Goal: Task Accomplishment & Management: Manage account settings

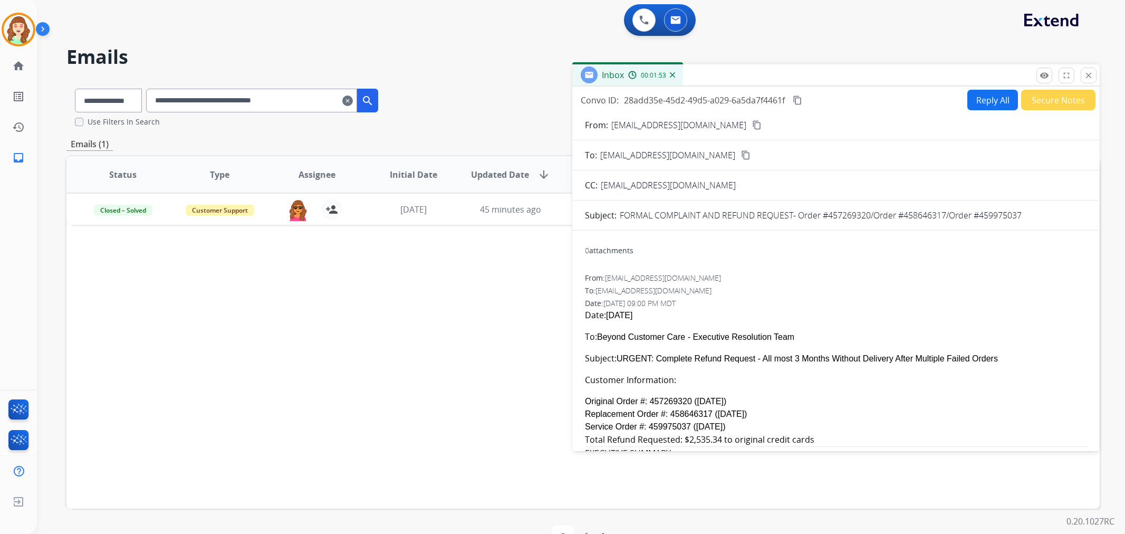
select select "**********"
click at [1085, 72] on mat-icon "close" at bounding box center [1087, 75] width 9 height 9
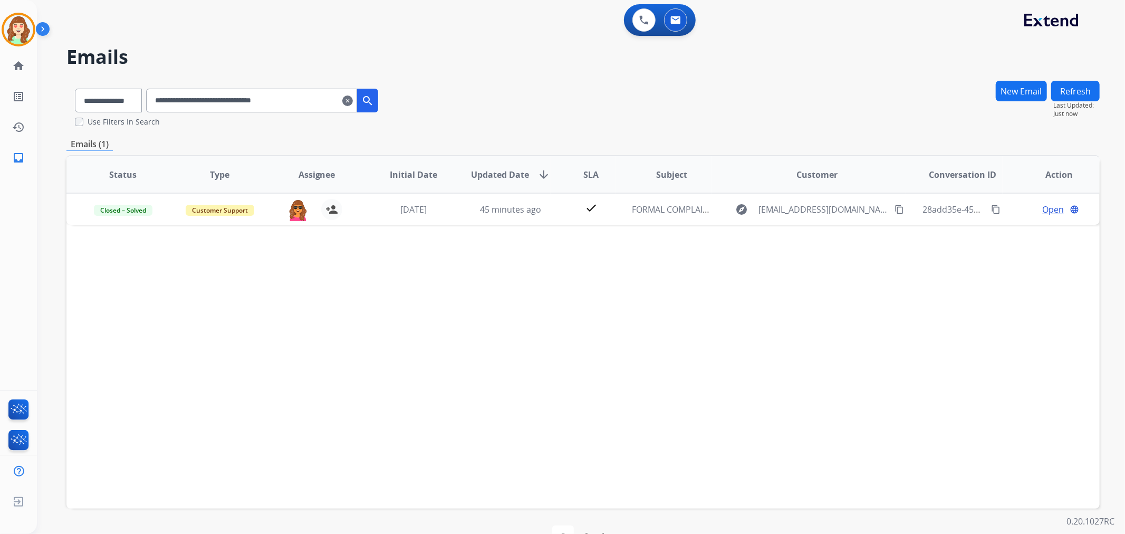
click at [353, 102] on mat-icon "clear" at bounding box center [347, 100] width 11 height 13
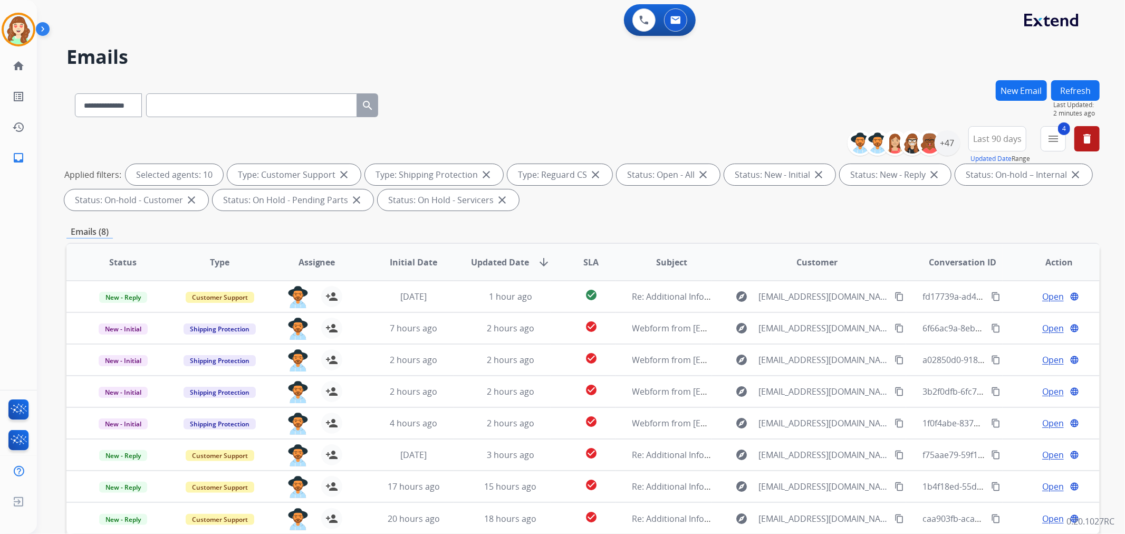
click at [756, 100] on div "**********" at bounding box center [582, 103] width 1033 height 46
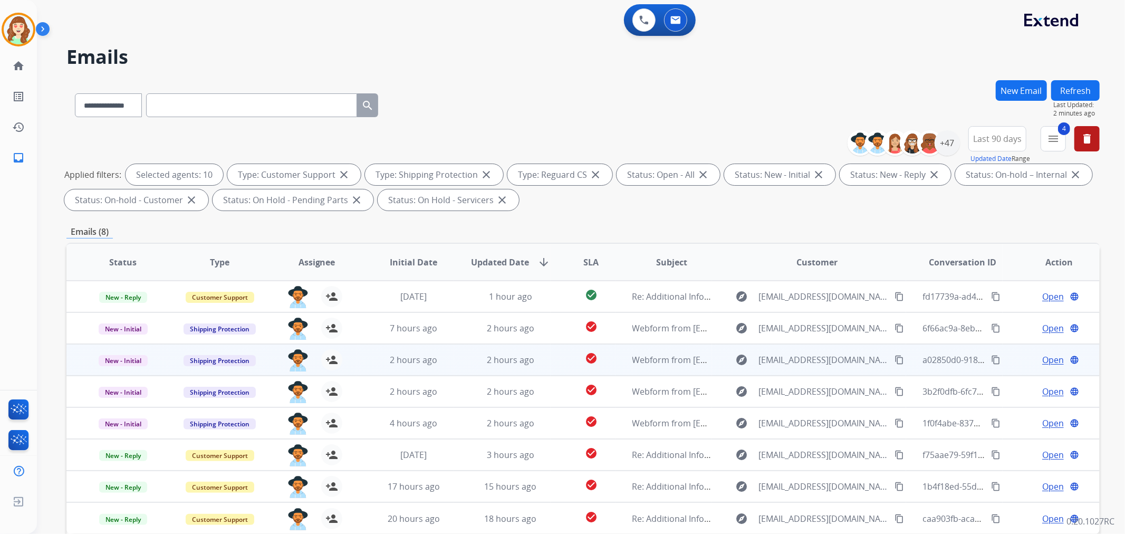
scroll to position [117, 0]
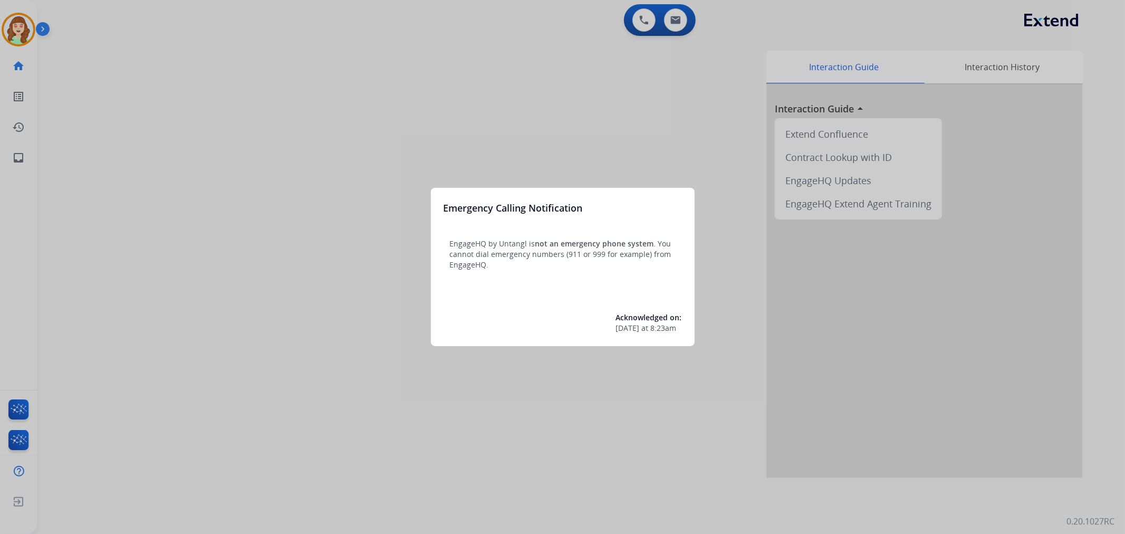
click at [172, 120] on div at bounding box center [562, 267] width 1125 height 534
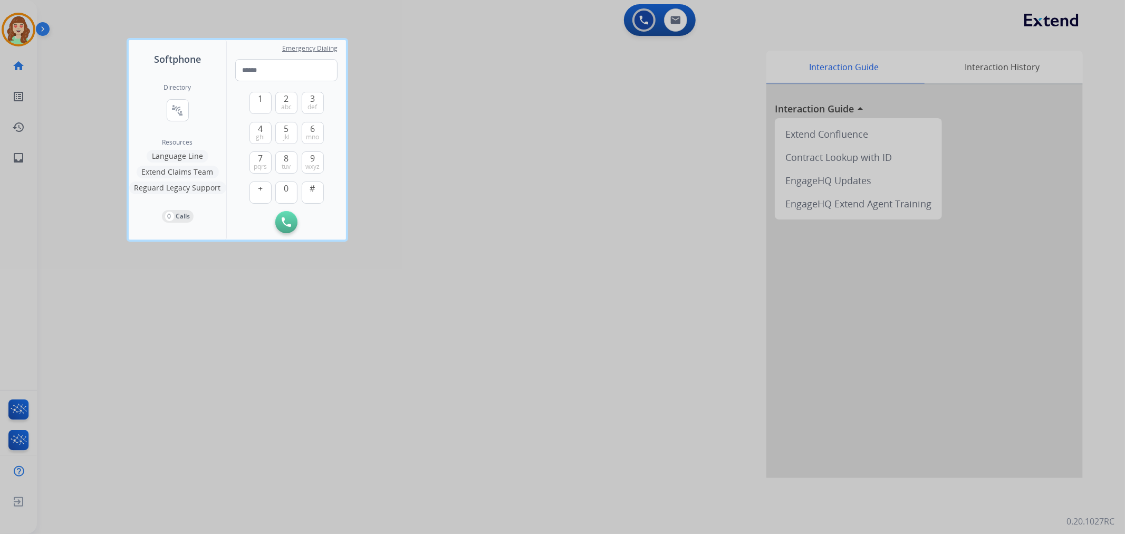
click at [390, 188] on div at bounding box center [562, 267] width 1125 height 534
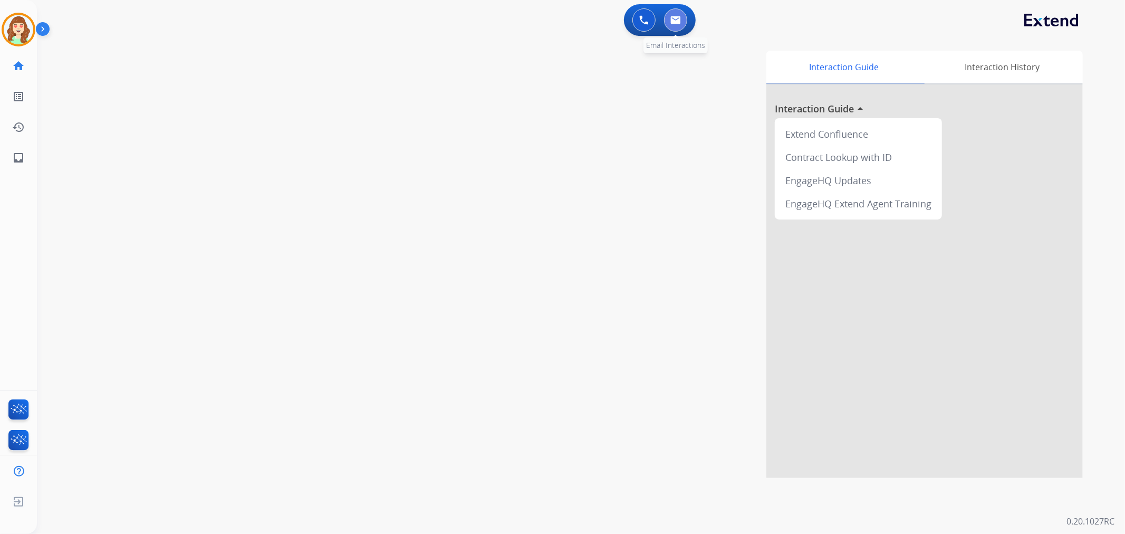
click at [682, 22] on button at bounding box center [675, 19] width 23 height 23
select select "**********"
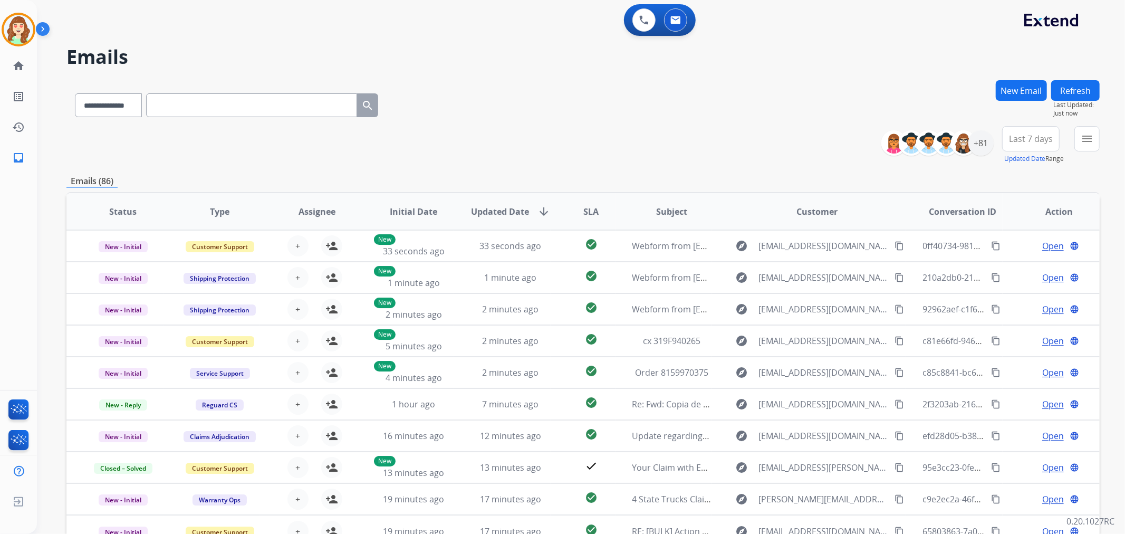
paste input "**********"
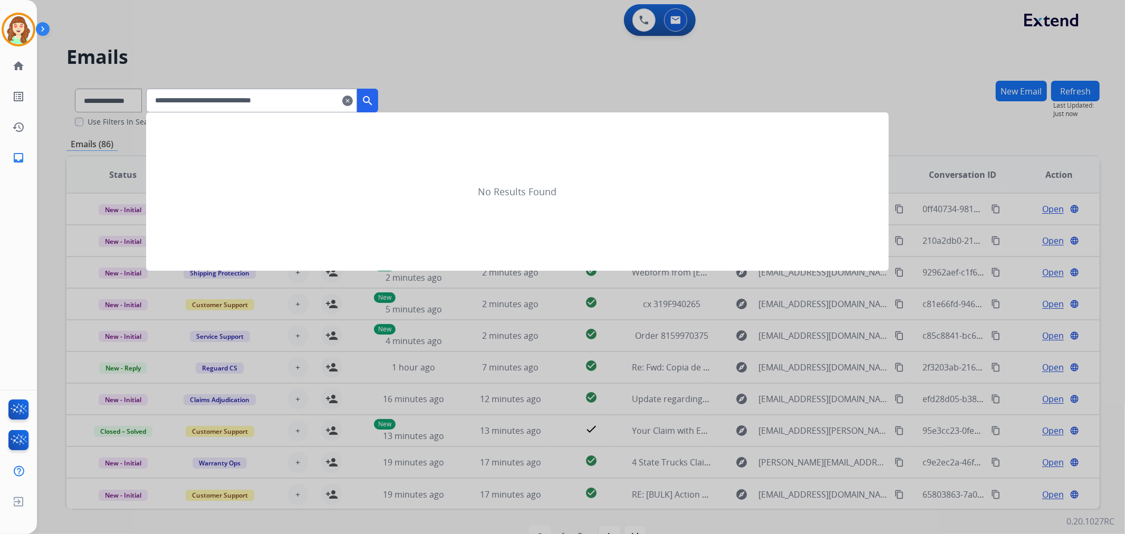
type input "**********"
click at [374, 102] on mat-icon "search" at bounding box center [367, 100] width 13 height 13
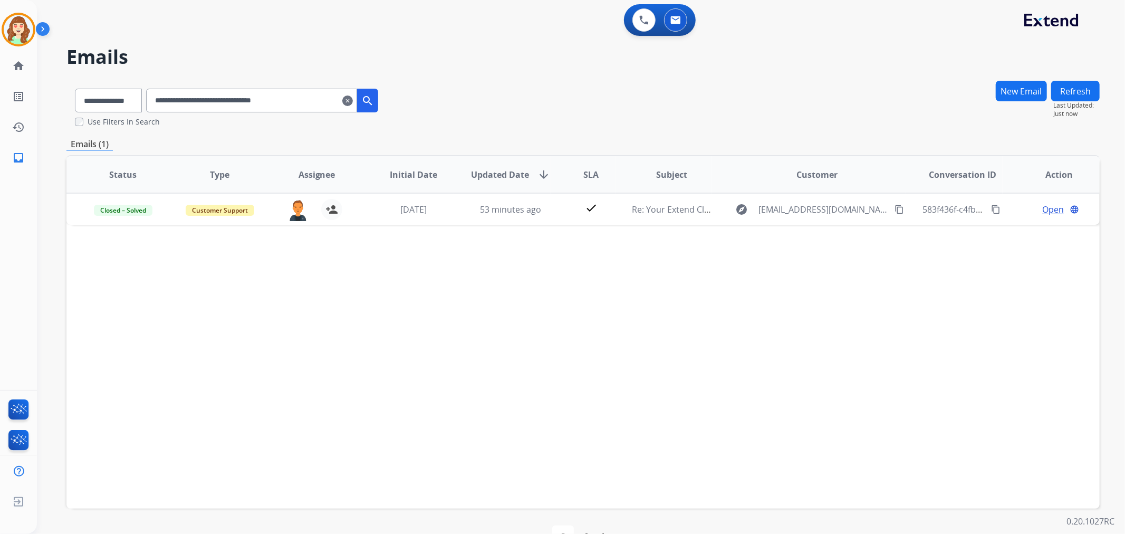
click at [353, 98] on mat-icon "clear" at bounding box center [347, 100] width 11 height 13
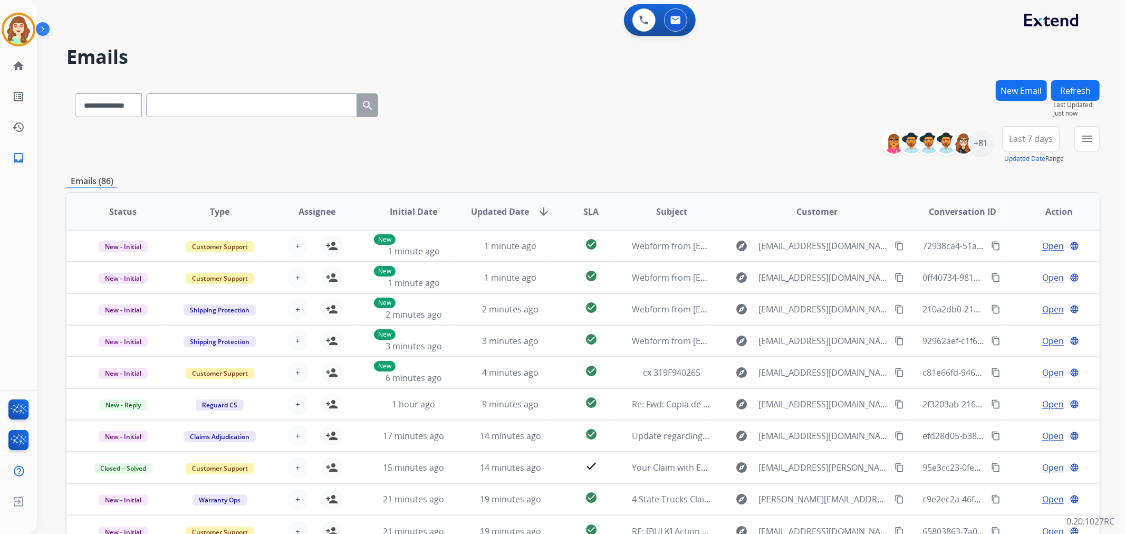
drag, startPoint x: 205, startPoint y: 92, endPoint x: 180, endPoint y: 102, distance: 26.2
paste input "**********"
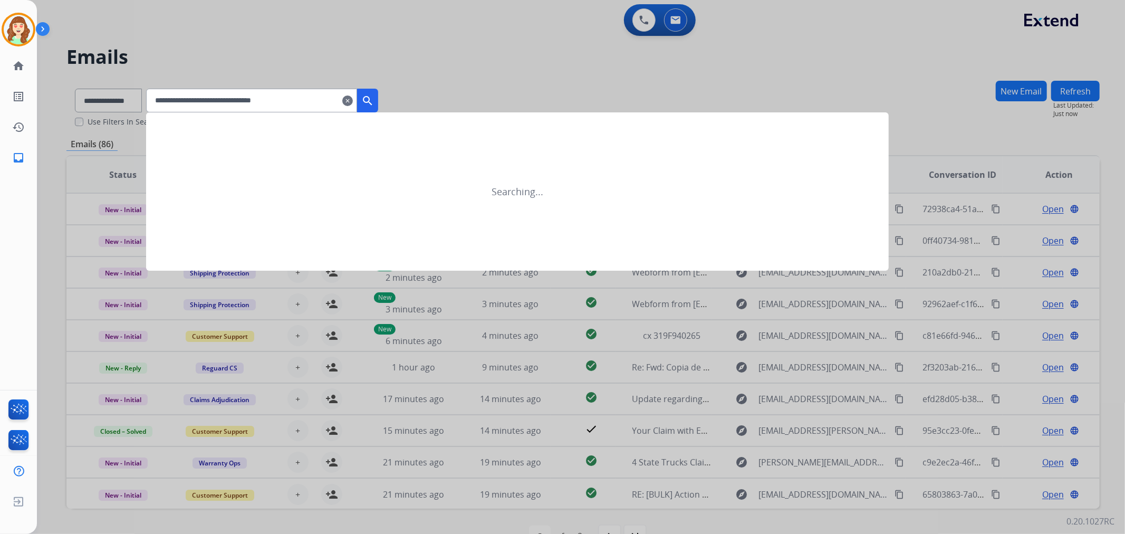
type input "**********"
click at [374, 96] on button "search" at bounding box center [367, 101] width 21 height 24
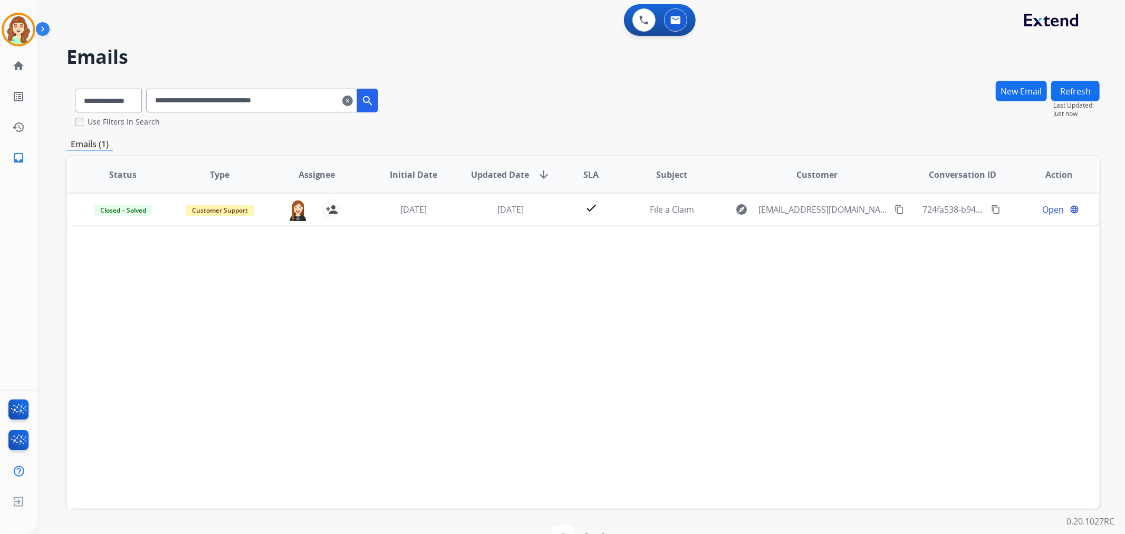
click at [353, 97] on mat-icon "clear" at bounding box center [347, 100] width 11 height 13
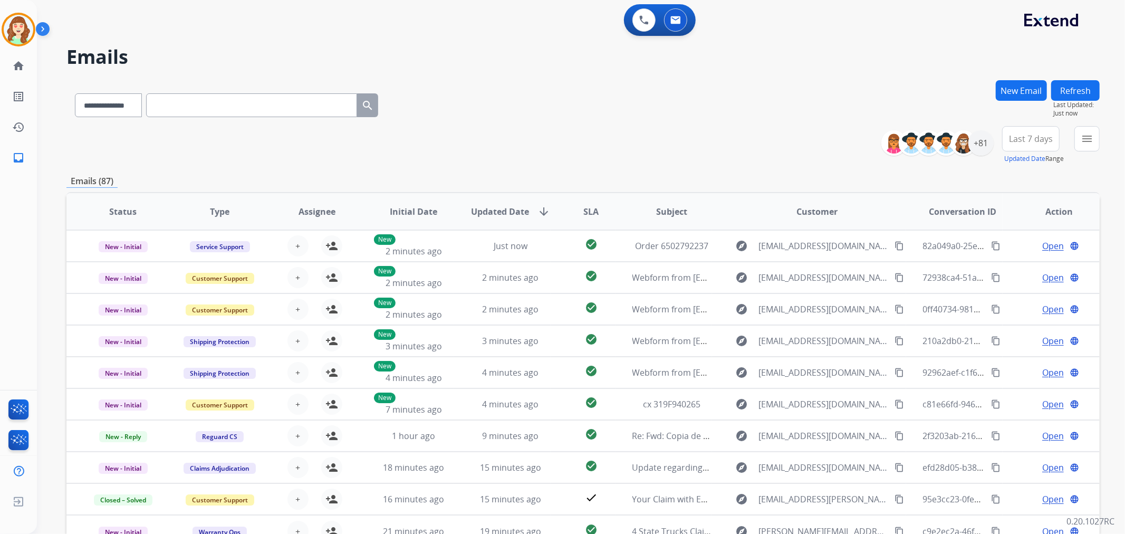
paste input "**********"
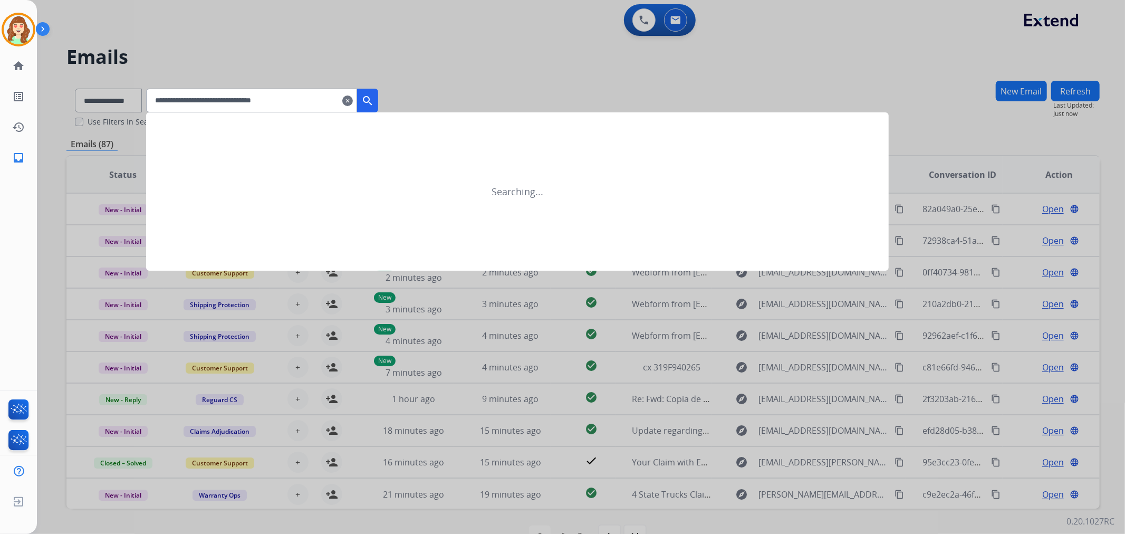
type input "**********"
click at [374, 95] on mat-icon "search" at bounding box center [367, 100] width 13 height 13
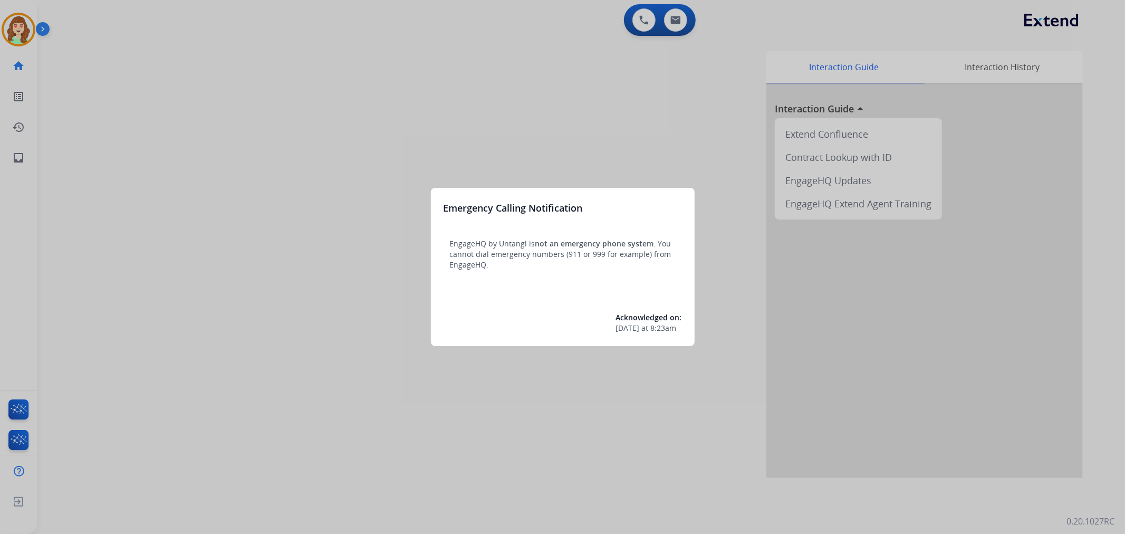
drag, startPoint x: 264, startPoint y: 226, endPoint x: 264, endPoint y: 204, distance: 22.2
click at [264, 204] on div at bounding box center [562, 267] width 1125 height 534
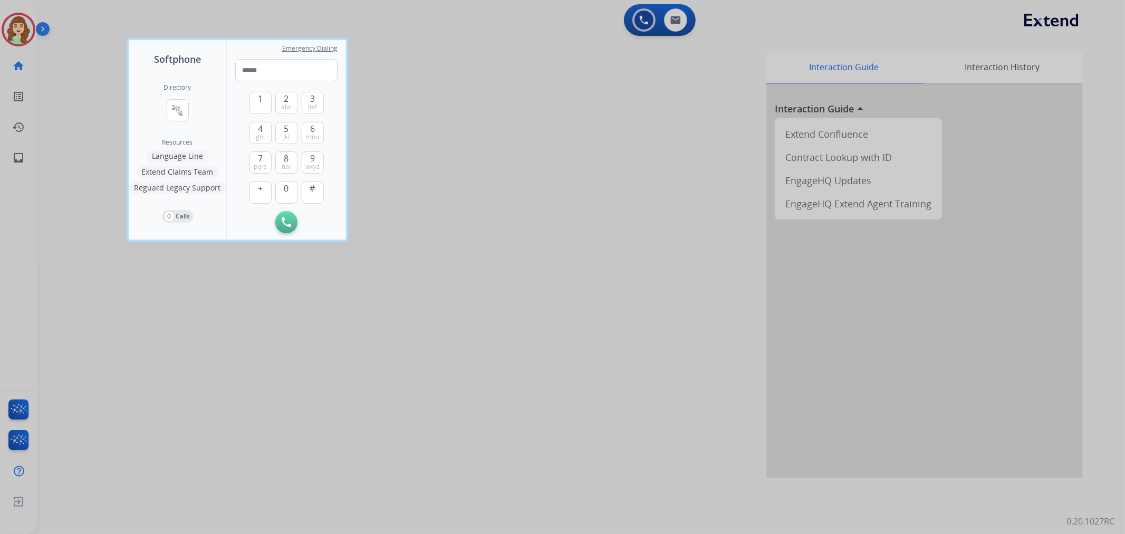
click at [546, 171] on div at bounding box center [562, 267] width 1125 height 534
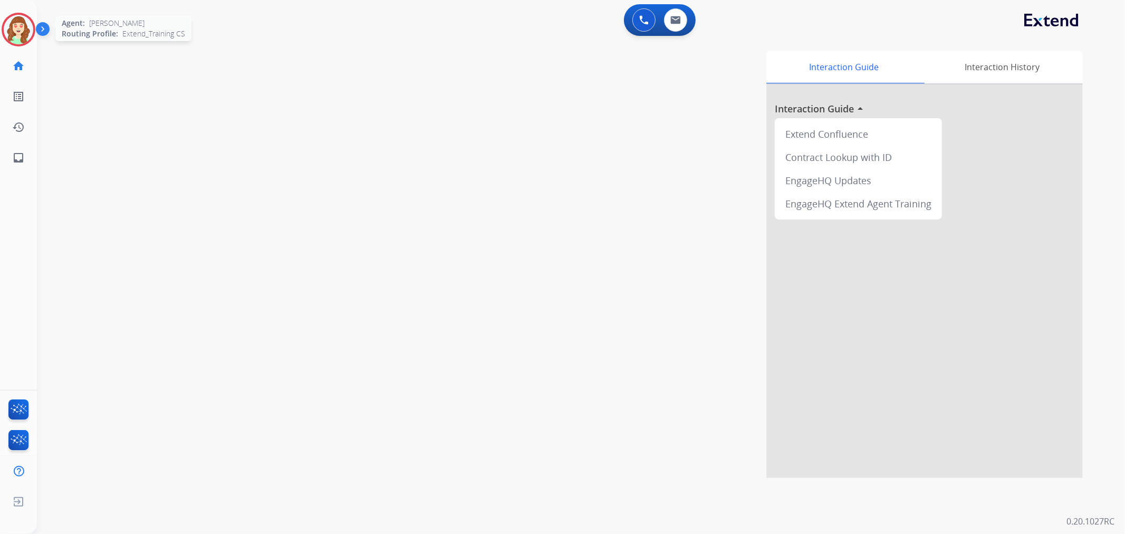
click at [20, 30] on img at bounding box center [19, 30] width 30 height 30
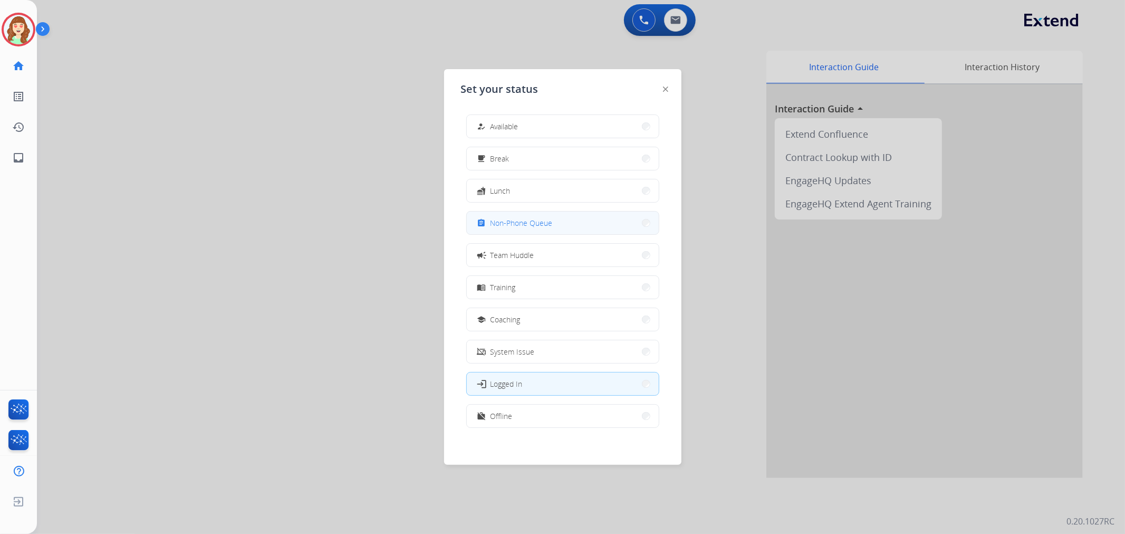
click at [581, 220] on button "assignment Non-Phone Queue" at bounding box center [563, 222] width 192 height 23
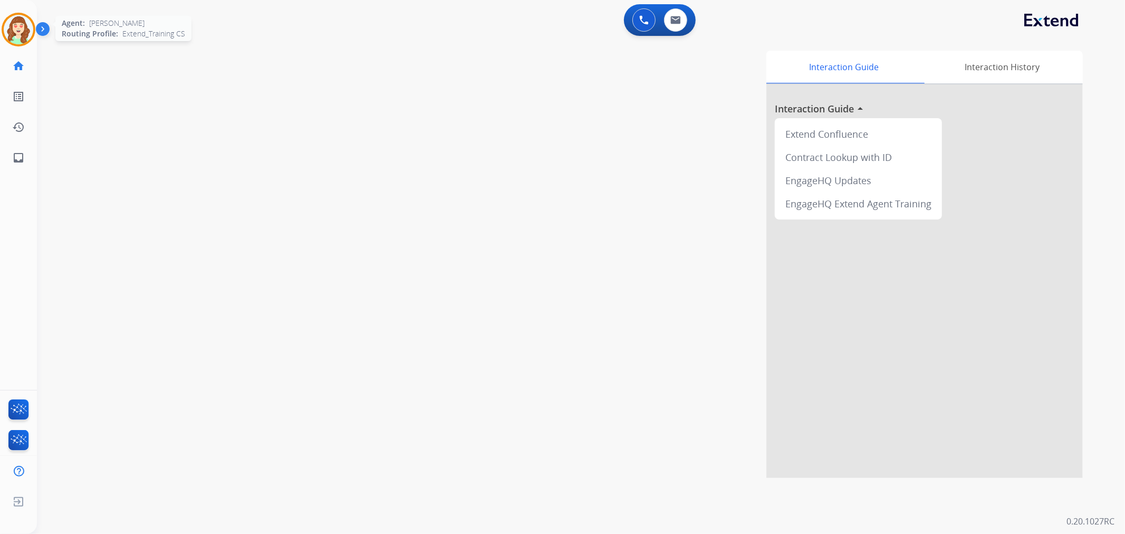
click at [23, 24] on img at bounding box center [19, 30] width 30 height 30
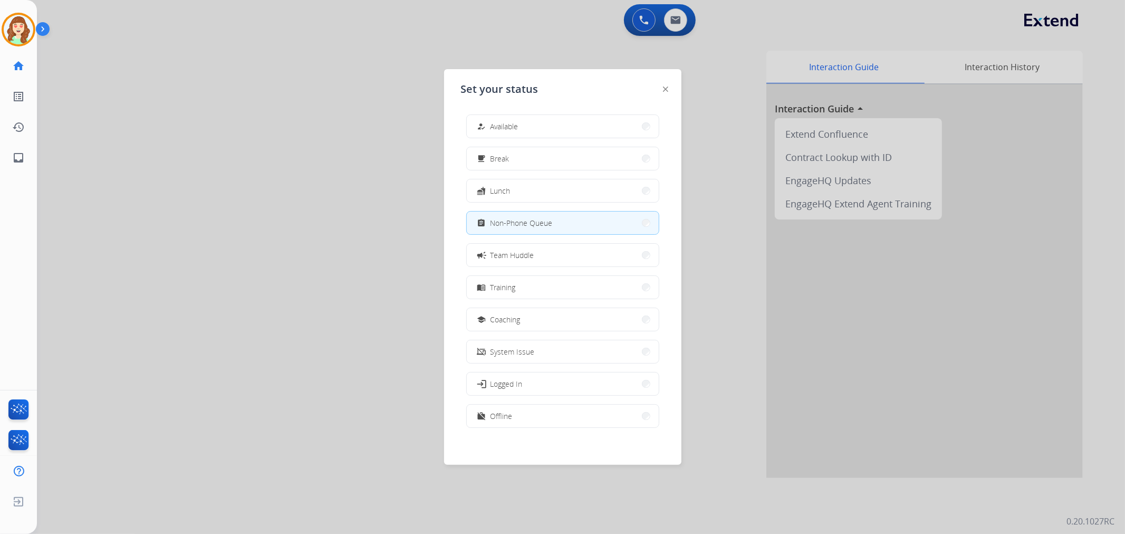
drag, startPoint x: 210, startPoint y: 313, endPoint x: 197, endPoint y: 208, distance: 105.7
click at [214, 310] on div at bounding box center [562, 267] width 1125 height 534
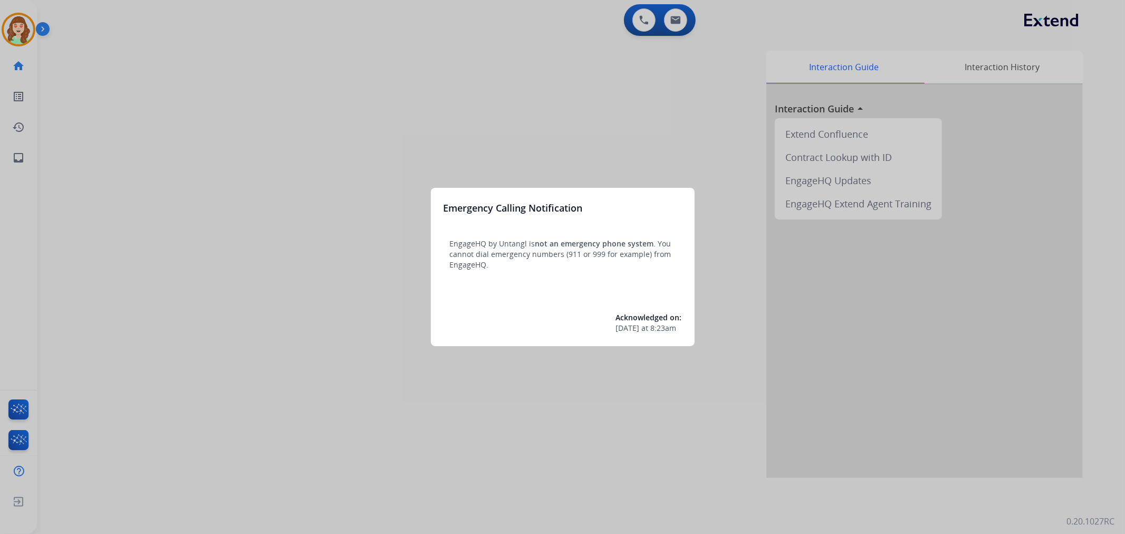
click at [18, 27] on div at bounding box center [562, 267] width 1125 height 534
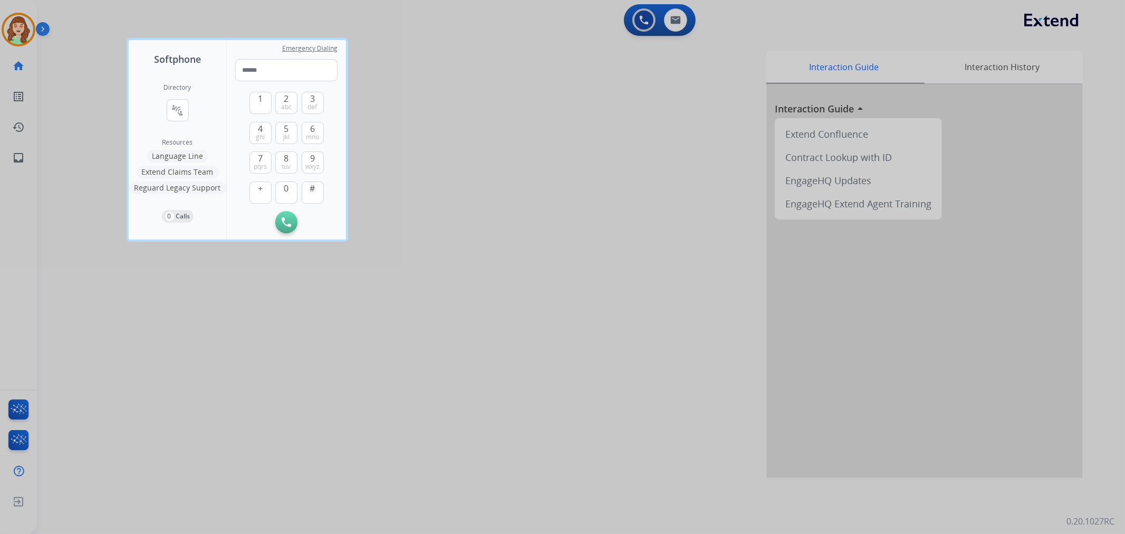
click at [568, 165] on div at bounding box center [562, 267] width 1125 height 534
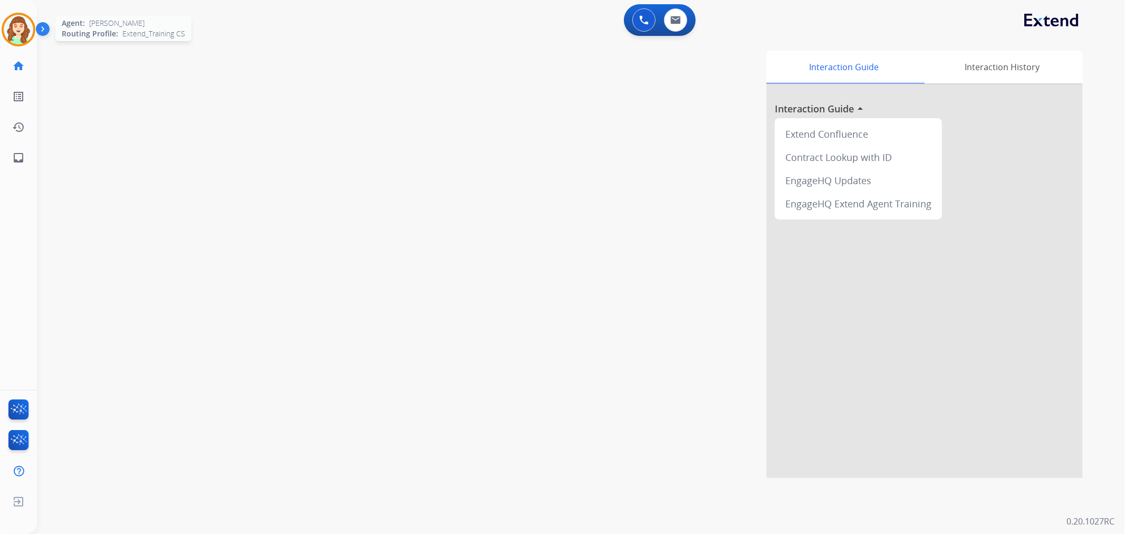
click at [19, 24] on img at bounding box center [19, 30] width 30 height 30
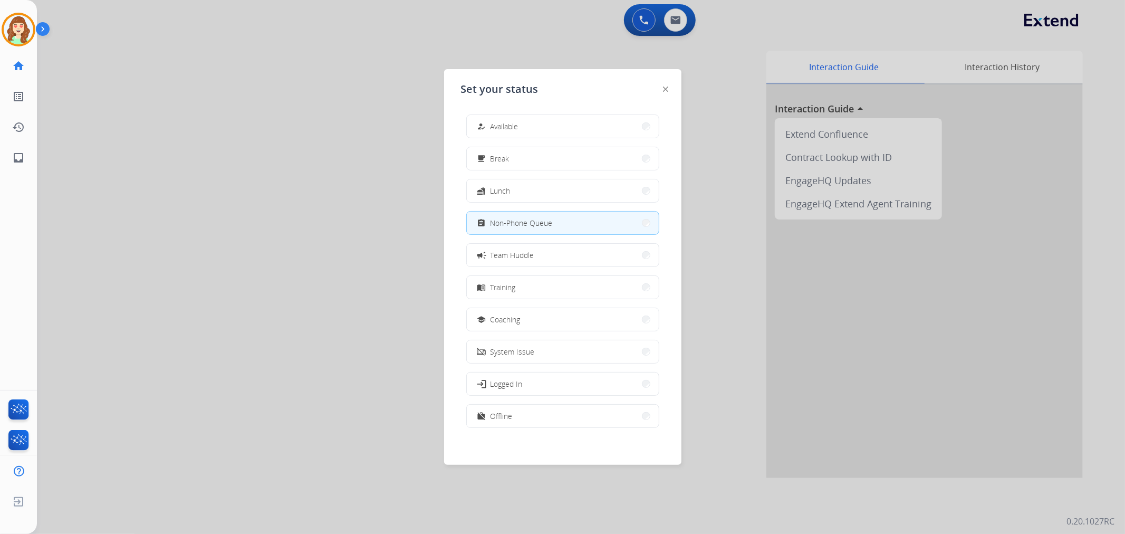
click at [246, 269] on div at bounding box center [562, 267] width 1125 height 534
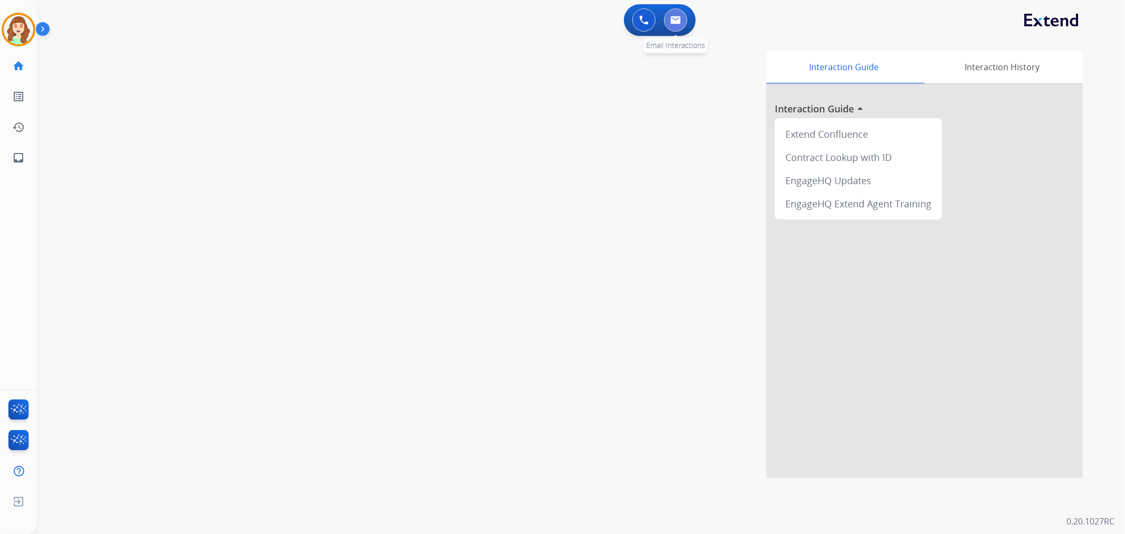
click at [675, 18] on img at bounding box center [675, 20] width 11 height 8
select select "**********"
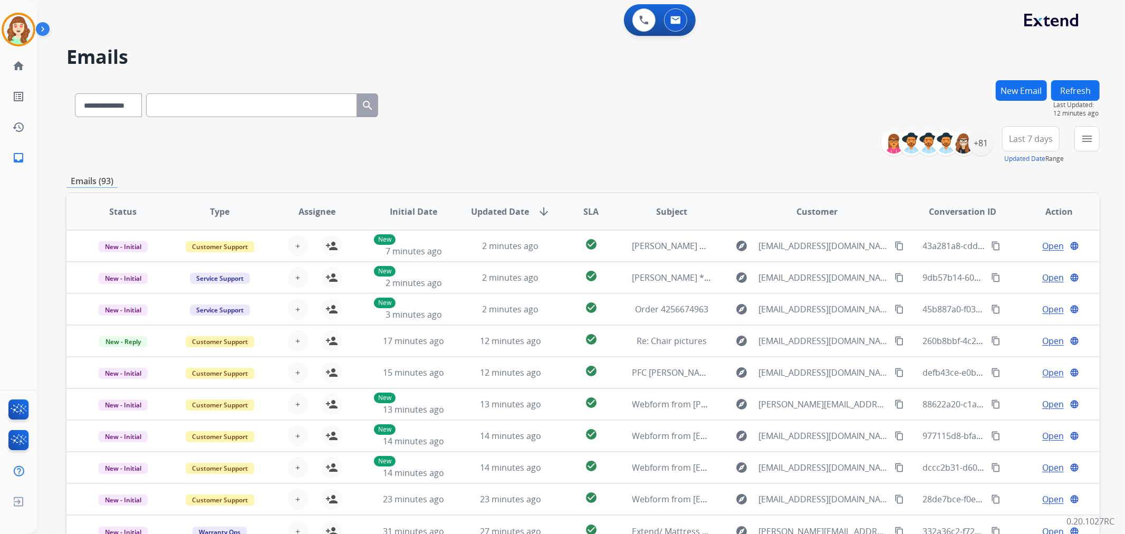
paste input "**********"
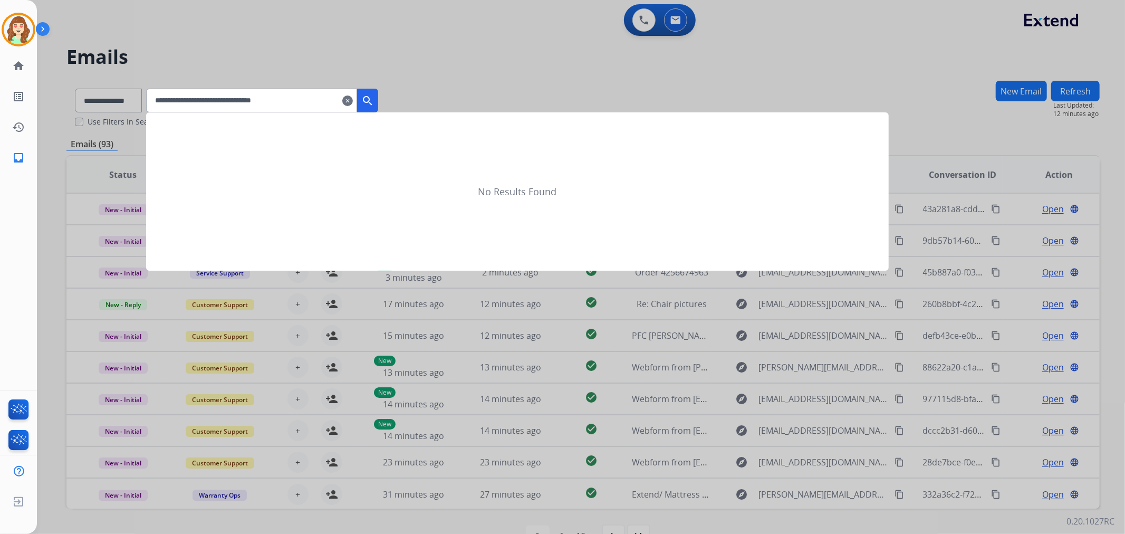
type input "**********"
click at [374, 99] on mat-icon "search" at bounding box center [367, 100] width 13 height 13
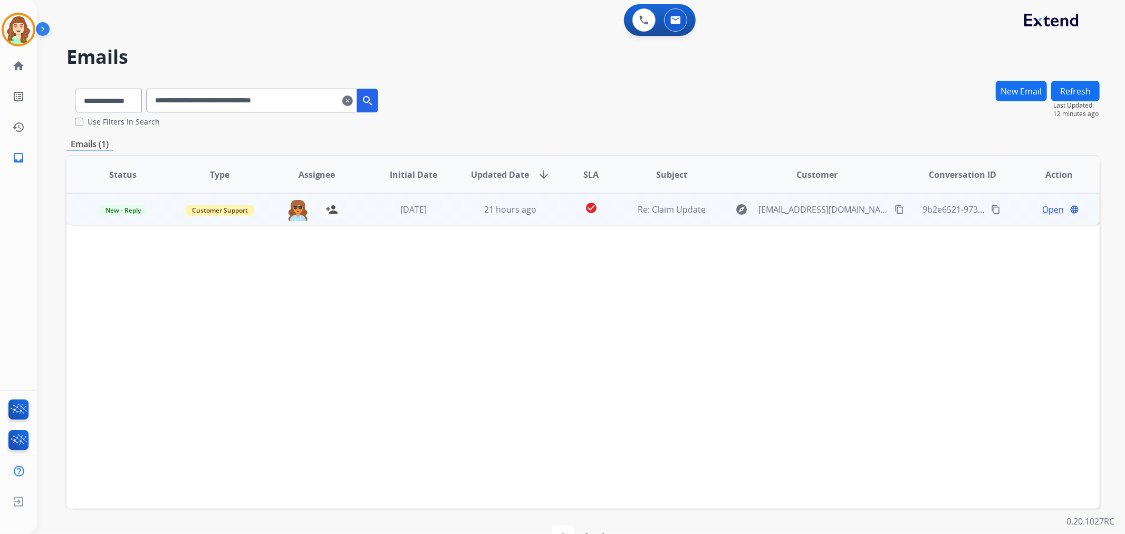
click at [1042, 208] on span "Open" at bounding box center [1053, 209] width 22 height 13
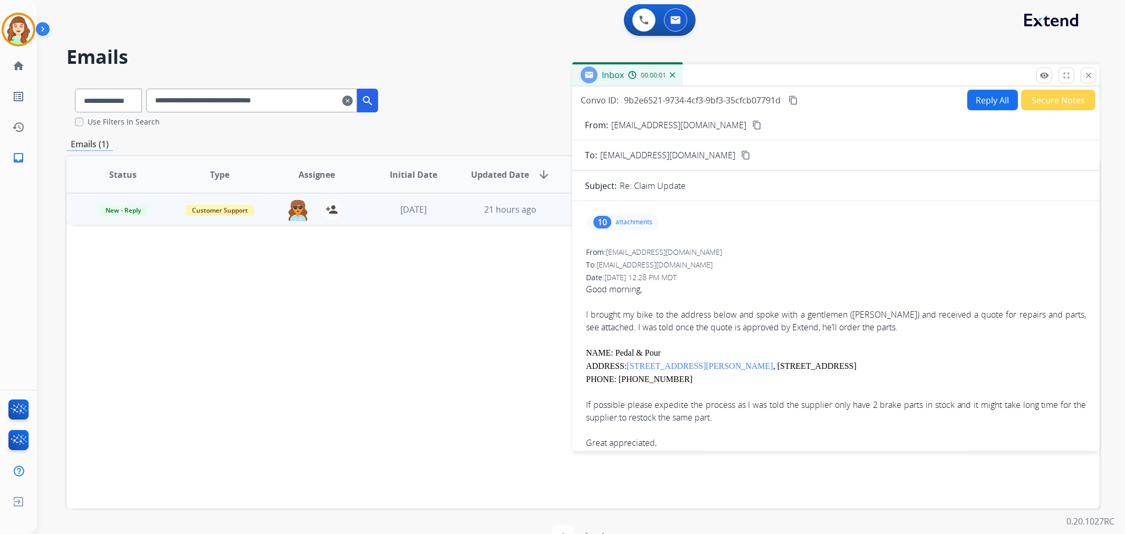
click at [609, 223] on div "10" at bounding box center [602, 222] width 18 height 13
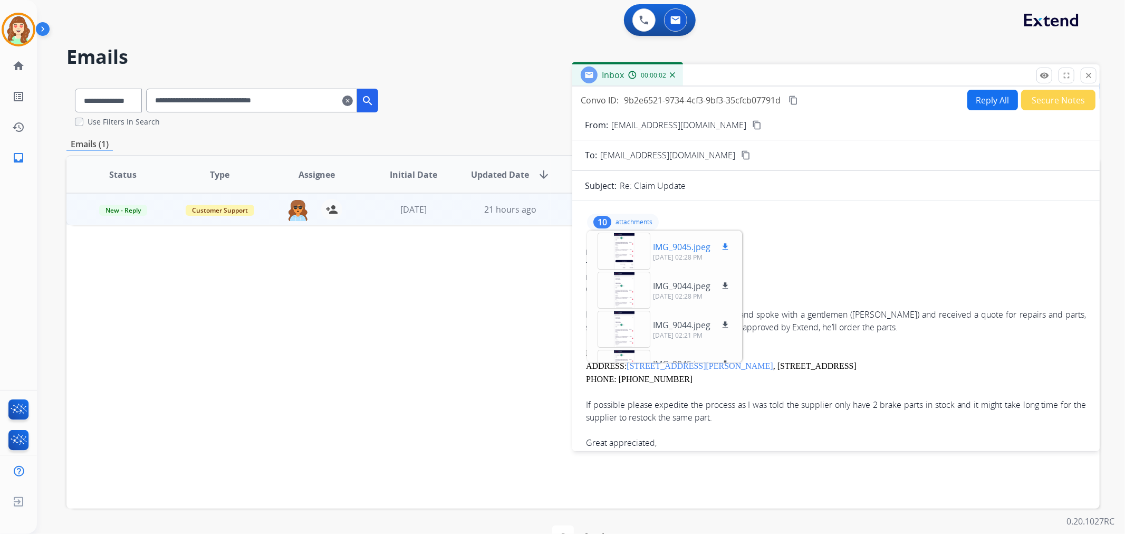
click at [619, 253] on div at bounding box center [623, 251] width 53 height 37
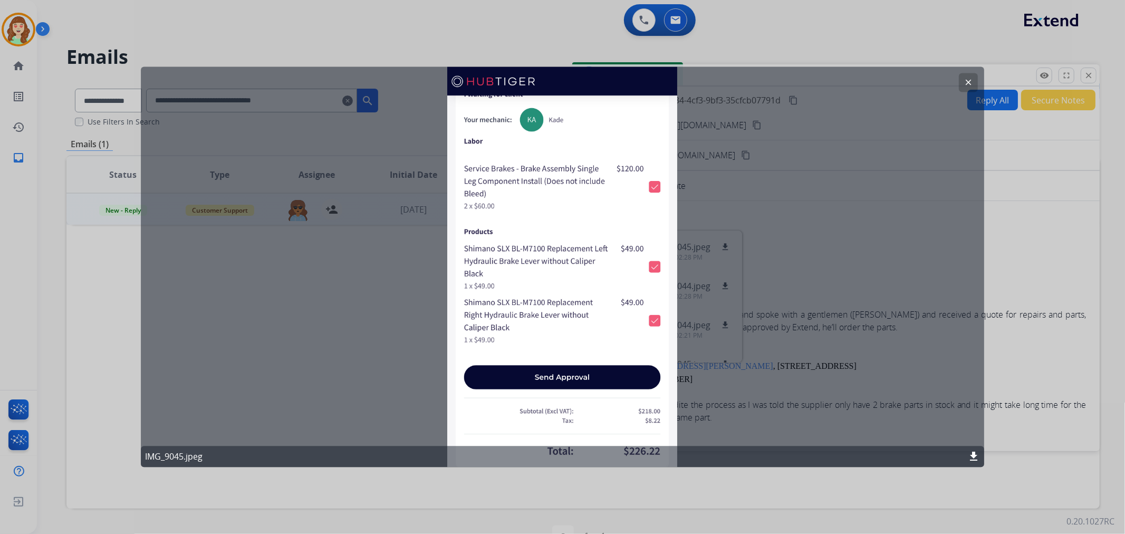
click at [972, 85] on mat-icon "clear" at bounding box center [967, 82] width 9 height 9
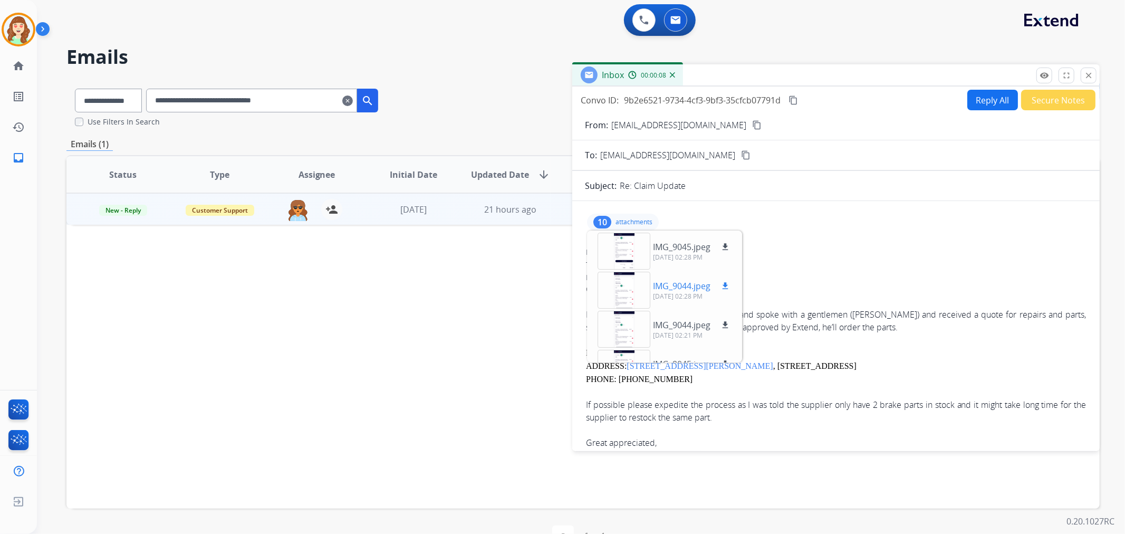
click at [629, 283] on div at bounding box center [623, 290] width 53 height 37
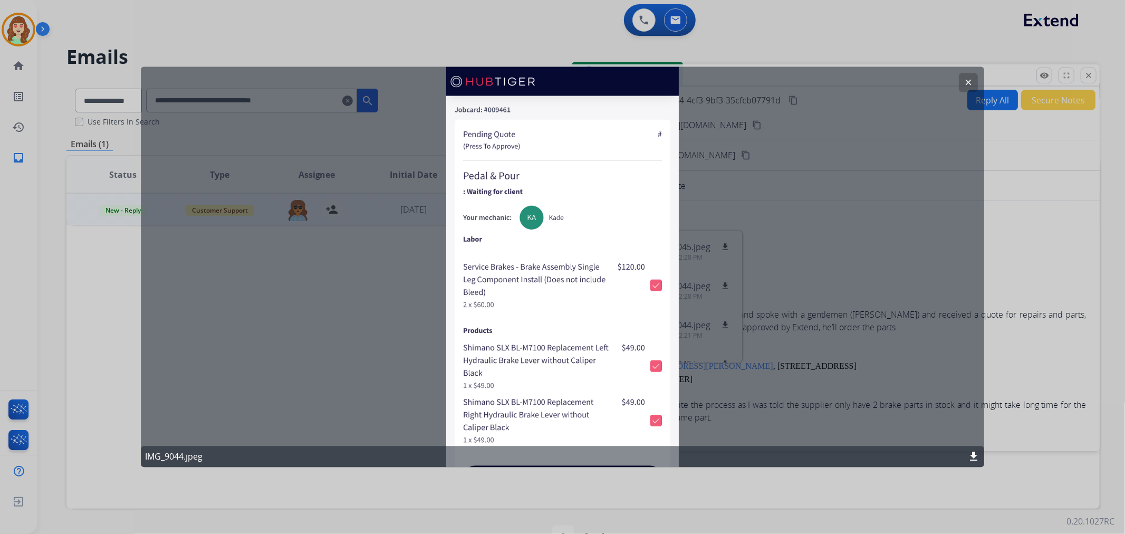
click at [969, 83] on mat-icon "clear" at bounding box center [967, 82] width 9 height 9
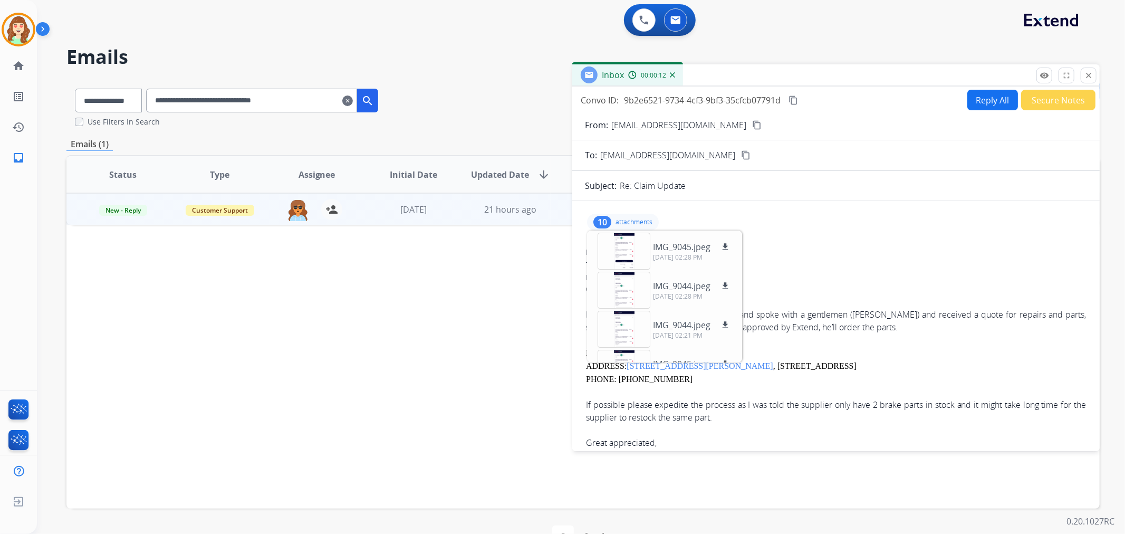
click at [641, 216] on div "10 attachments IMG_9045.jpeg download 09/16/2025, 02:28 PM IMG_9044.jpeg downlo…" at bounding box center [623, 222] width 72 height 17
click at [634, 220] on p "attachments" at bounding box center [633, 222] width 37 height 8
click at [620, 249] on div at bounding box center [623, 251] width 53 height 37
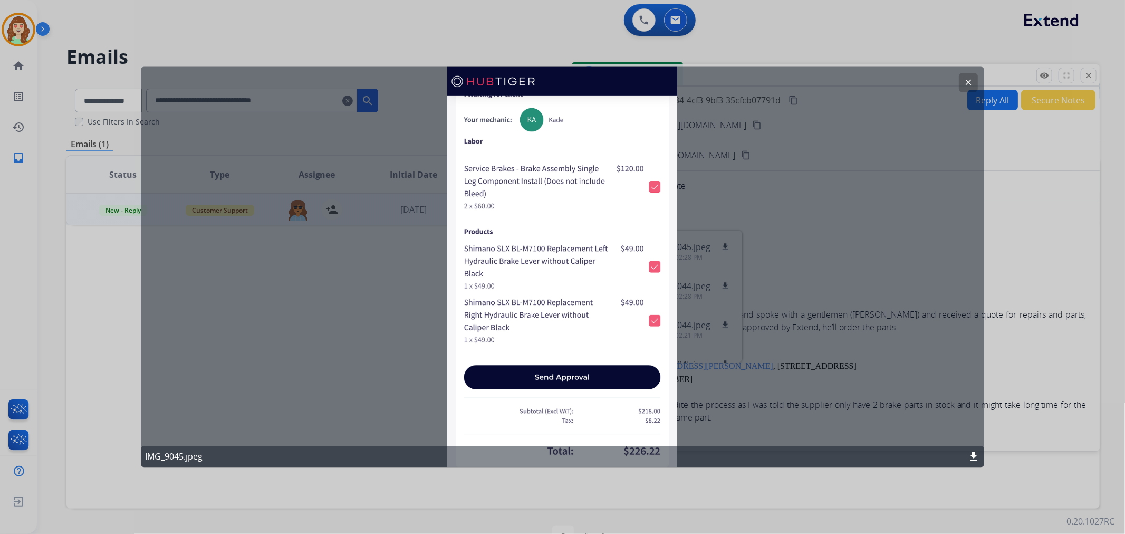
click at [969, 78] on mat-icon "clear" at bounding box center [967, 82] width 9 height 9
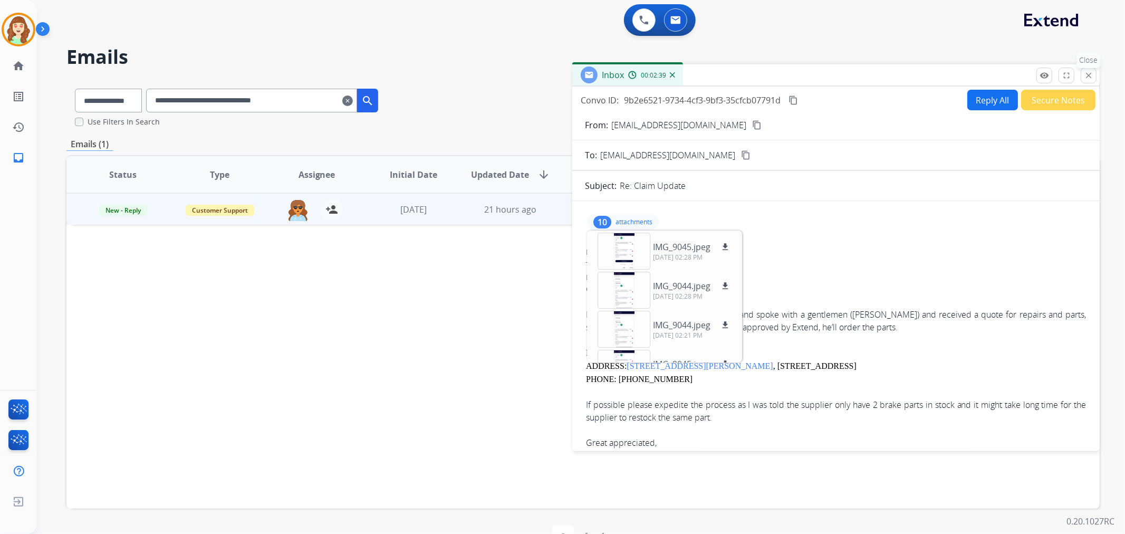
click at [1089, 78] on mat-icon "close" at bounding box center [1087, 75] width 9 height 9
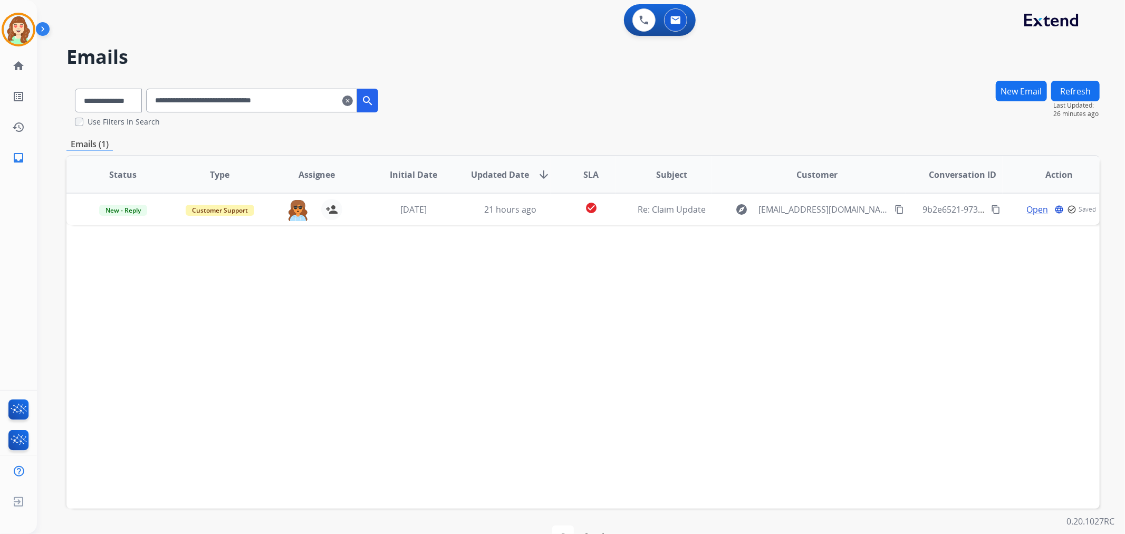
click at [353, 102] on mat-icon "clear" at bounding box center [347, 100] width 11 height 13
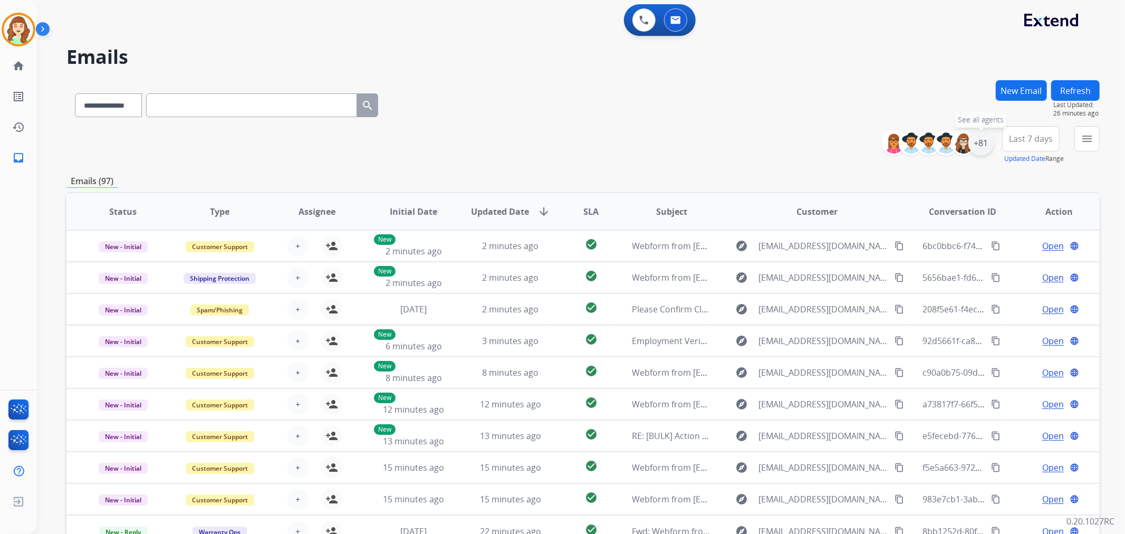
click at [976, 143] on div "+81" at bounding box center [980, 142] width 25 height 25
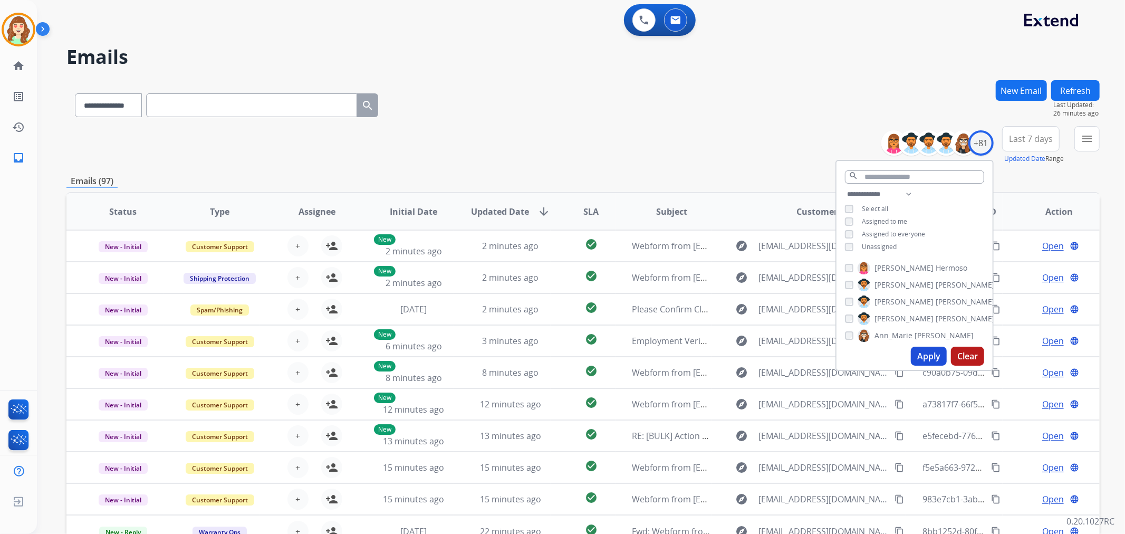
click at [1038, 149] on button "Last 7 days" at bounding box center [1030, 138] width 57 height 25
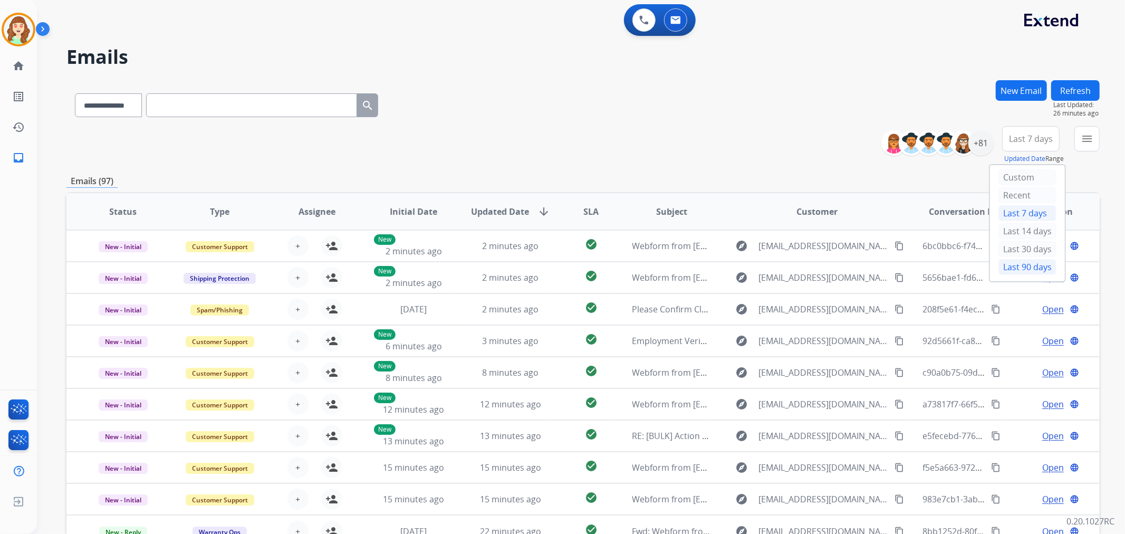
click at [1026, 265] on div "Last 90 days" at bounding box center [1027, 267] width 58 height 16
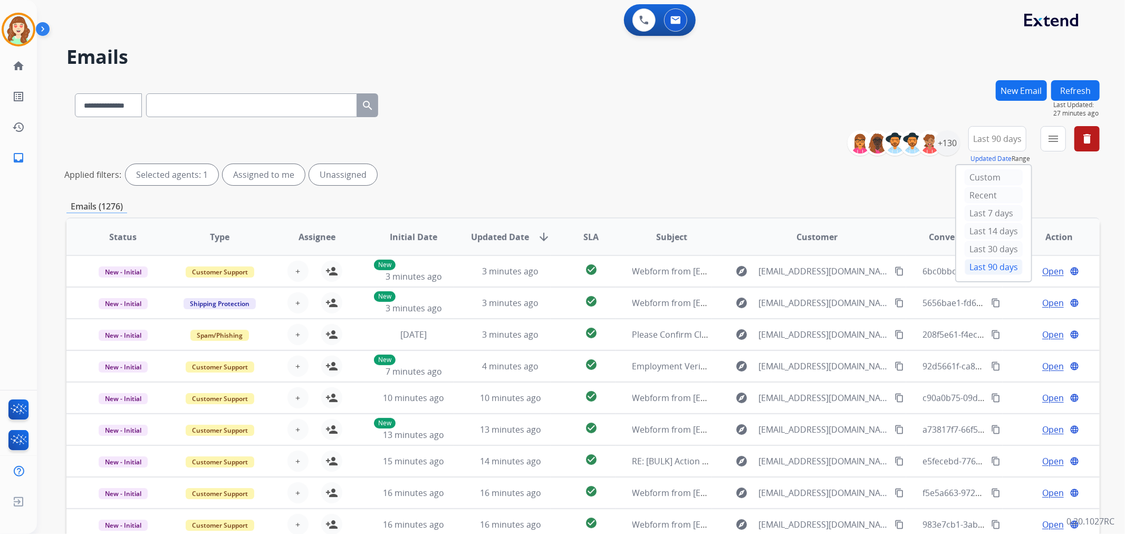
drag, startPoint x: 1084, startPoint y: 142, endPoint x: 860, endPoint y: 38, distance: 246.7
click at [860, 38] on div "**********" at bounding box center [568, 305] width 1062 height 534
click at [1048, 141] on mat-icon "menu" at bounding box center [1053, 138] width 13 height 13
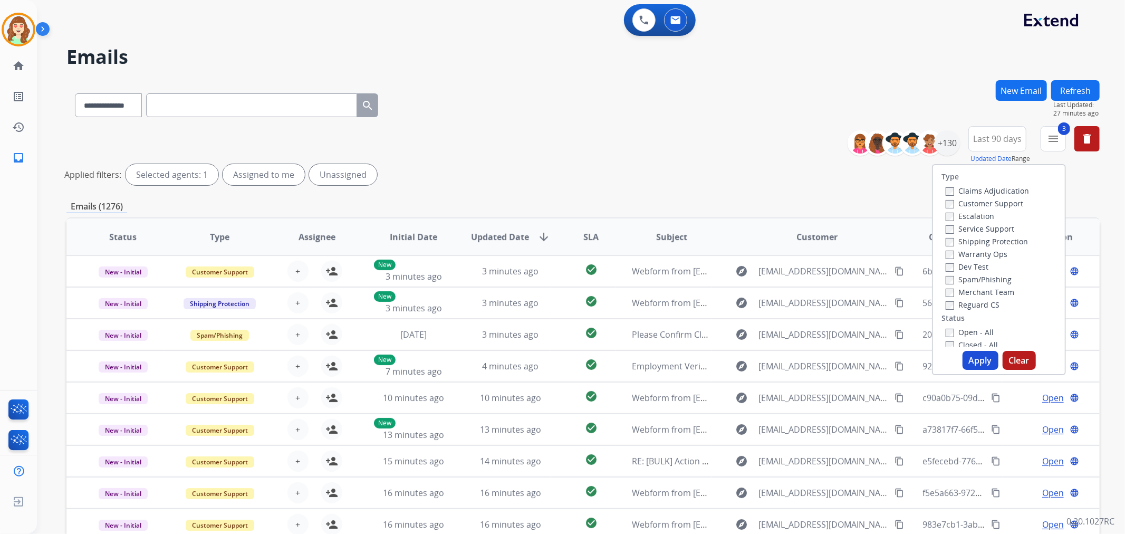
click at [941, 332] on div "Open - All Closed - All New - Initial New - Reply On-hold – Internal On-hold - …" at bounding box center [998, 401] width 115 height 152
click at [981, 359] on button "Apply" at bounding box center [980, 360] width 36 height 19
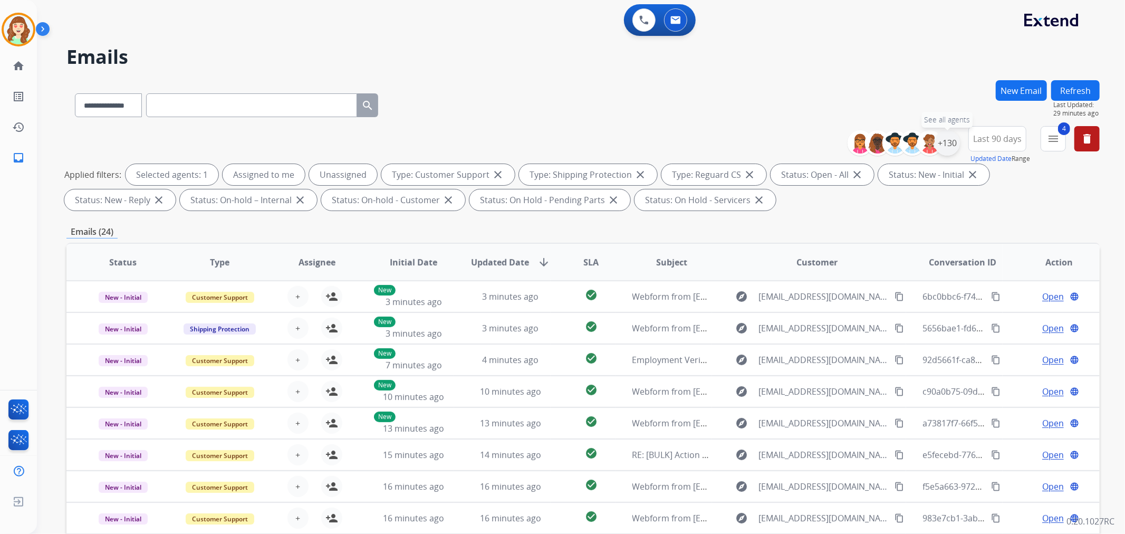
click at [943, 145] on div "+130" at bounding box center [946, 142] width 25 height 25
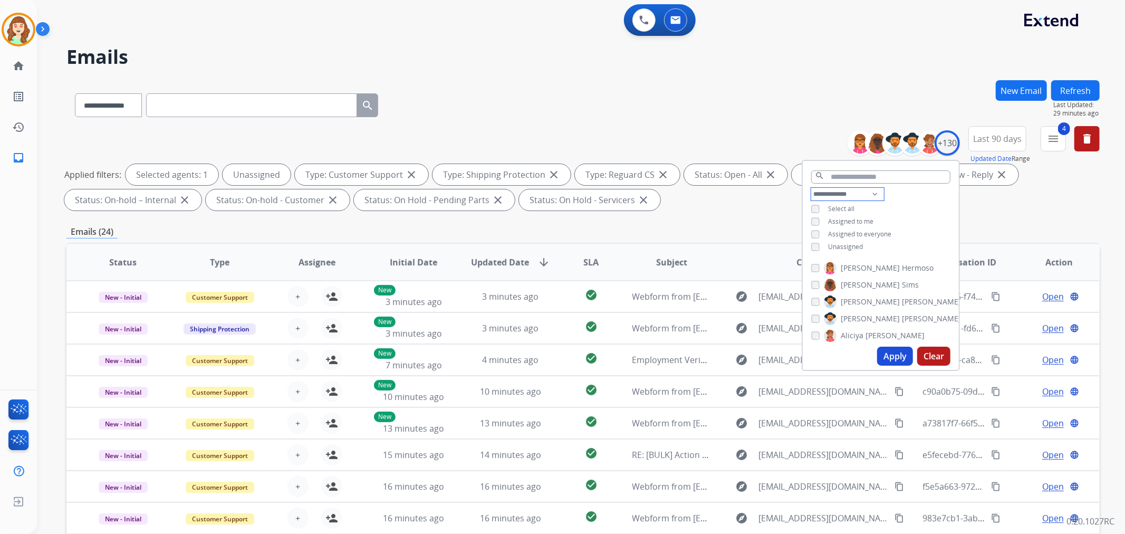
drag, startPoint x: 825, startPoint y: 191, endPoint x: 825, endPoint y: 198, distance: 6.9
click at [825, 191] on select "**********" at bounding box center [847, 194] width 73 height 13
select select "**********"
click at [811, 188] on select "**********" at bounding box center [847, 194] width 73 height 13
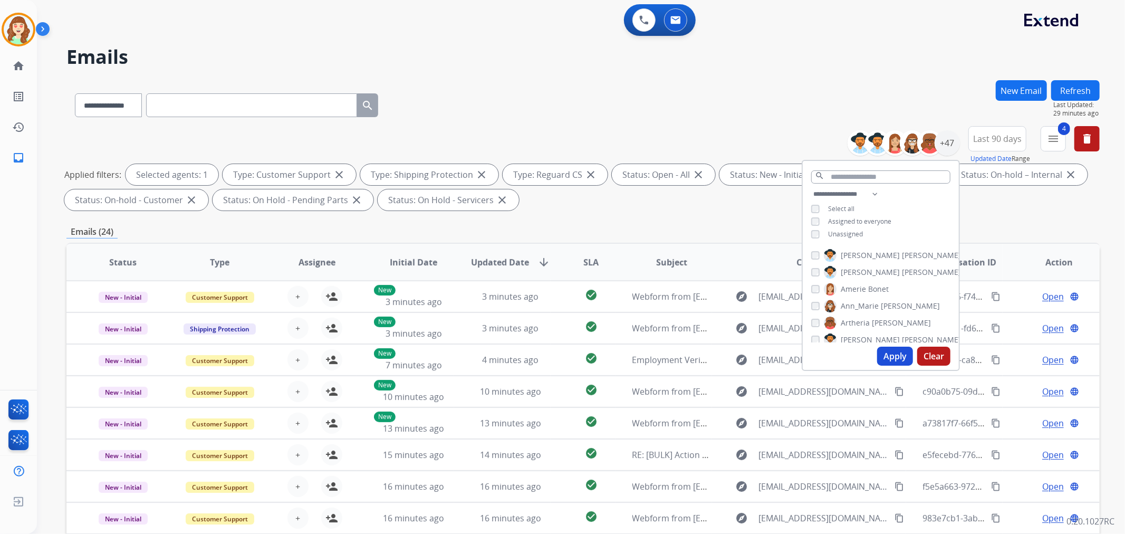
click at [818, 255] on div "Alexis Martinez" at bounding box center [886, 255] width 150 height 13
click at [816, 249] on div "Alexis Martinez" at bounding box center [886, 255] width 150 height 13
click at [807, 259] on div "Alexis Martinez Amanda Baez Amerie Bonet Ann_Marie Lopez Artheria Robinson Ashl…" at bounding box center [880, 294] width 156 height 98
click at [885, 355] on button "Apply" at bounding box center [895, 355] width 36 height 19
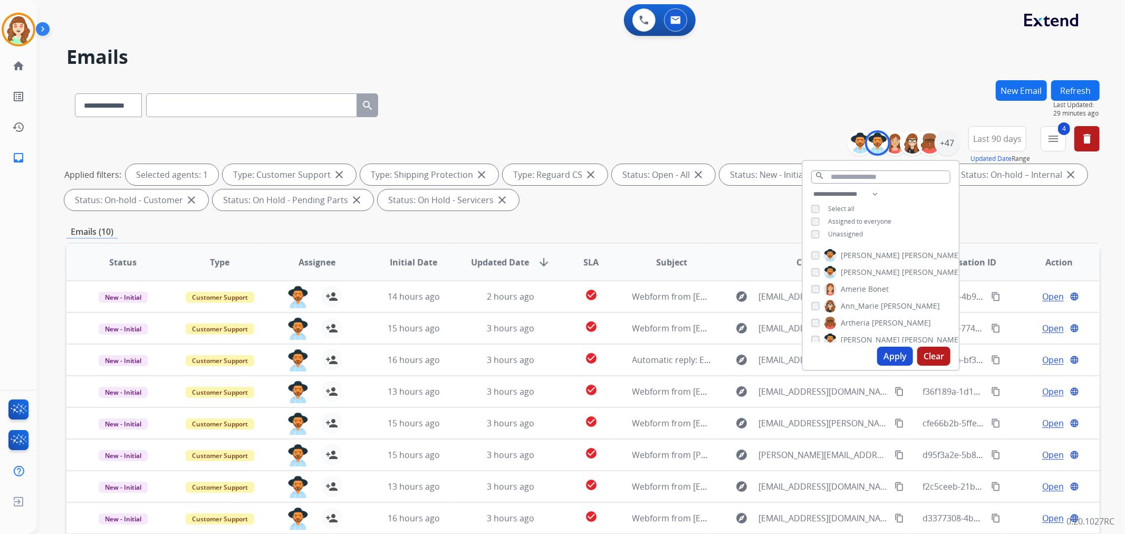
click at [893, 353] on button "Apply" at bounding box center [895, 355] width 36 height 19
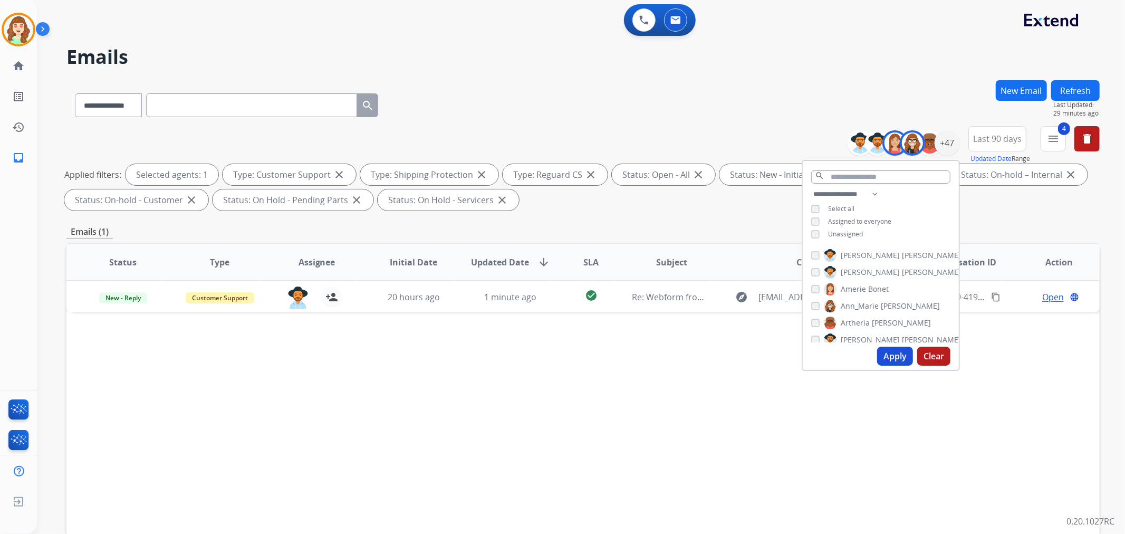
click at [883, 354] on button "Apply" at bounding box center [895, 355] width 36 height 19
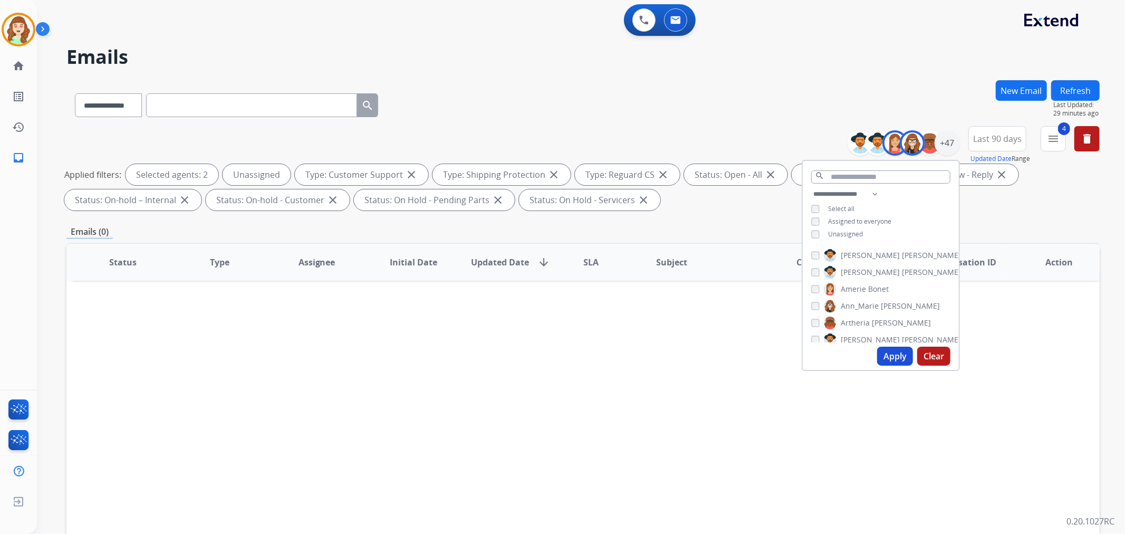
click at [895, 354] on button "Apply" at bounding box center [895, 355] width 36 height 19
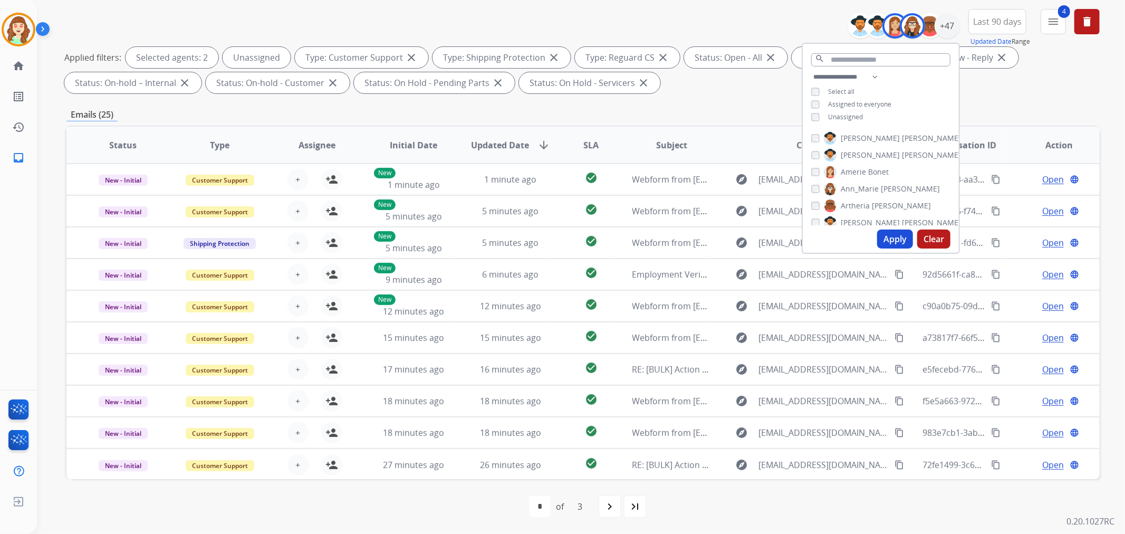
scroll to position [1, 0]
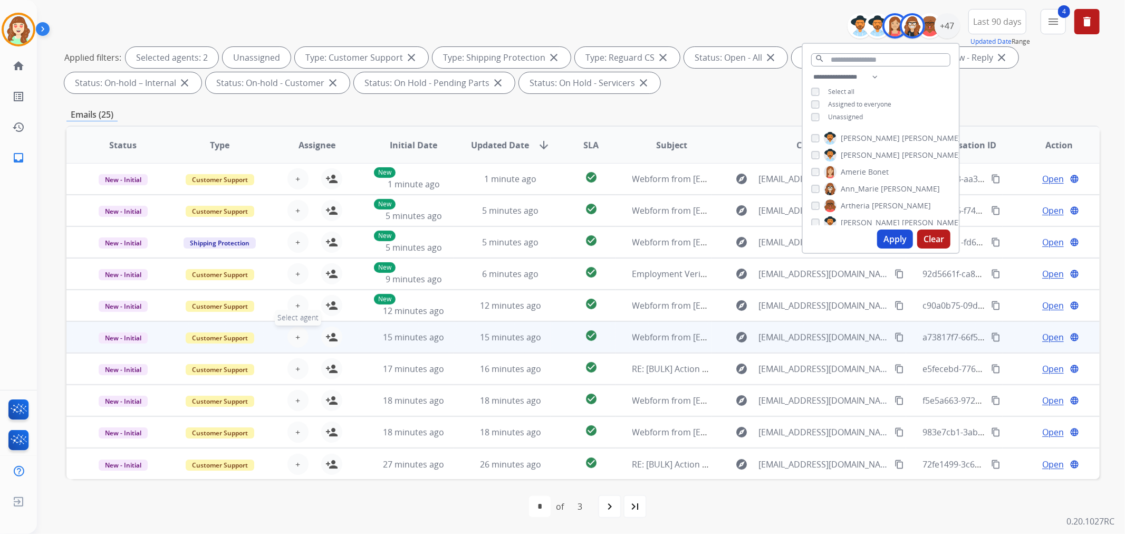
click at [290, 336] on button "+ Select agent" at bounding box center [297, 336] width 21 height 21
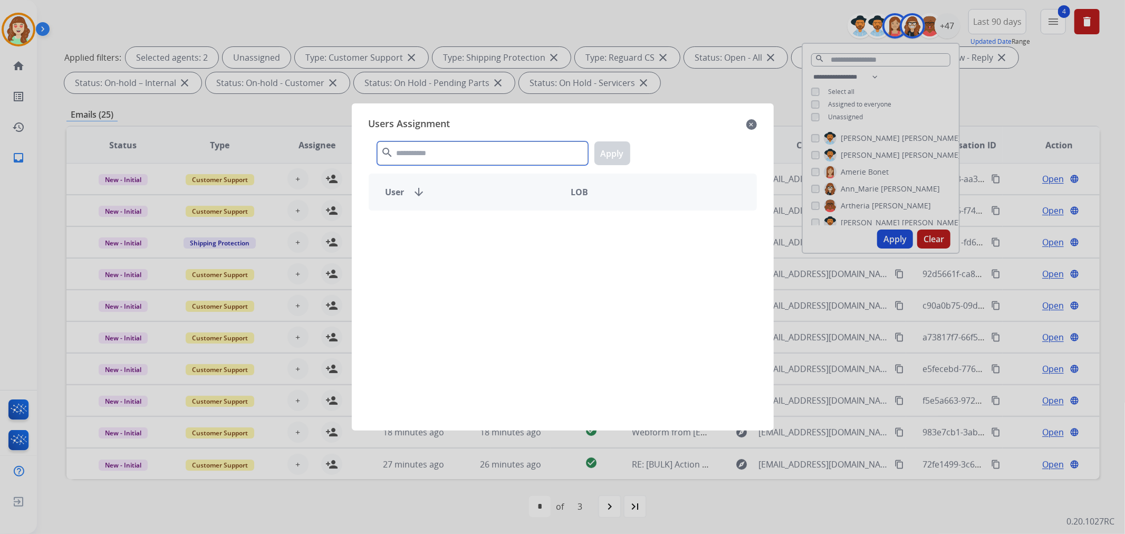
drag, startPoint x: 436, startPoint y: 155, endPoint x: 421, endPoint y: 153, distance: 15.4
click at [437, 154] on input "text" at bounding box center [482, 153] width 211 height 24
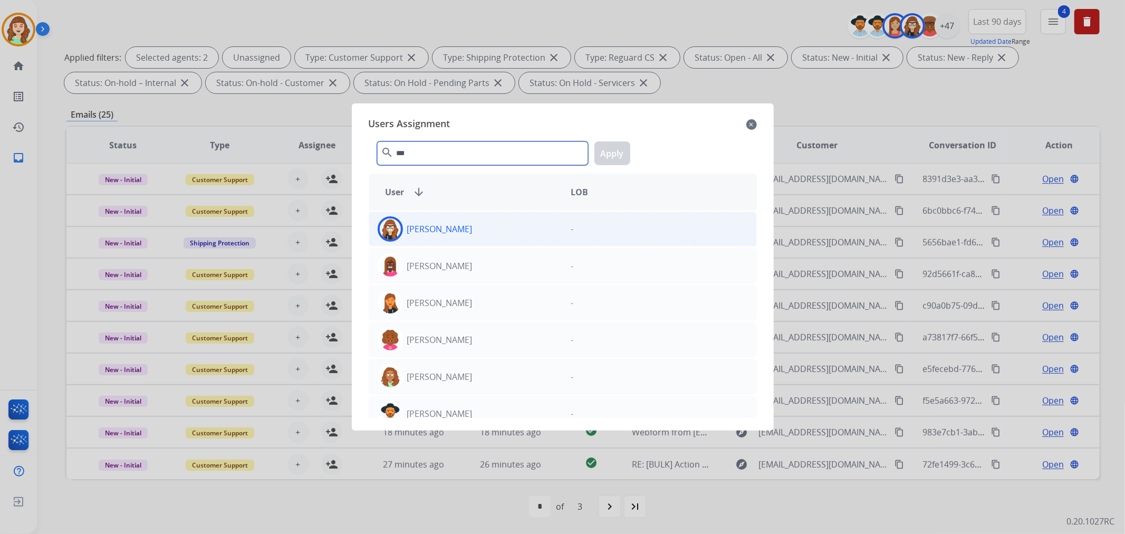
type input "***"
click at [459, 234] on p "Ann Marie Lopez" at bounding box center [439, 228] width 65 height 13
drag, startPoint x: 619, startPoint y: 156, endPoint x: 610, endPoint y: 159, distance: 9.5
click at [617, 156] on button "Apply" at bounding box center [612, 153] width 36 height 24
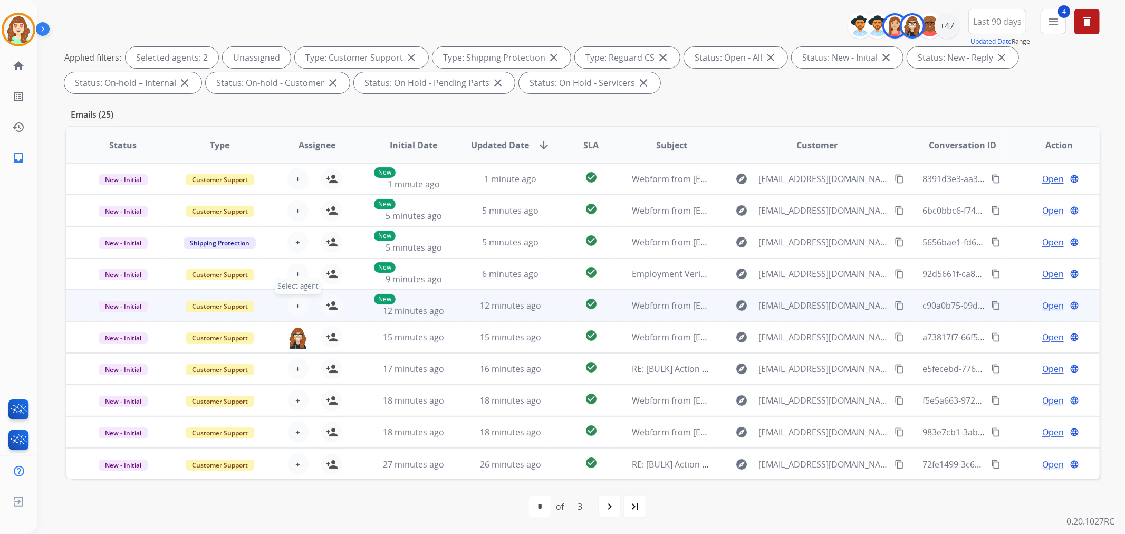
click at [295, 307] on span "+" at bounding box center [297, 305] width 5 height 13
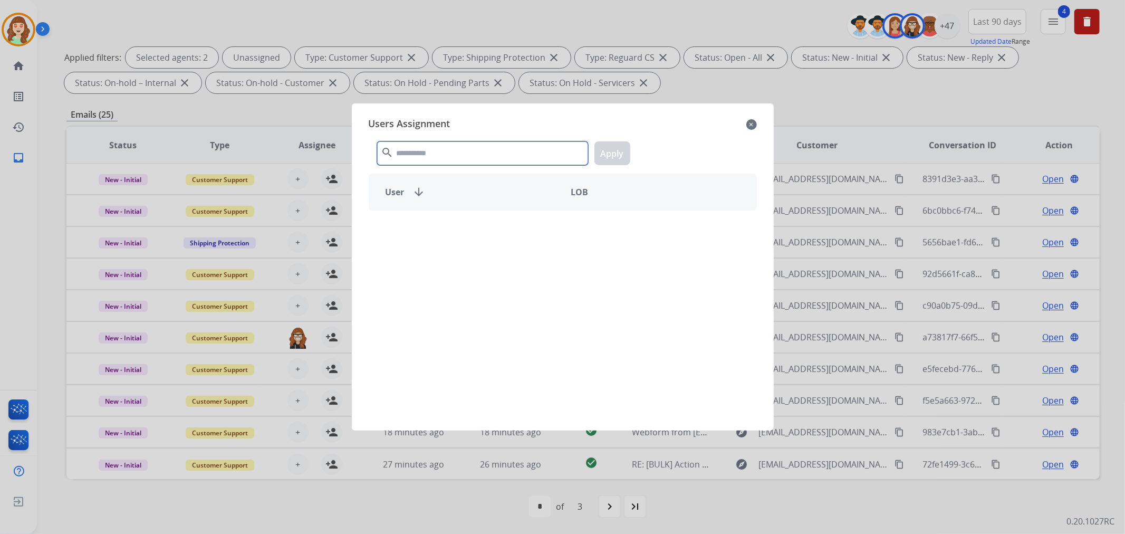
click at [461, 157] on input "text" at bounding box center [482, 153] width 211 height 24
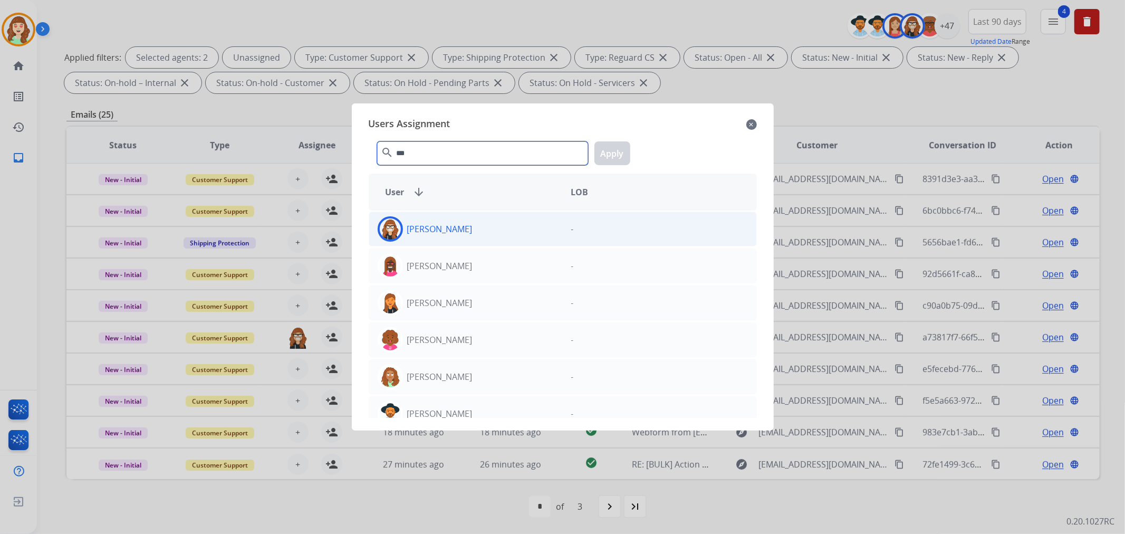
type input "***"
click at [486, 236] on div "Ann Marie Lopez" at bounding box center [465, 228] width 193 height 25
click at [609, 147] on button "Apply" at bounding box center [612, 153] width 36 height 24
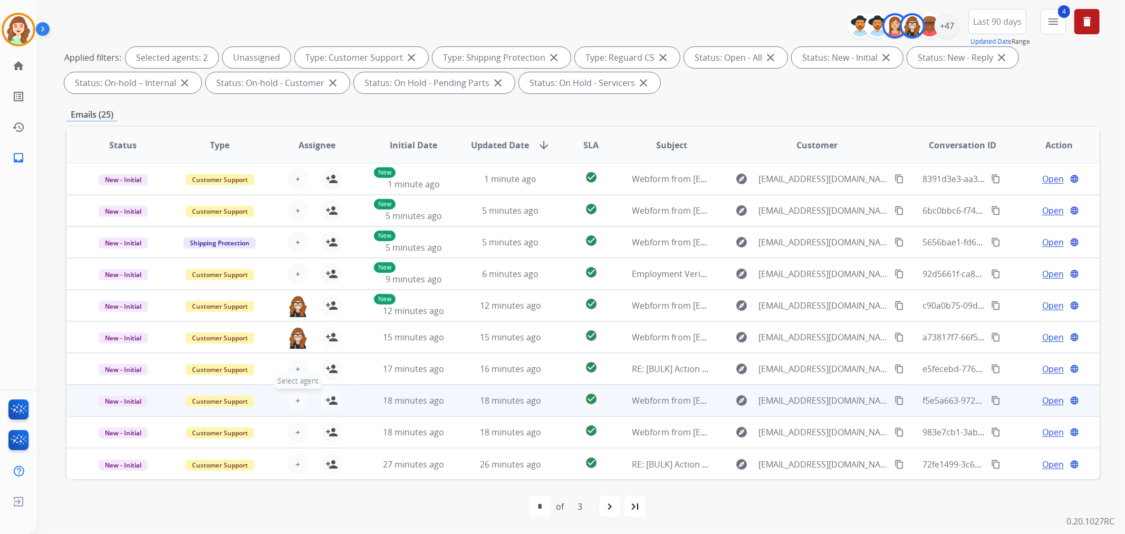
click at [296, 397] on span "+" at bounding box center [297, 400] width 5 height 13
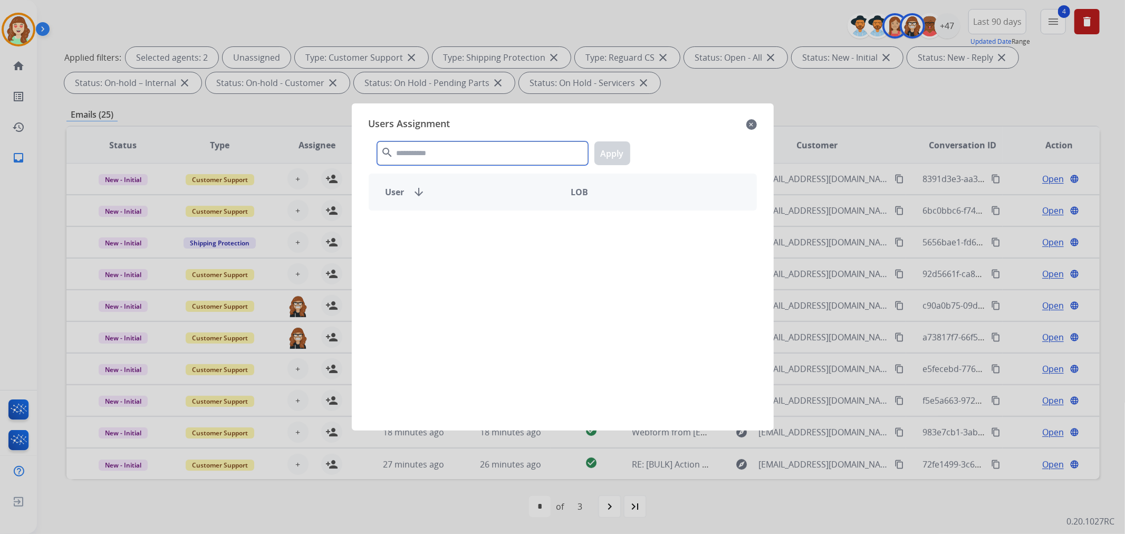
click at [417, 152] on input "text" at bounding box center [482, 153] width 211 height 24
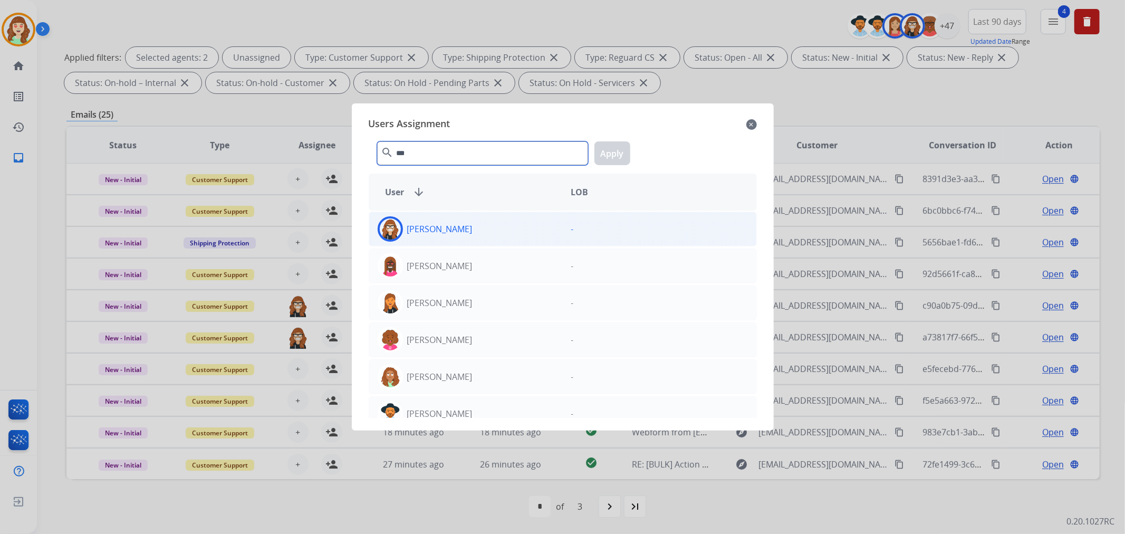
type input "***"
click at [456, 231] on p "Ann Marie Lopez" at bounding box center [439, 228] width 65 height 13
drag, startPoint x: 617, startPoint y: 160, endPoint x: 560, endPoint y: 180, distance: 60.2
click at [617, 160] on button "Apply" at bounding box center [612, 153] width 36 height 24
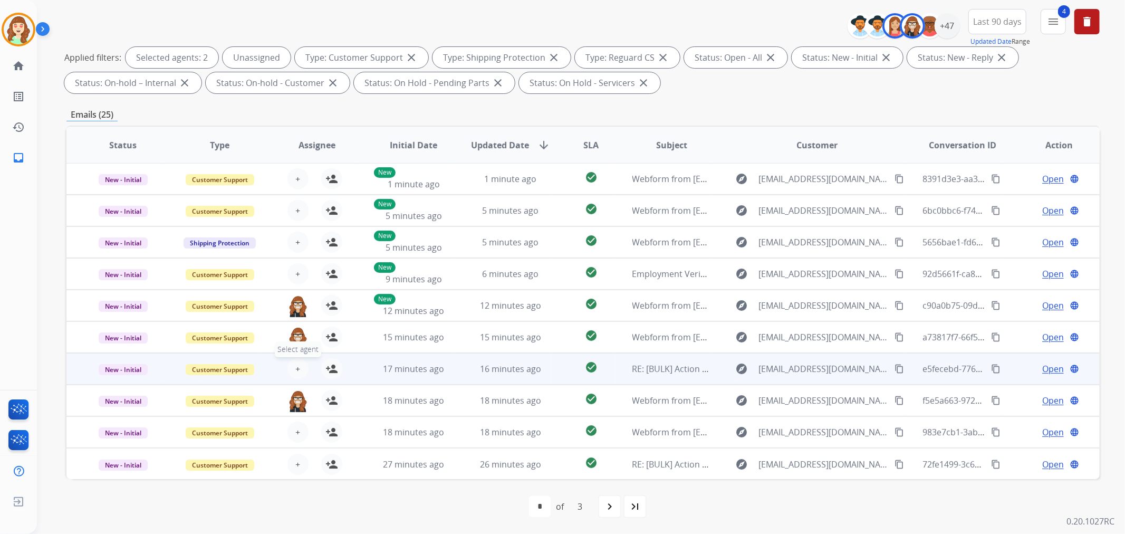
click at [295, 365] on span "+" at bounding box center [297, 368] width 5 height 13
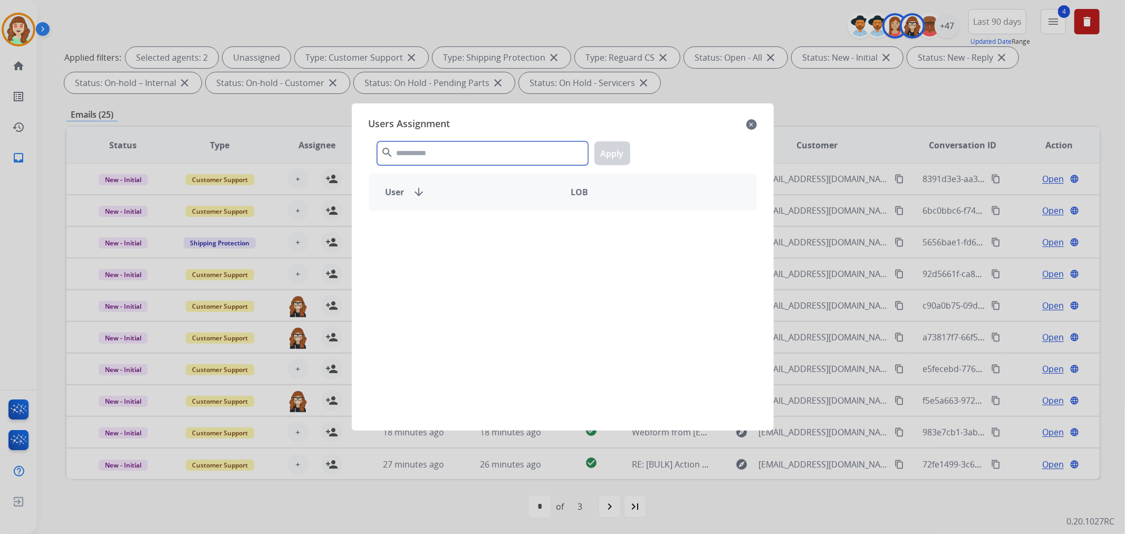
click at [447, 151] on input "text" at bounding box center [482, 153] width 211 height 24
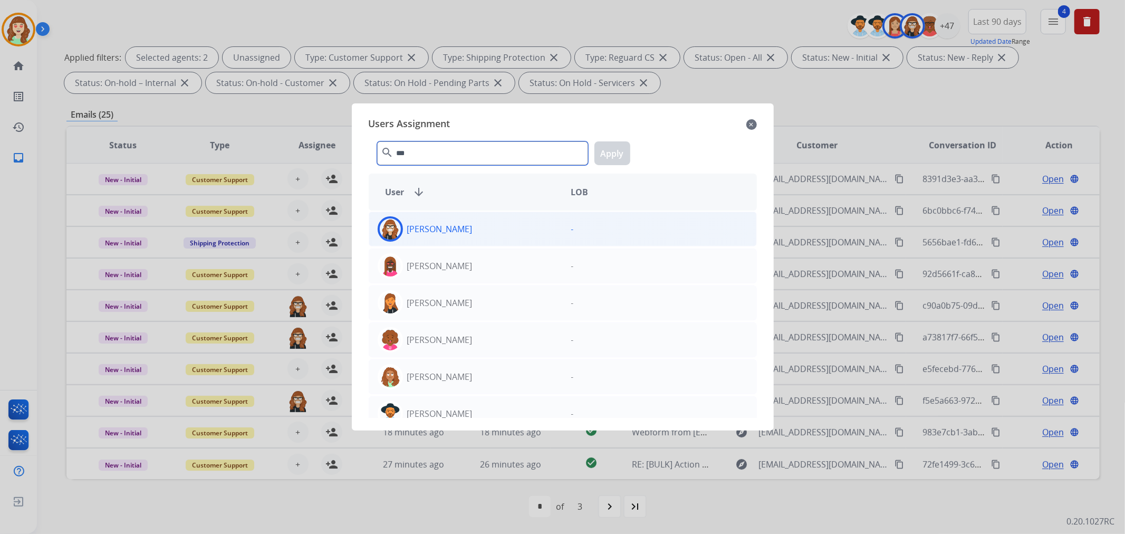
type input "***"
click at [493, 231] on div "Ann Marie Lopez" at bounding box center [465, 228] width 193 height 25
click at [613, 159] on button "Apply" at bounding box center [612, 153] width 36 height 24
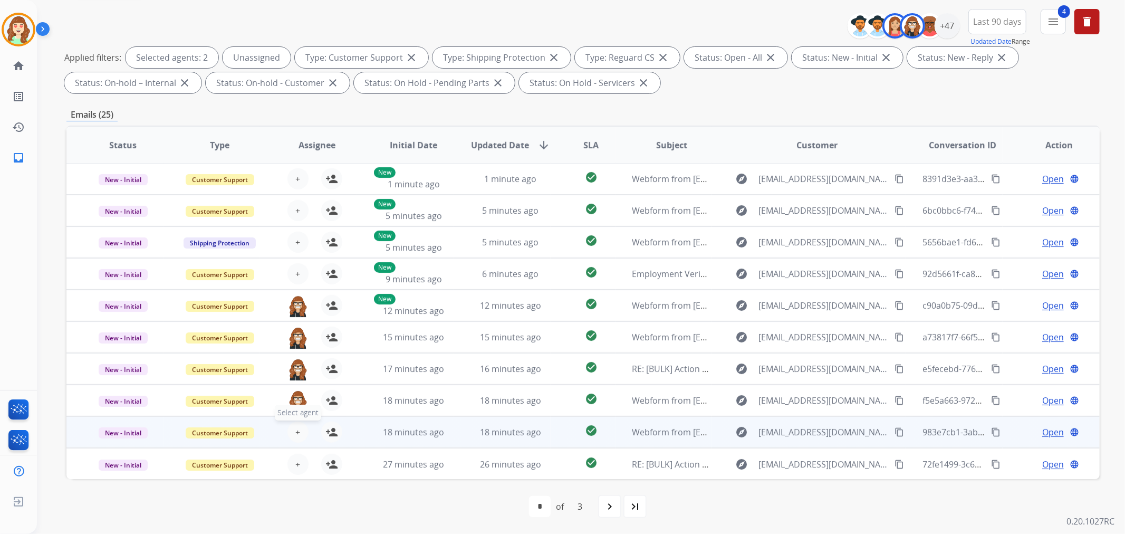
click at [291, 433] on button "+ Select agent" at bounding box center [297, 431] width 21 height 21
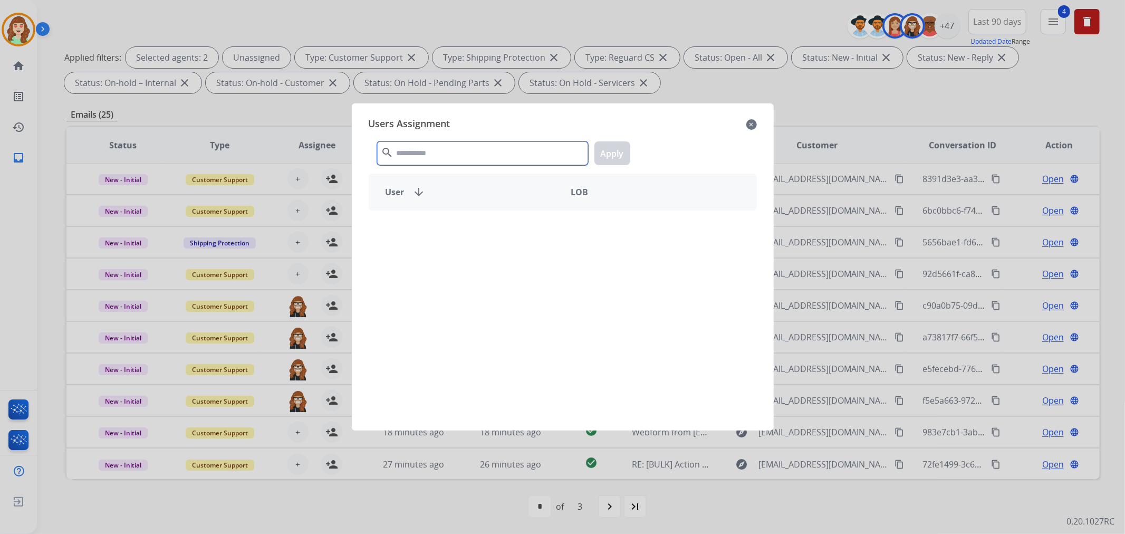
click at [446, 149] on input "text" at bounding box center [482, 153] width 211 height 24
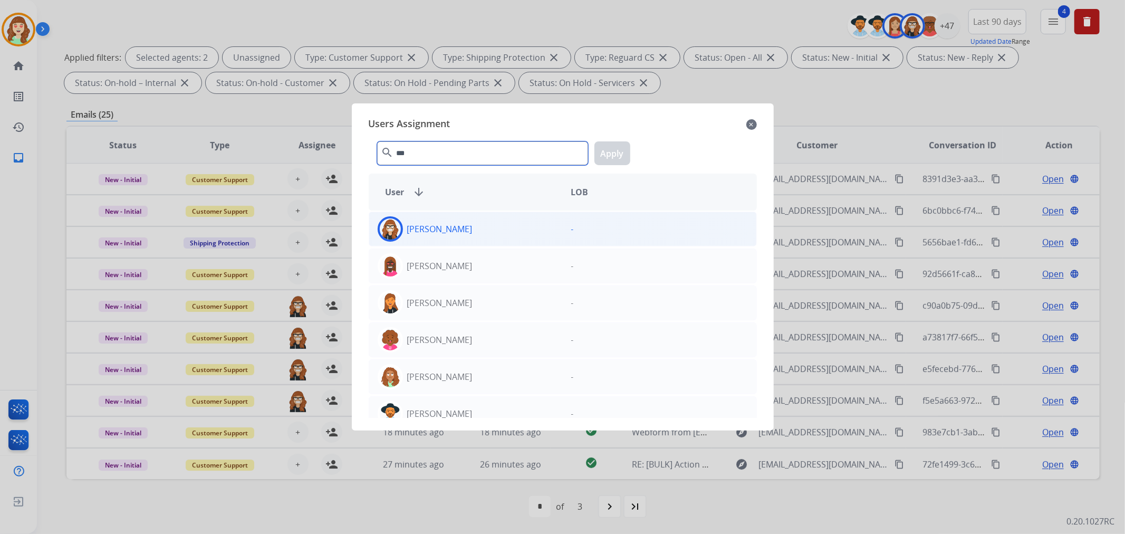
type input "***"
click at [545, 240] on div "Ann Marie Lopez" at bounding box center [465, 228] width 193 height 25
click at [611, 157] on button "Apply" at bounding box center [612, 153] width 36 height 24
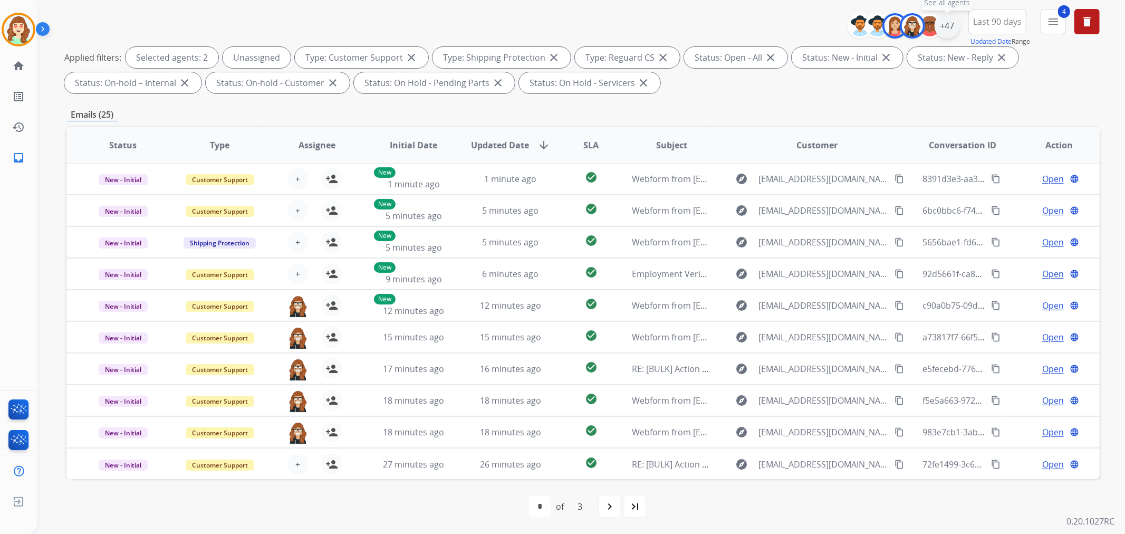
click at [946, 24] on div "+47" at bounding box center [946, 25] width 25 height 25
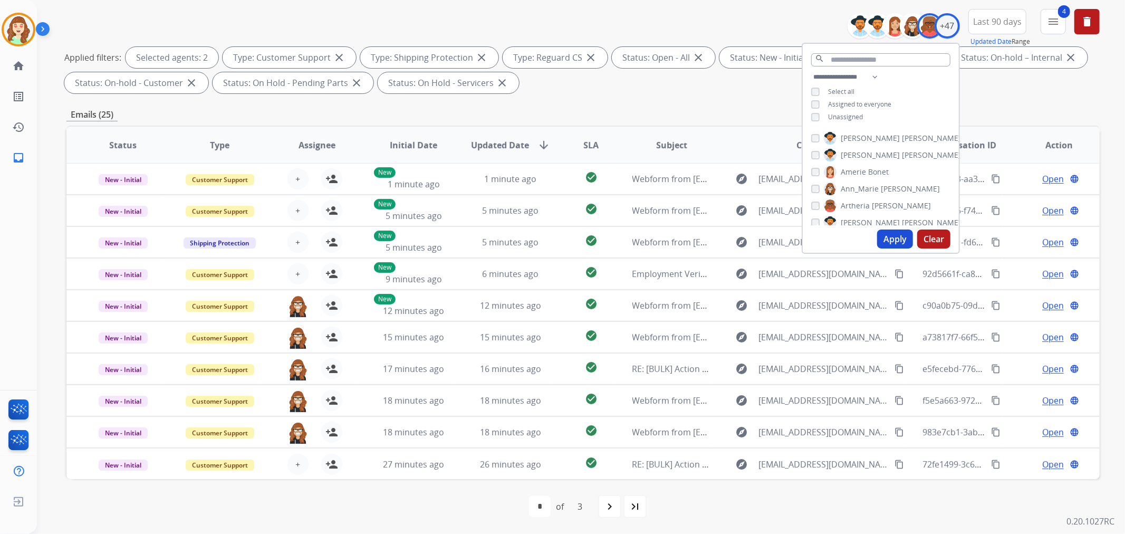
click at [806, 215] on div "Alexis Martinez Amanda Baez Amerie Bonet Ann_Marie Lopez Artheria Robinson Ashl…" at bounding box center [880, 177] width 156 height 98
click at [892, 243] on button "Apply" at bounding box center [895, 238] width 36 height 19
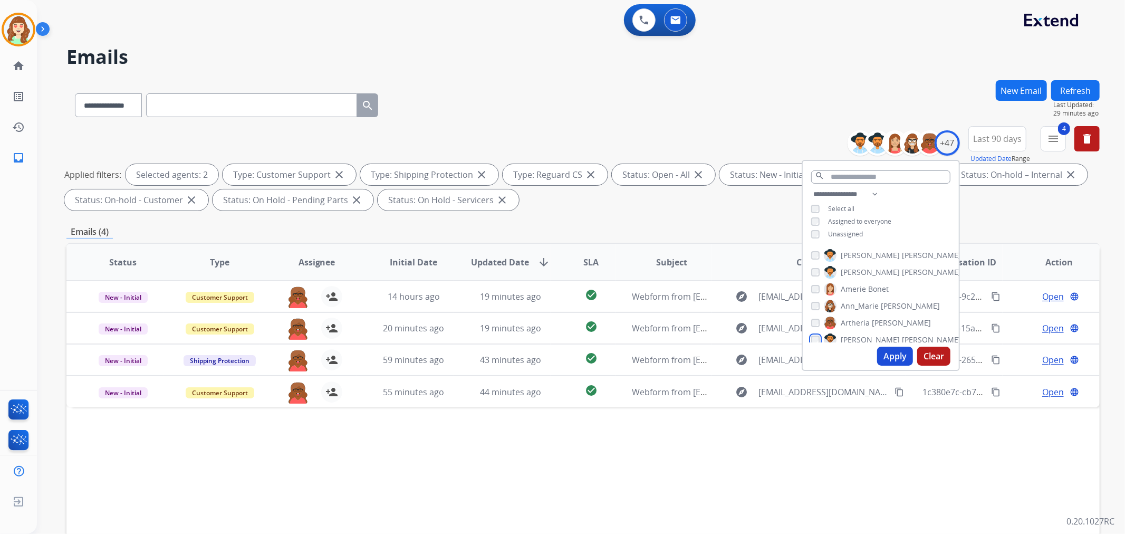
scroll to position [59, 0]
click at [893, 357] on button "Apply" at bounding box center [895, 355] width 36 height 19
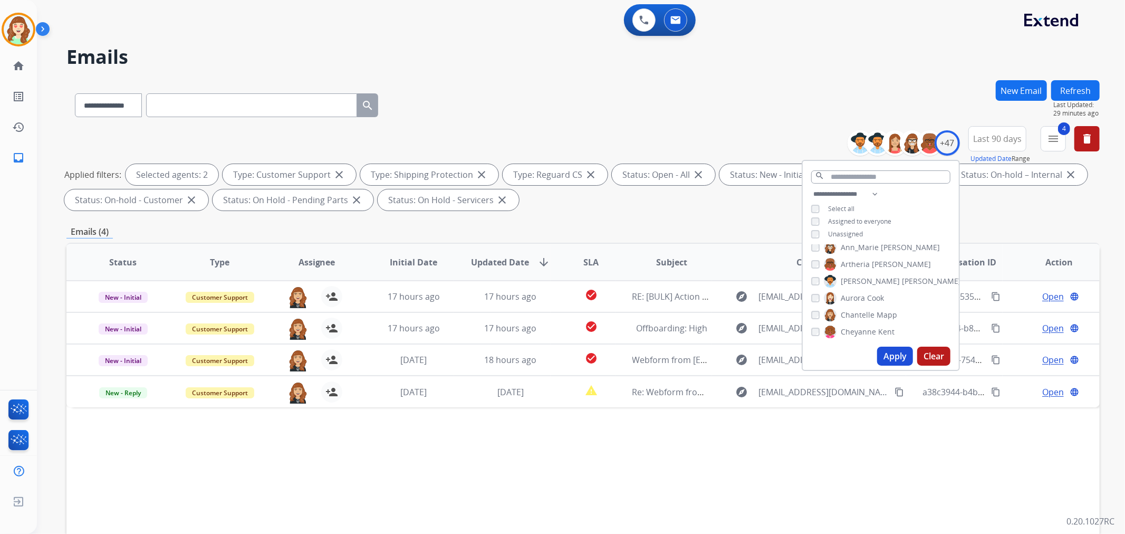
click at [811, 308] on div "Chantelle Mapp" at bounding box center [854, 314] width 86 height 13
click at [811, 292] on div "Christina Burwell" at bounding box center [886, 290] width 150 height 13
click at [893, 351] on button "Apply" at bounding box center [895, 355] width 36 height 19
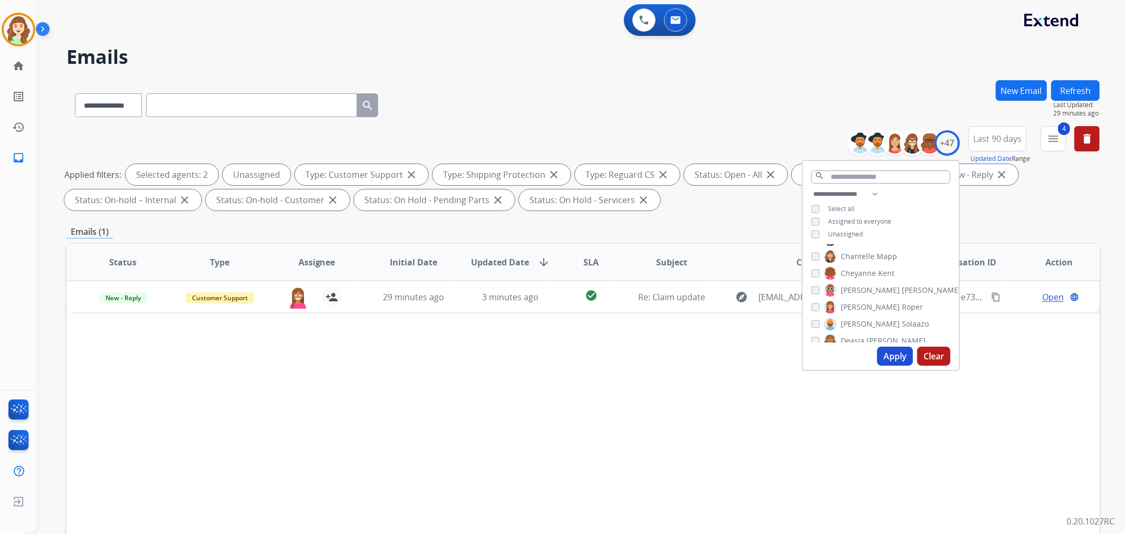
click at [895, 353] on button "Apply" at bounding box center [895, 355] width 36 height 19
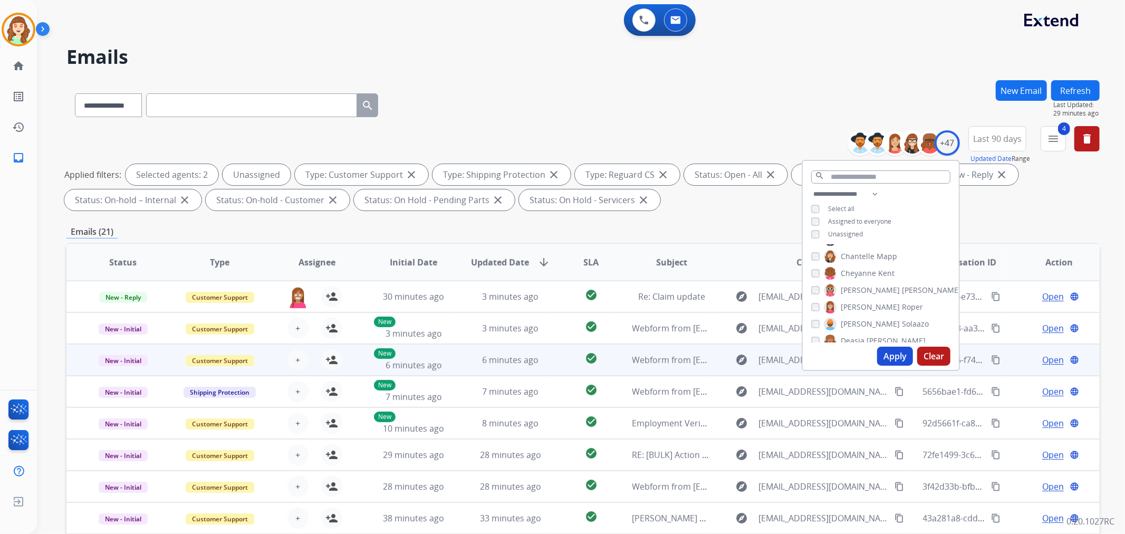
scroll to position [1, 0]
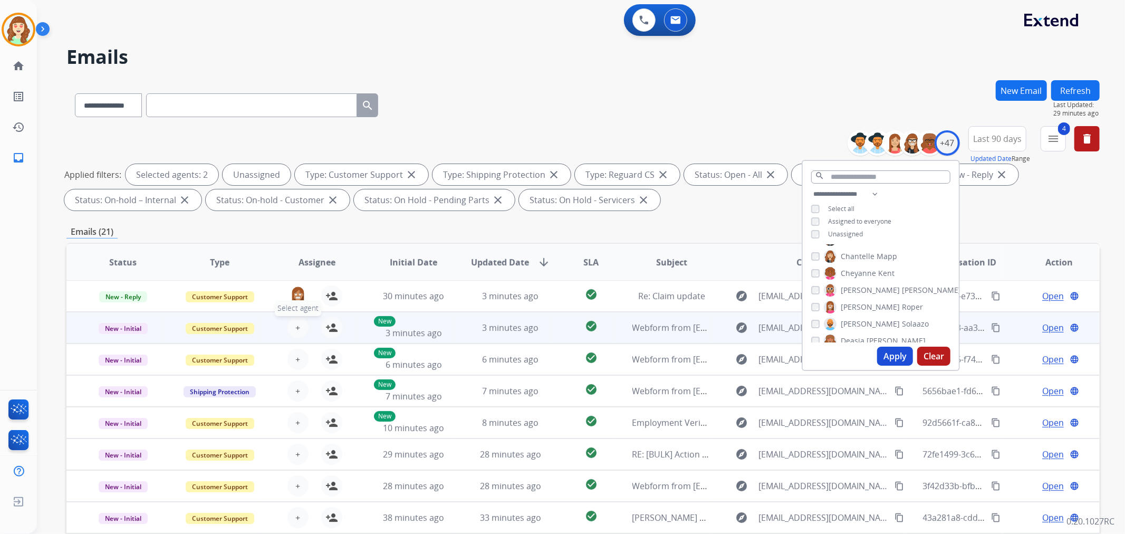
click at [296, 326] on span "+" at bounding box center [297, 327] width 5 height 13
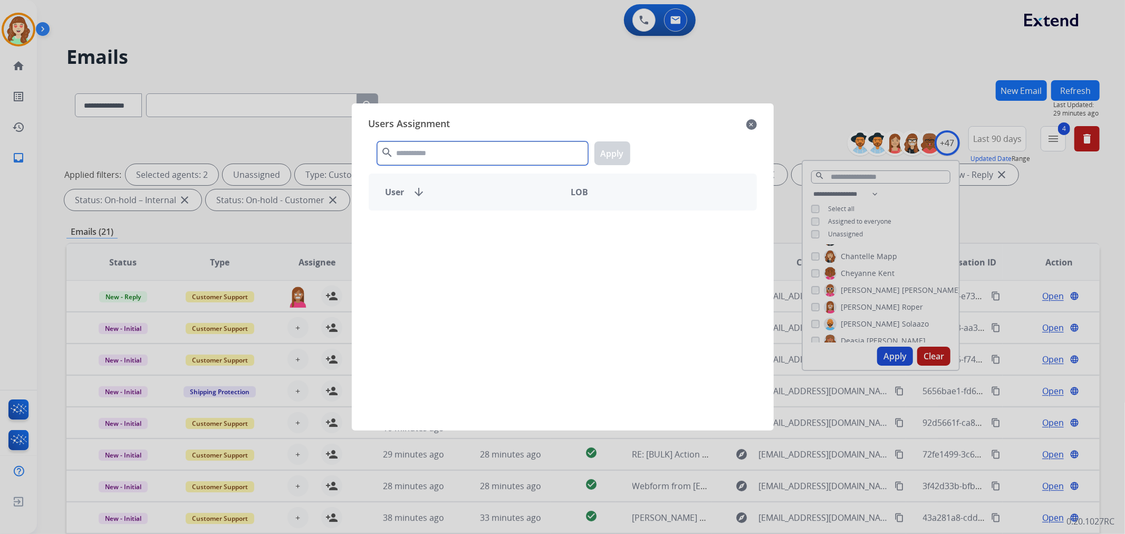
click at [469, 151] on input "text" at bounding box center [482, 153] width 211 height 24
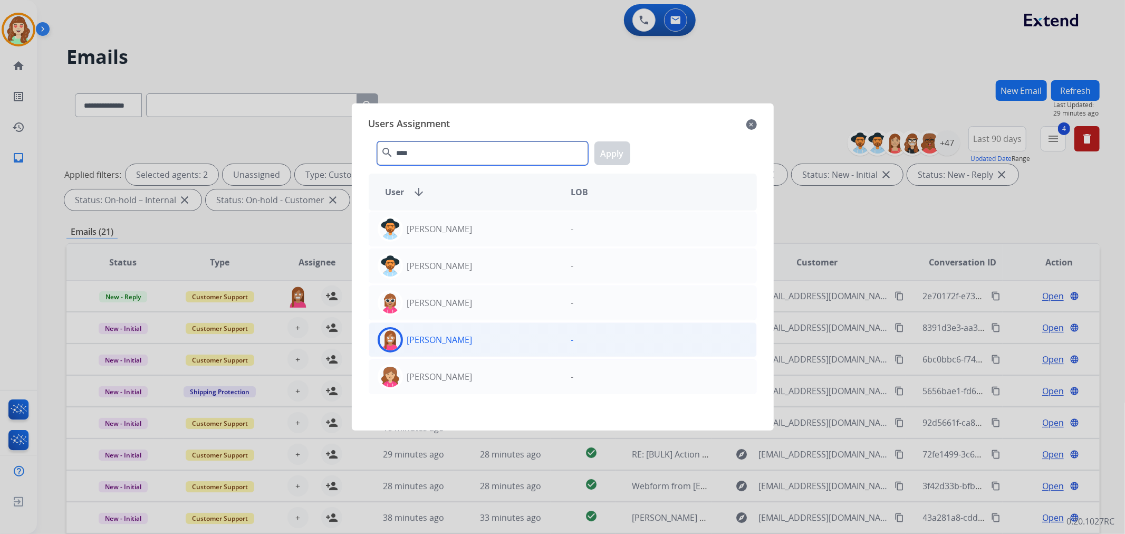
type input "****"
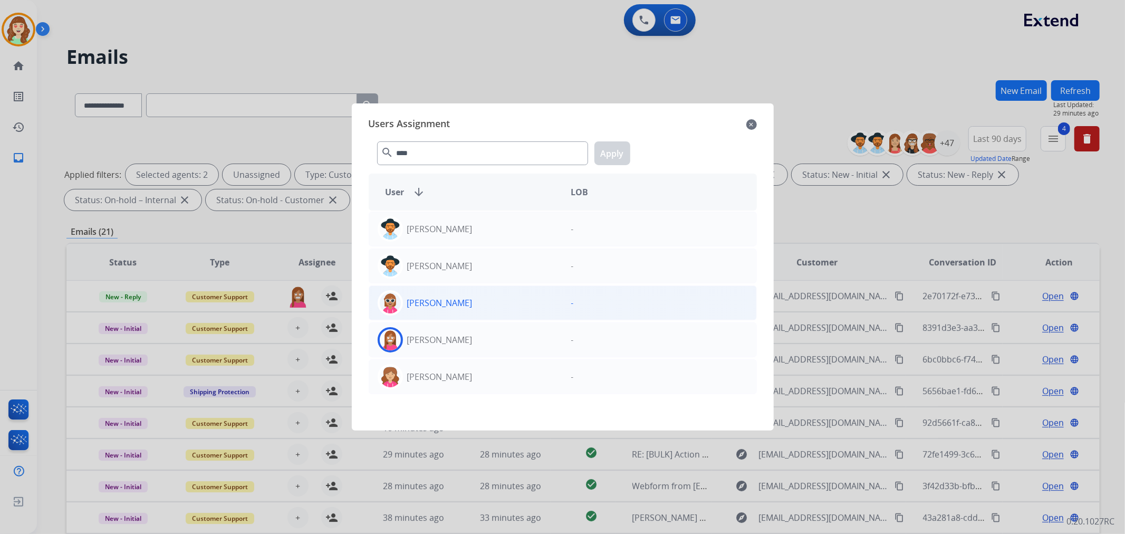
drag, startPoint x: 498, startPoint y: 344, endPoint x: 530, endPoint y: 296, distance: 58.1
click at [498, 343] on div "Christopher Roper" at bounding box center [465, 339] width 193 height 25
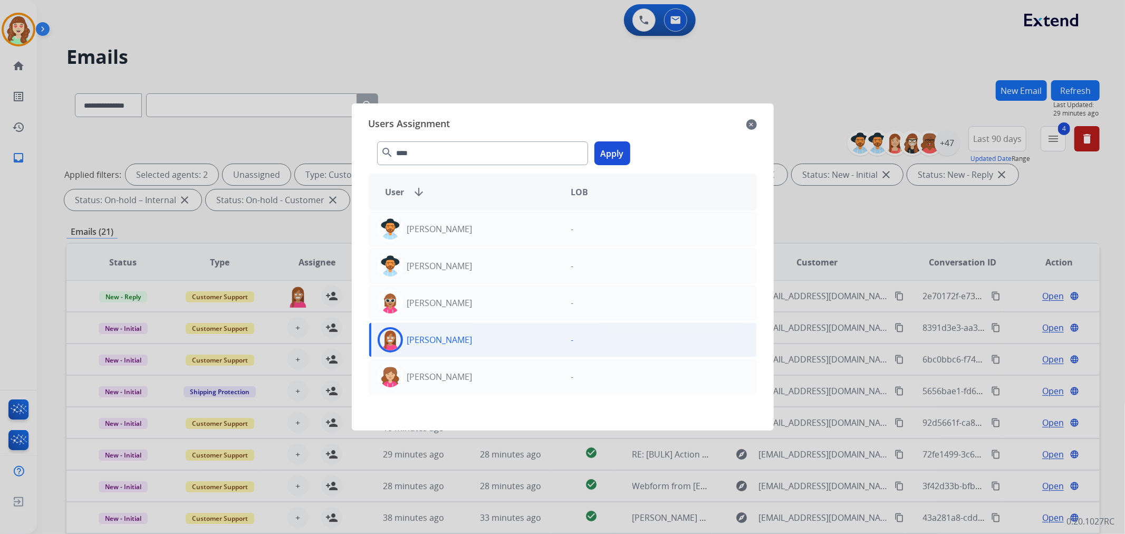
click at [612, 151] on button "Apply" at bounding box center [612, 153] width 36 height 24
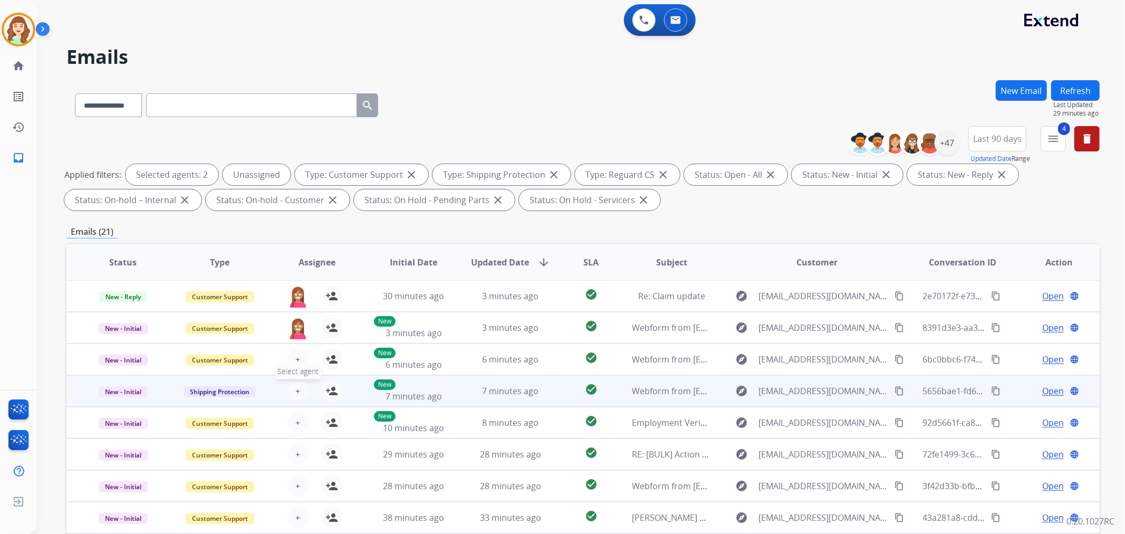
click at [296, 396] on button "+ Select agent" at bounding box center [297, 390] width 21 height 21
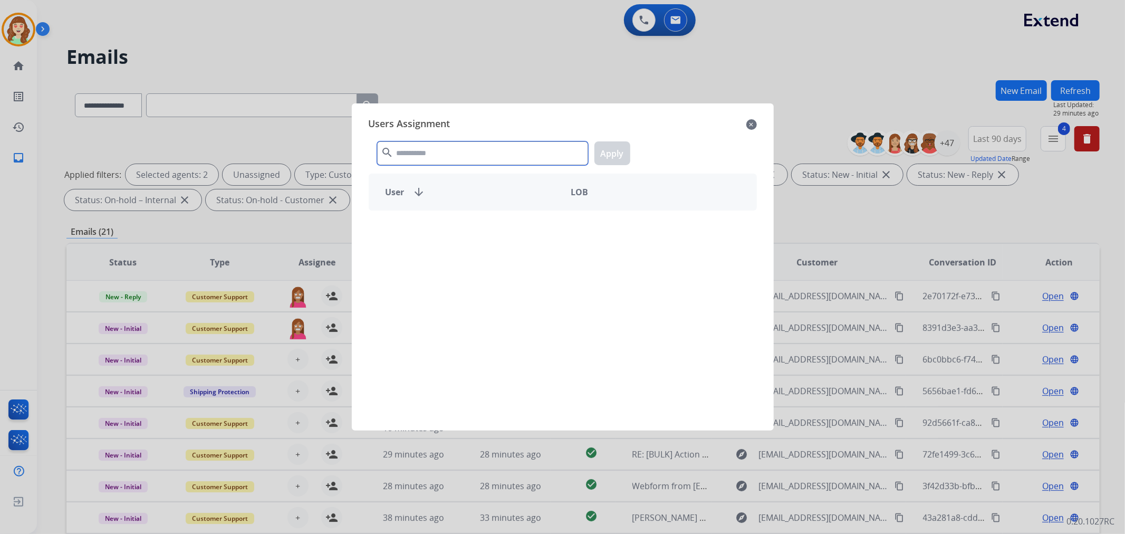
click at [513, 154] on input "text" at bounding box center [482, 153] width 211 height 24
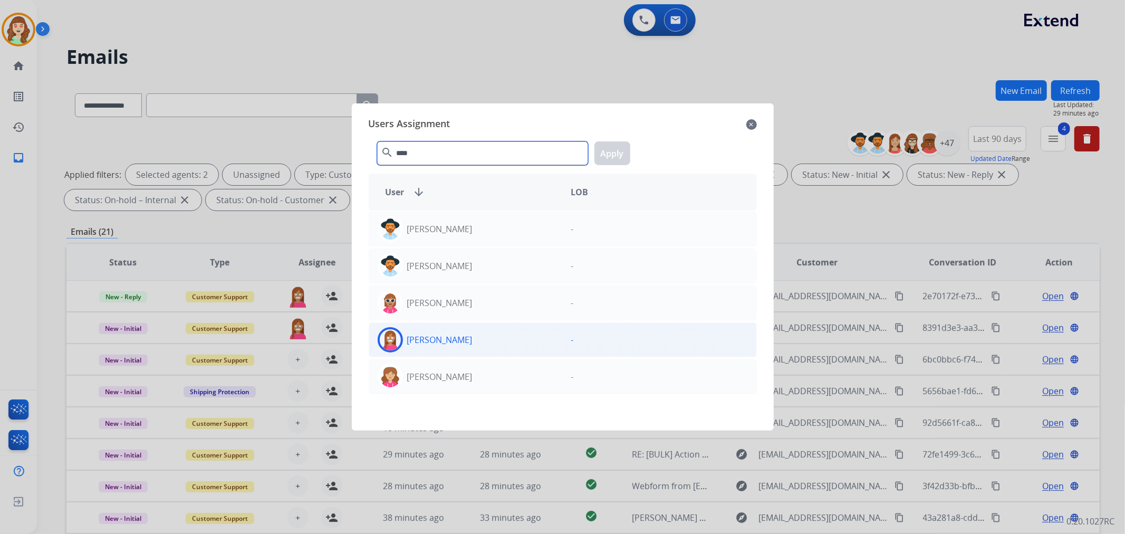
type input "****"
click at [537, 346] on div "Christopher Roper" at bounding box center [465, 339] width 193 height 25
click at [609, 153] on button "Apply" at bounding box center [612, 153] width 36 height 24
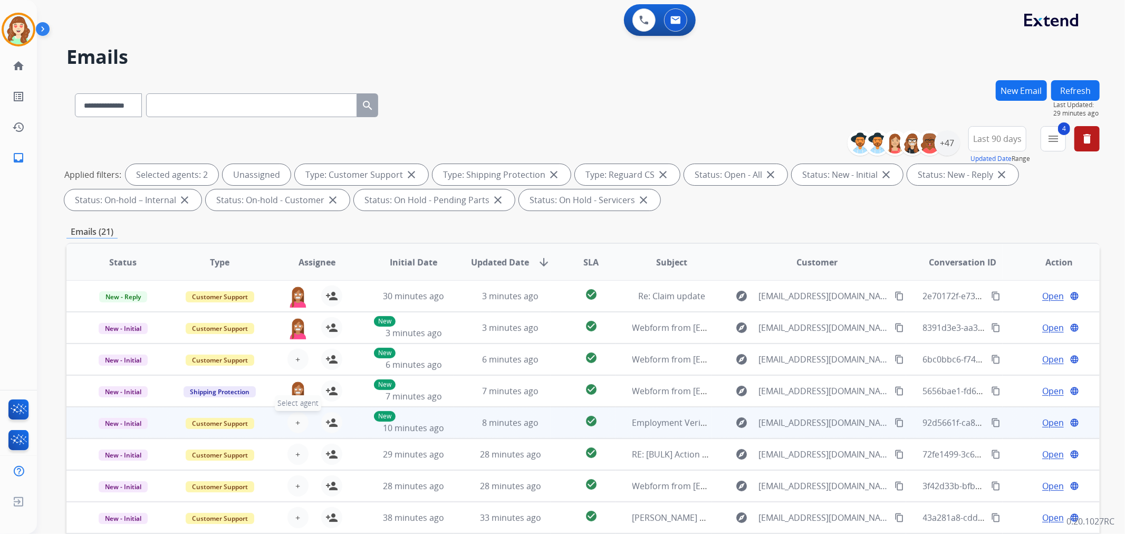
click at [296, 423] on span "+" at bounding box center [297, 422] width 5 height 13
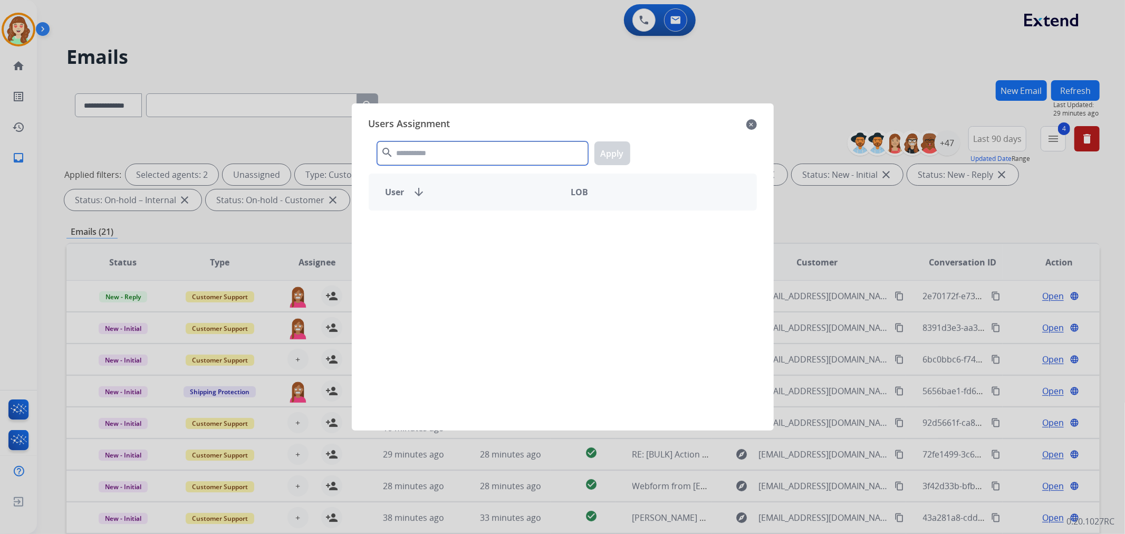
click at [468, 154] on input "text" at bounding box center [482, 153] width 211 height 24
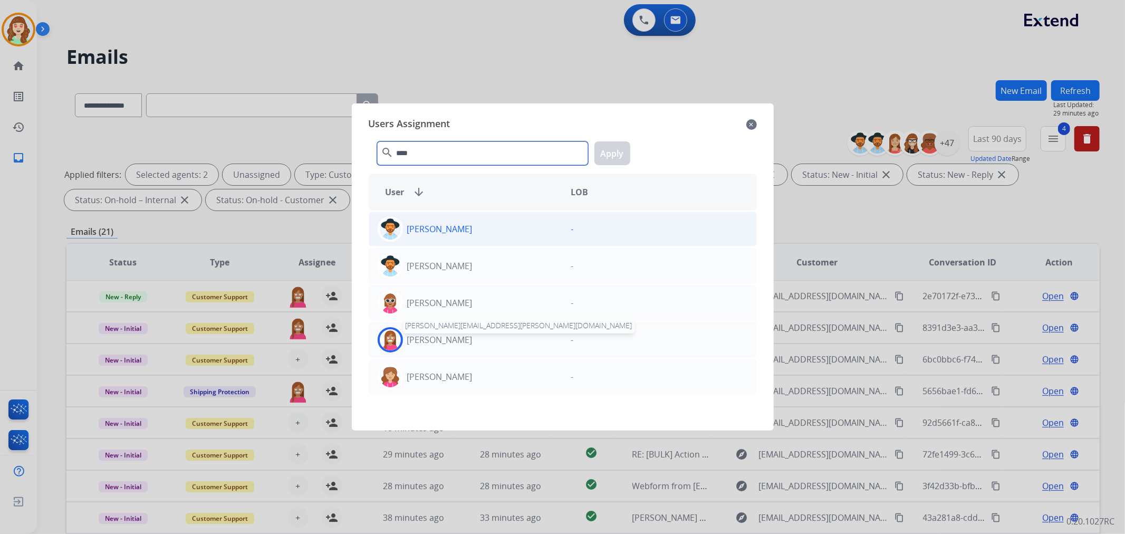
type input "****"
click at [480, 343] on div "Christopher Roper christopher.roper@eccogroupusa.com" at bounding box center [465, 339] width 193 height 25
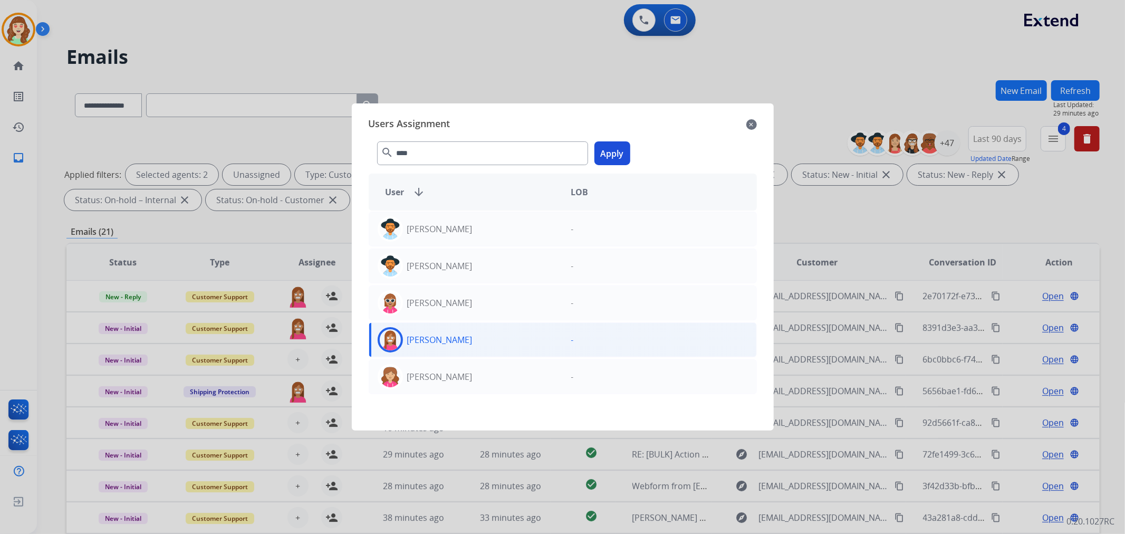
drag, startPoint x: 611, startPoint y: 156, endPoint x: 352, endPoint y: 336, distance: 315.5
click at [611, 156] on button "Apply" at bounding box center [612, 153] width 36 height 24
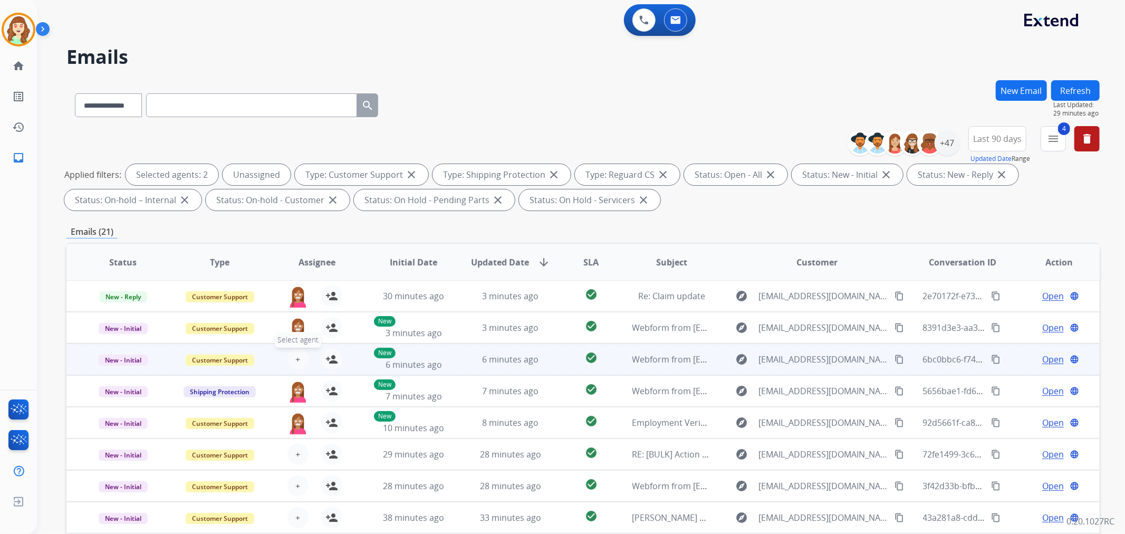
click at [298, 361] on button "+ Select agent" at bounding box center [297, 359] width 21 height 21
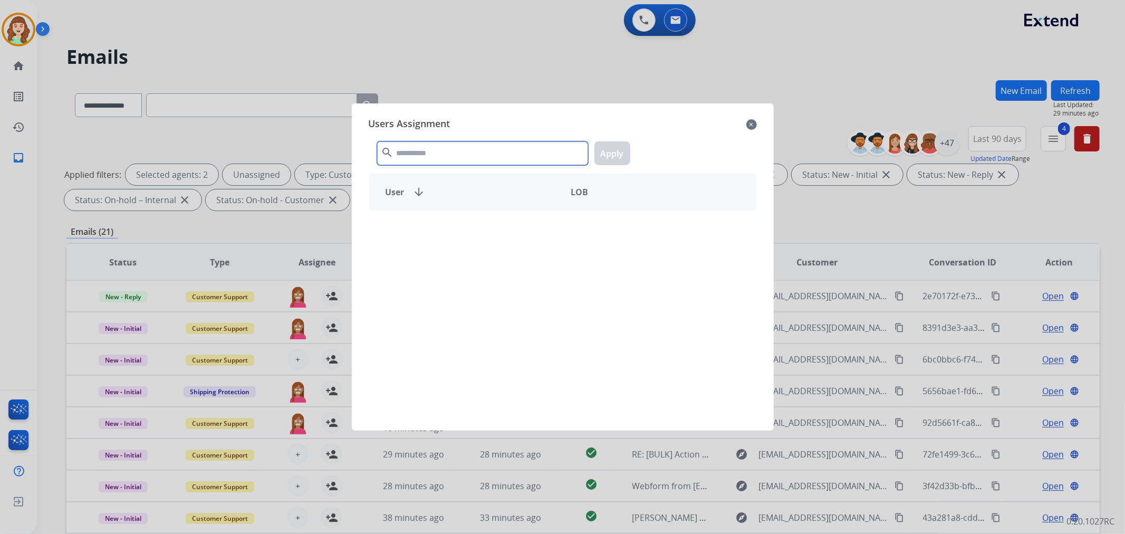
click at [457, 157] on input "text" at bounding box center [482, 153] width 211 height 24
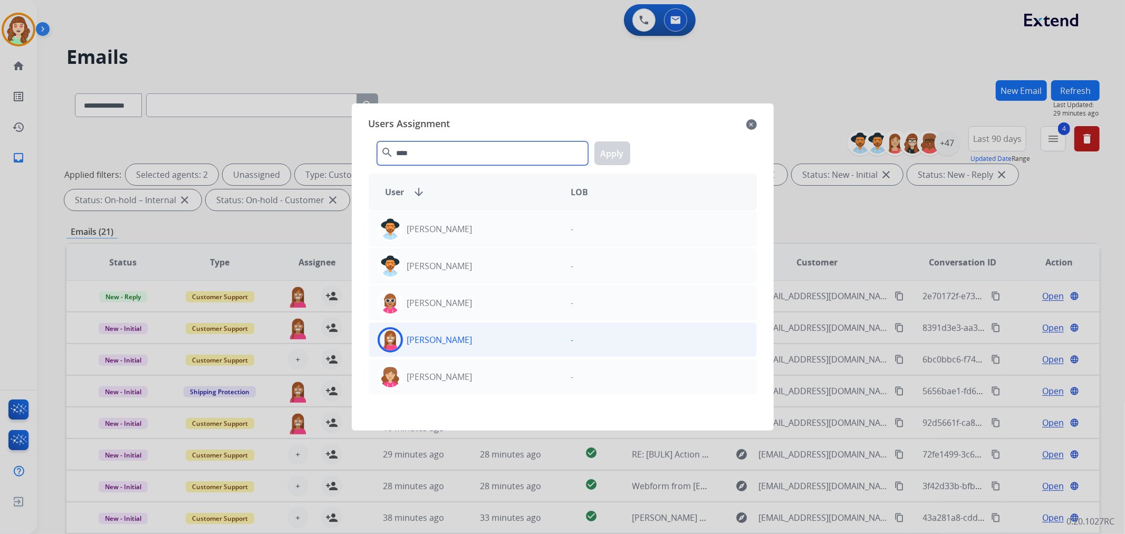
type input "****"
click at [488, 334] on div "Christopher Roper" at bounding box center [465, 339] width 193 height 25
click at [620, 151] on button "Apply" at bounding box center [612, 153] width 36 height 24
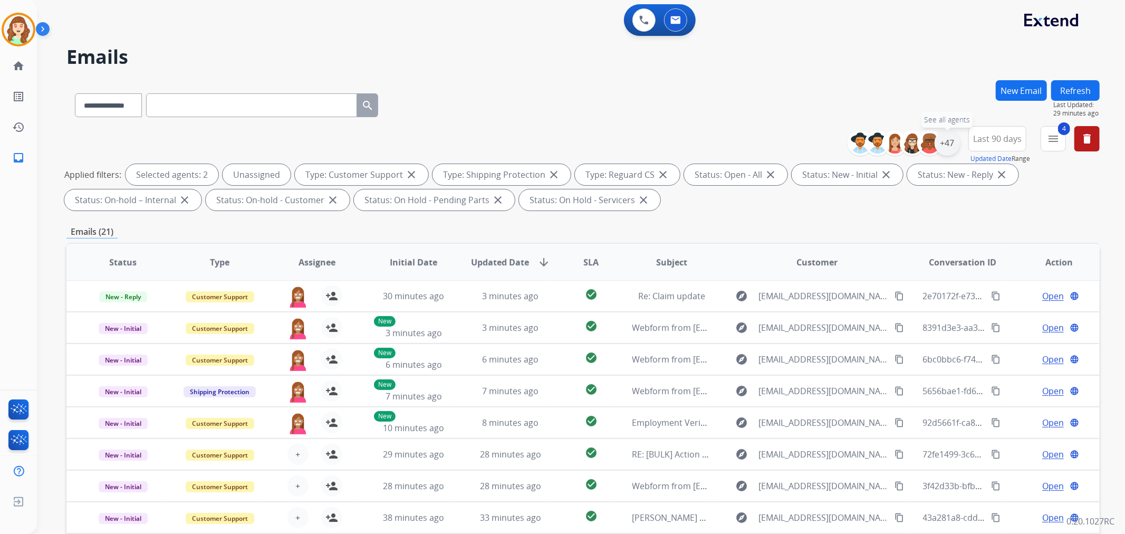
click at [945, 143] on div "+47" at bounding box center [946, 142] width 25 height 25
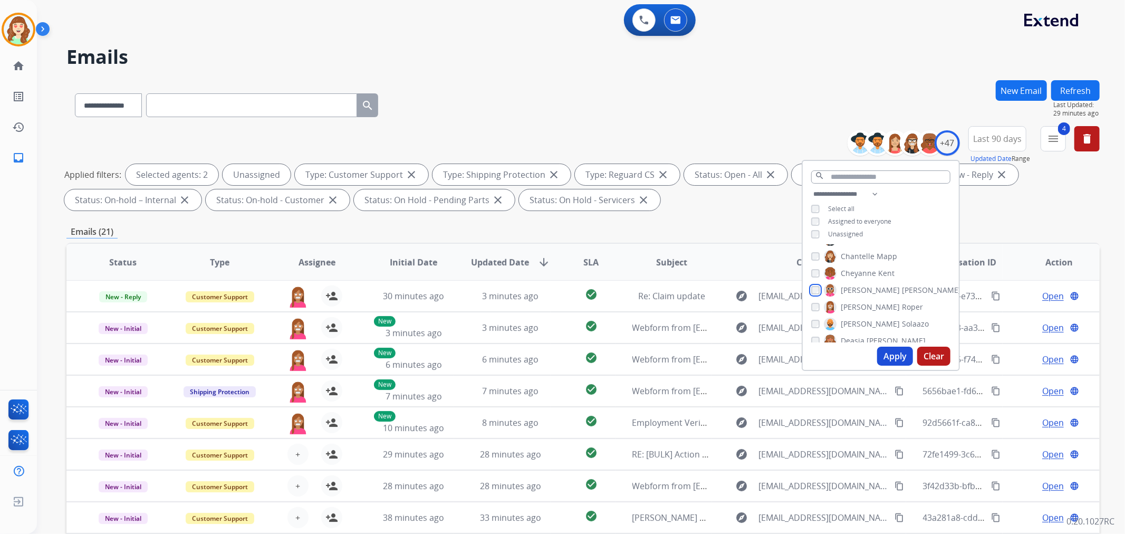
click at [812, 295] on div "Alexis Martinez Amanda Baez Amerie Bonet Ann_Marie Lopez Artheria Robinson Ashl…" at bounding box center [880, 294] width 156 height 98
click at [898, 354] on button "Apply" at bounding box center [895, 355] width 36 height 19
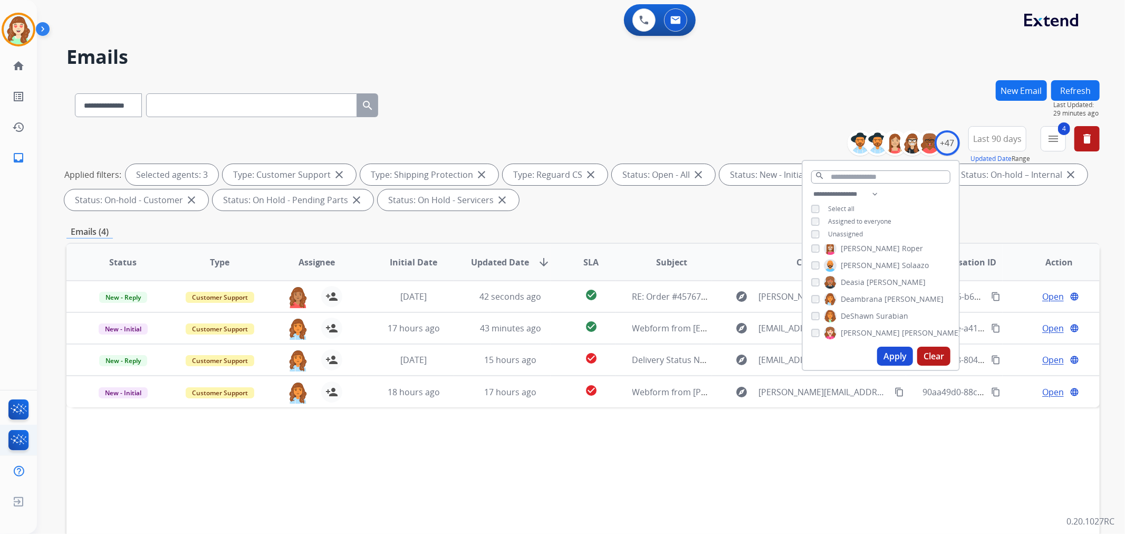
scroll to position [0, 0]
click at [885, 354] on button "Apply" at bounding box center [895, 355] width 36 height 19
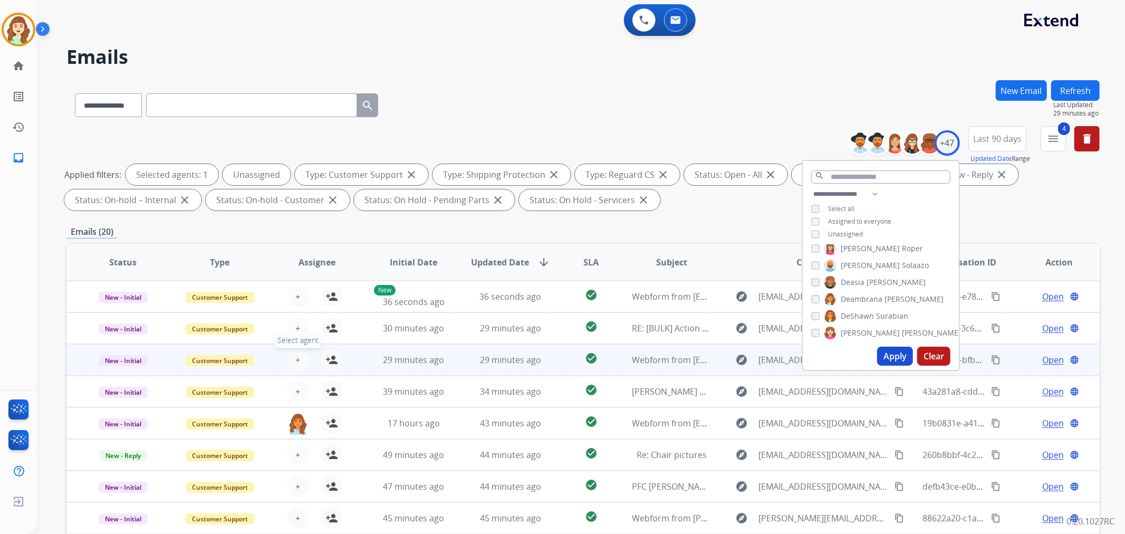
click at [296, 356] on span "+" at bounding box center [297, 359] width 5 height 13
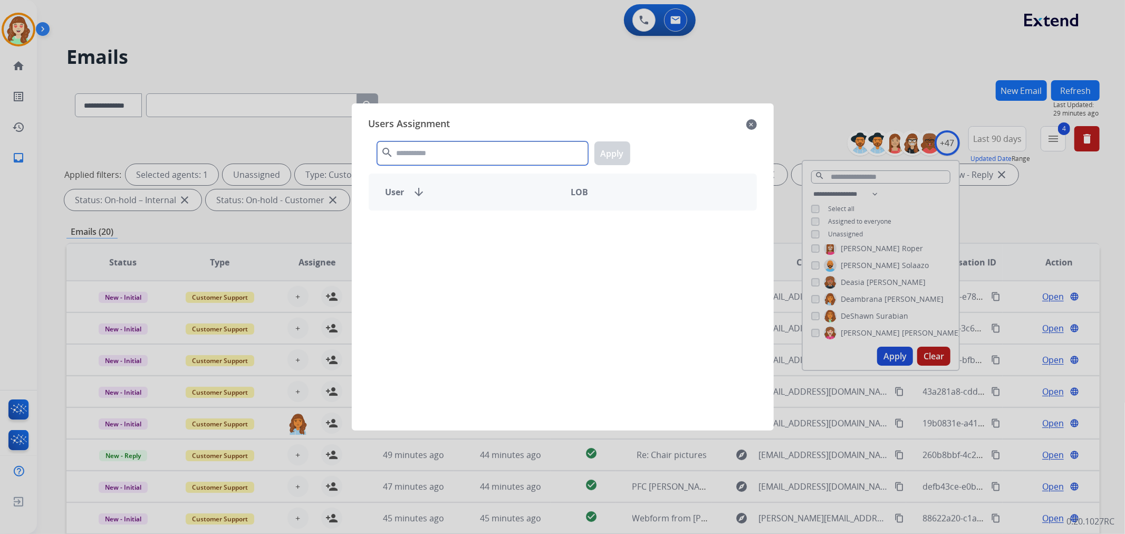
click at [446, 152] on input "text" at bounding box center [482, 153] width 211 height 24
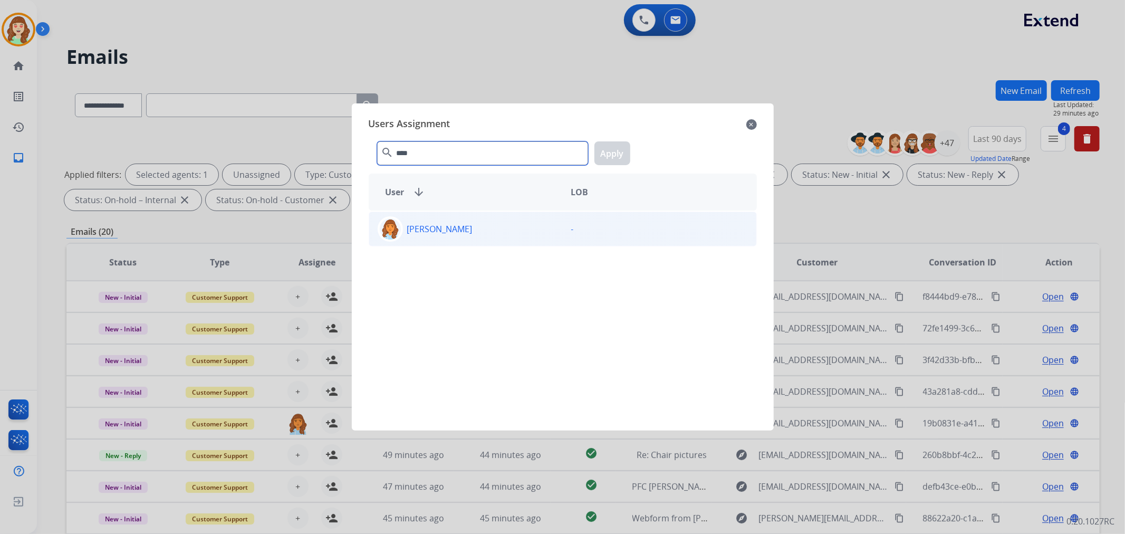
type input "****"
click at [462, 230] on p "Deambrana Smith" at bounding box center [439, 228] width 65 height 13
click at [617, 149] on button "Apply" at bounding box center [612, 153] width 36 height 24
drag, startPoint x: 565, startPoint y: 234, endPoint x: 577, endPoint y: 229, distance: 12.7
click at [566, 234] on div "Emails (20)" at bounding box center [582, 231] width 1033 height 13
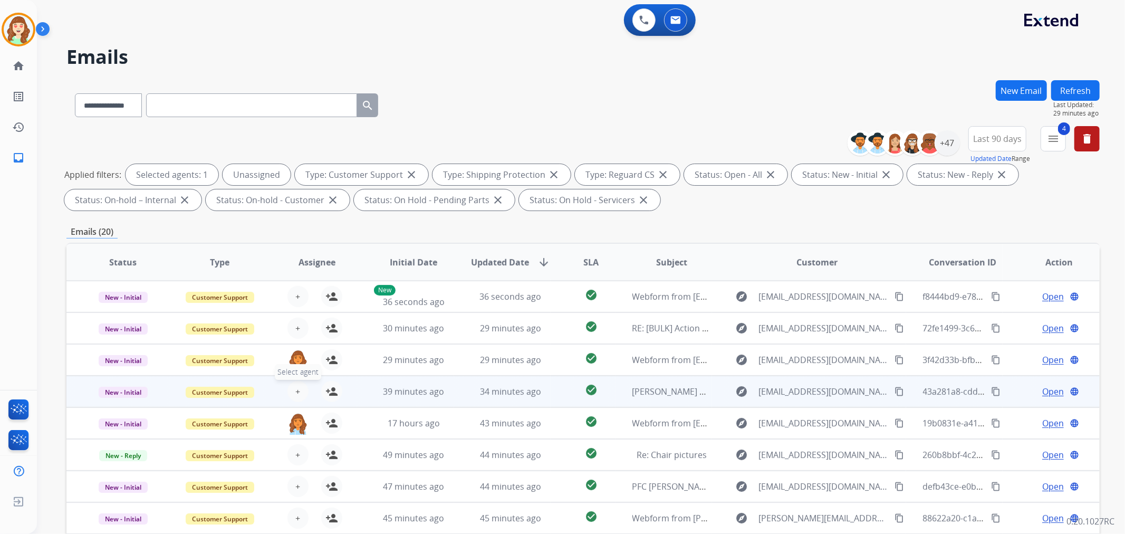
click at [298, 389] on button "+ Select agent" at bounding box center [297, 391] width 21 height 21
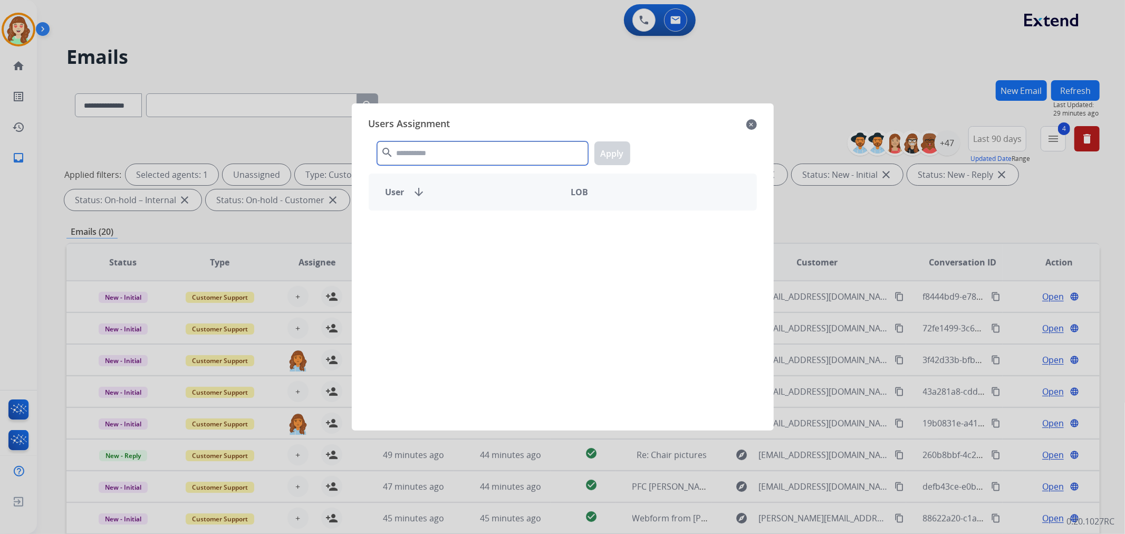
click at [459, 151] on input "text" at bounding box center [482, 153] width 211 height 24
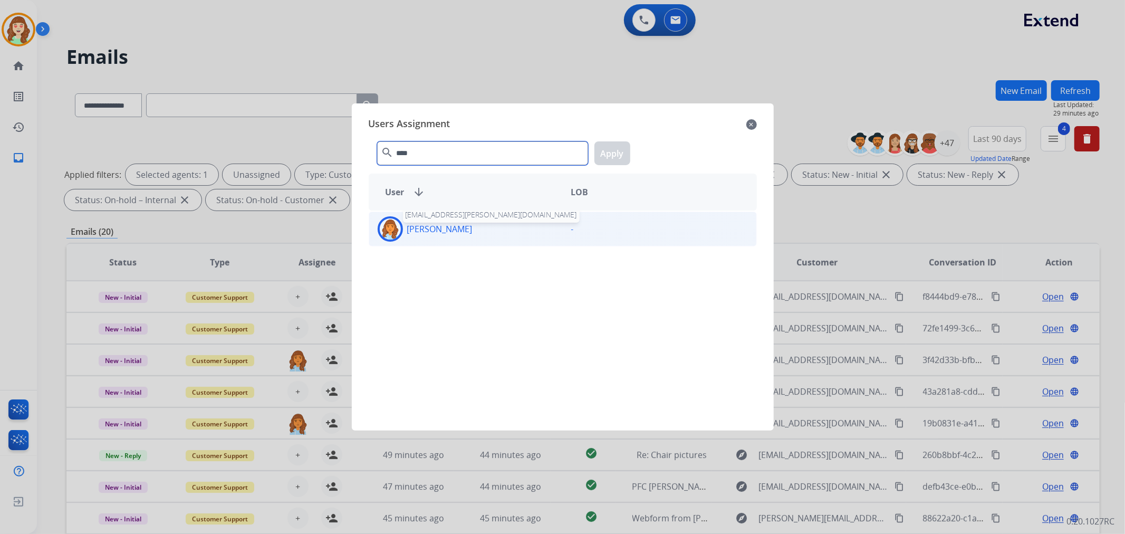
type input "****"
click at [472, 230] on p "Deambrana Smith" at bounding box center [439, 228] width 65 height 13
click at [608, 146] on button "Apply" at bounding box center [612, 153] width 36 height 24
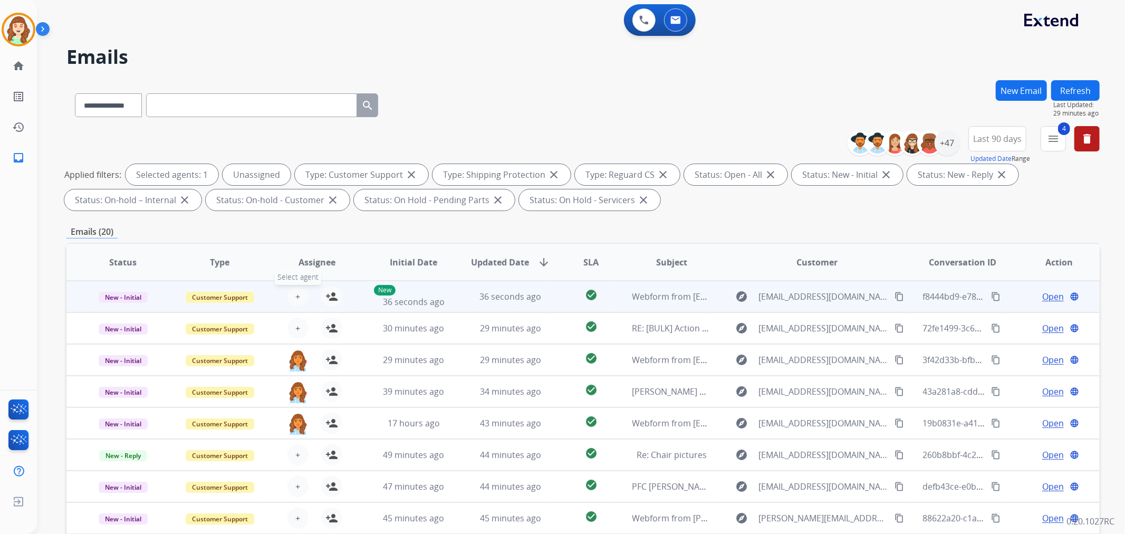
click at [296, 298] on span "+" at bounding box center [297, 296] width 5 height 13
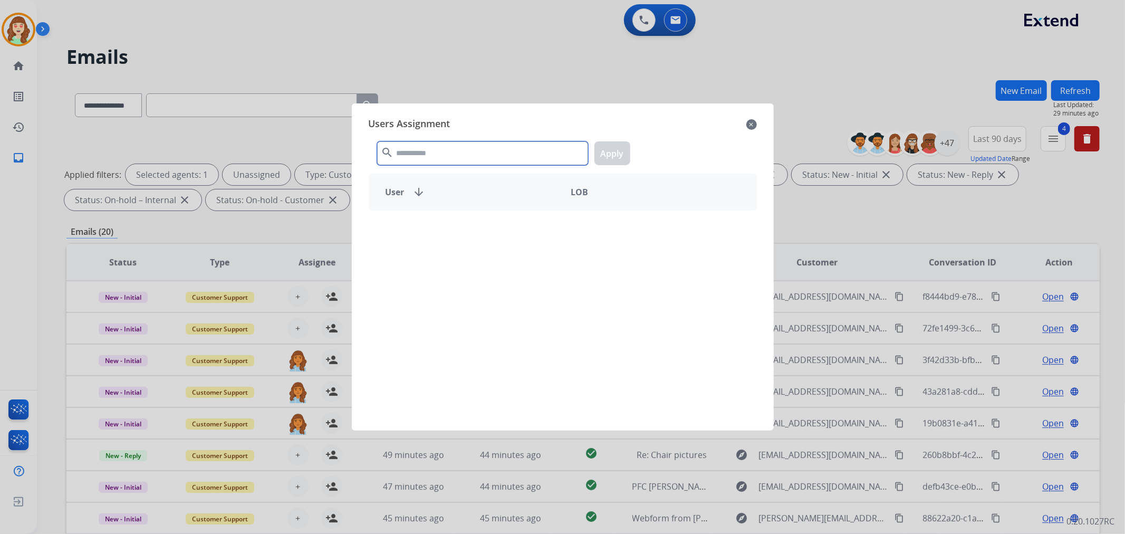
click at [437, 149] on input "text" at bounding box center [482, 153] width 211 height 24
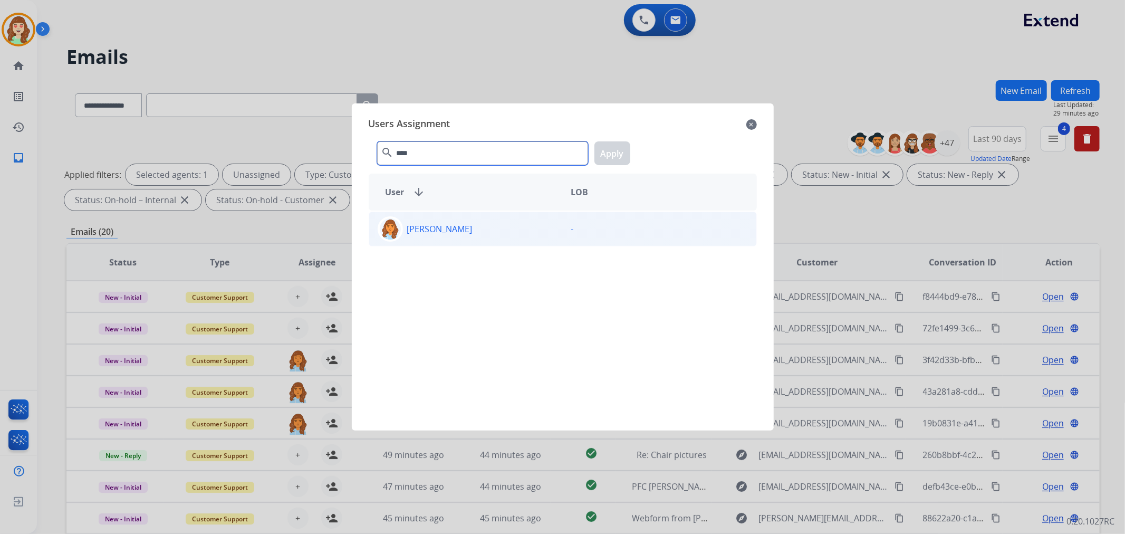
type input "****"
drag, startPoint x: 471, startPoint y: 233, endPoint x: 495, endPoint y: 229, distance: 23.9
click at [472, 233] on p "Deambrana Smith" at bounding box center [439, 228] width 65 height 13
click at [624, 156] on button "Apply" at bounding box center [612, 153] width 36 height 24
click at [536, 233] on div "Deambrana Smith" at bounding box center [465, 228] width 193 height 25
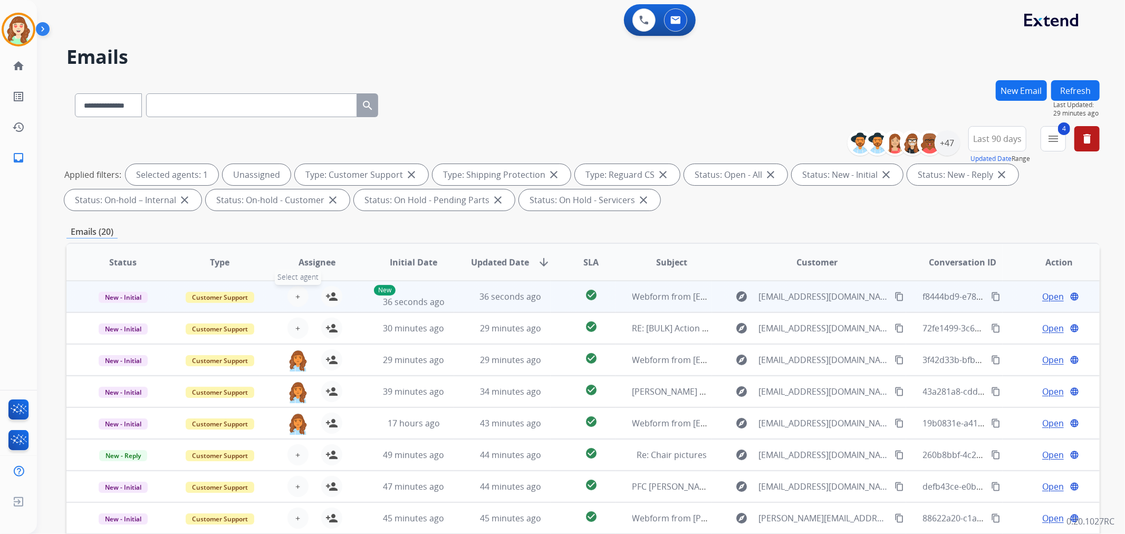
click at [298, 290] on button "+ Select agent" at bounding box center [297, 296] width 21 height 21
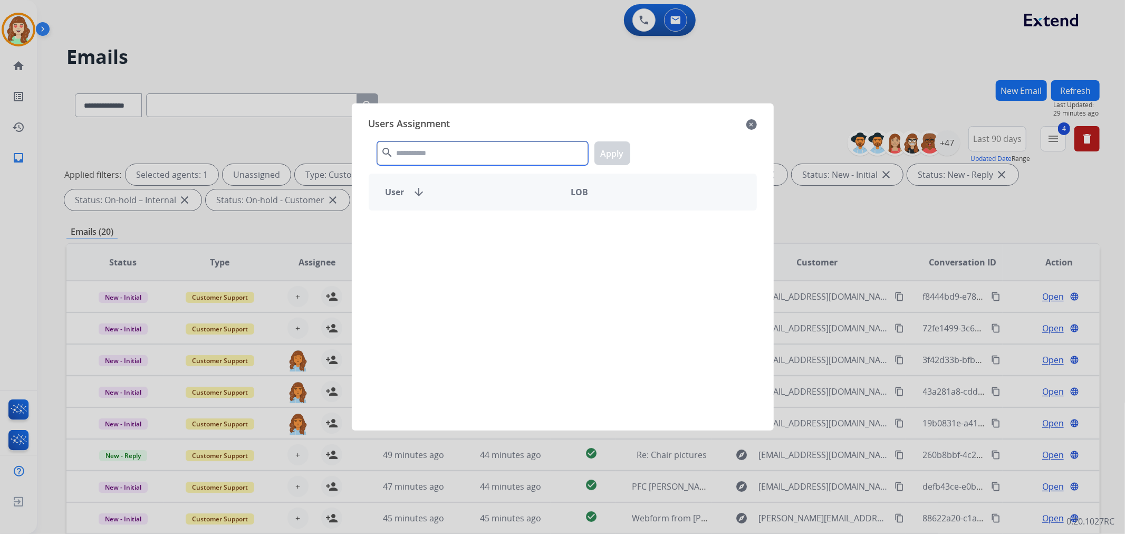
click at [461, 157] on input "text" at bounding box center [482, 153] width 211 height 24
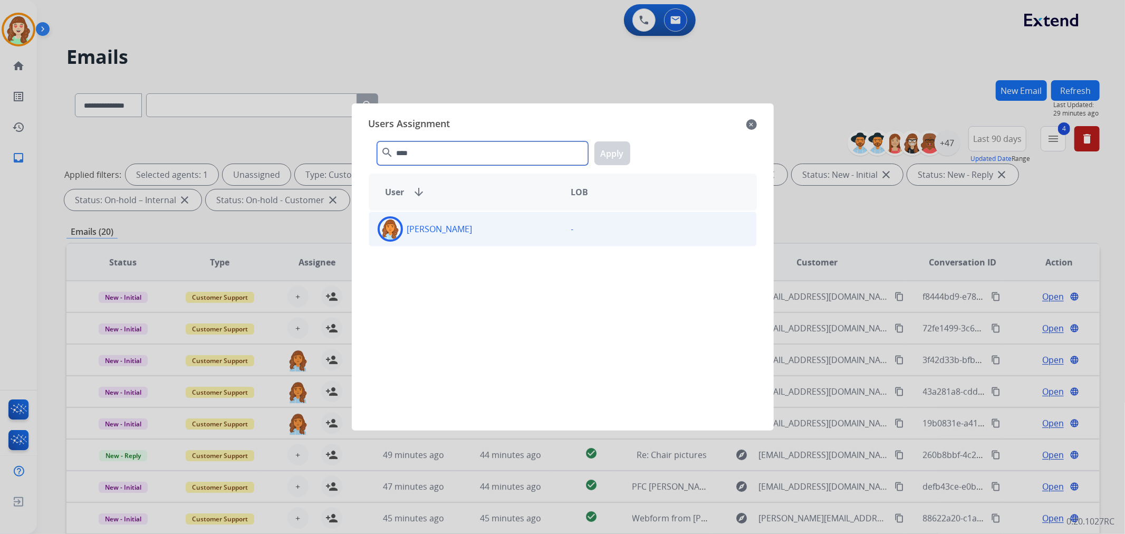
type input "****"
click at [501, 232] on div "Deambrana Smith" at bounding box center [465, 228] width 193 height 25
click at [599, 156] on button "Apply" at bounding box center [612, 153] width 36 height 24
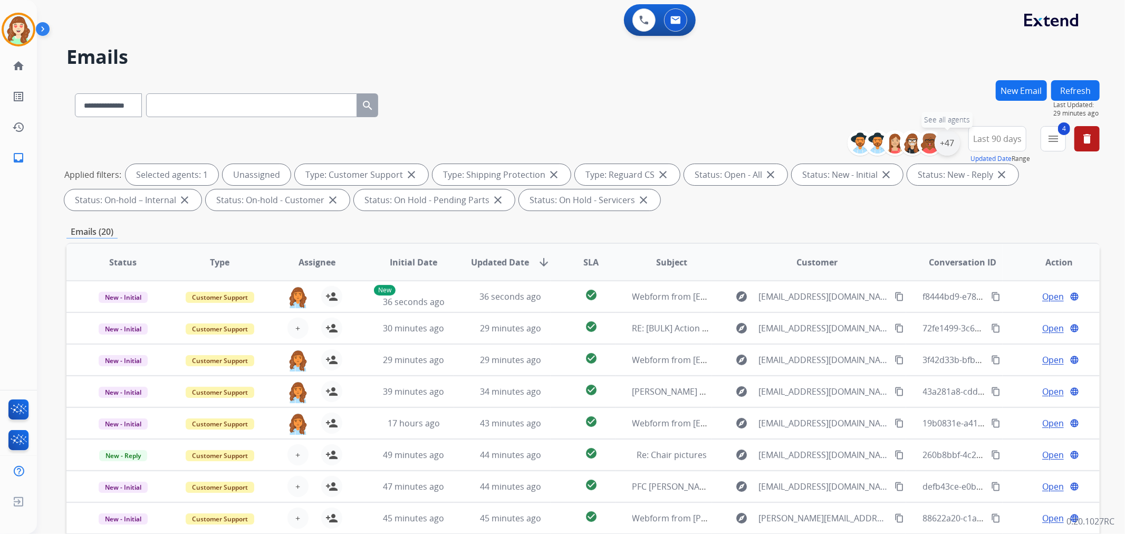
click at [942, 143] on div "+47" at bounding box center [946, 142] width 25 height 25
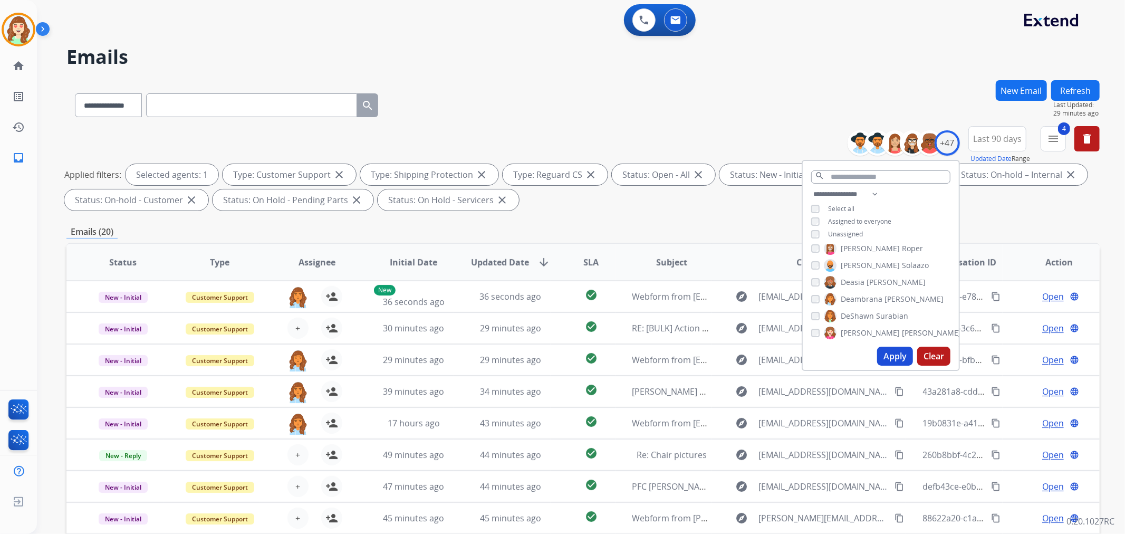
click at [900, 352] on button "Apply" at bounding box center [895, 355] width 36 height 19
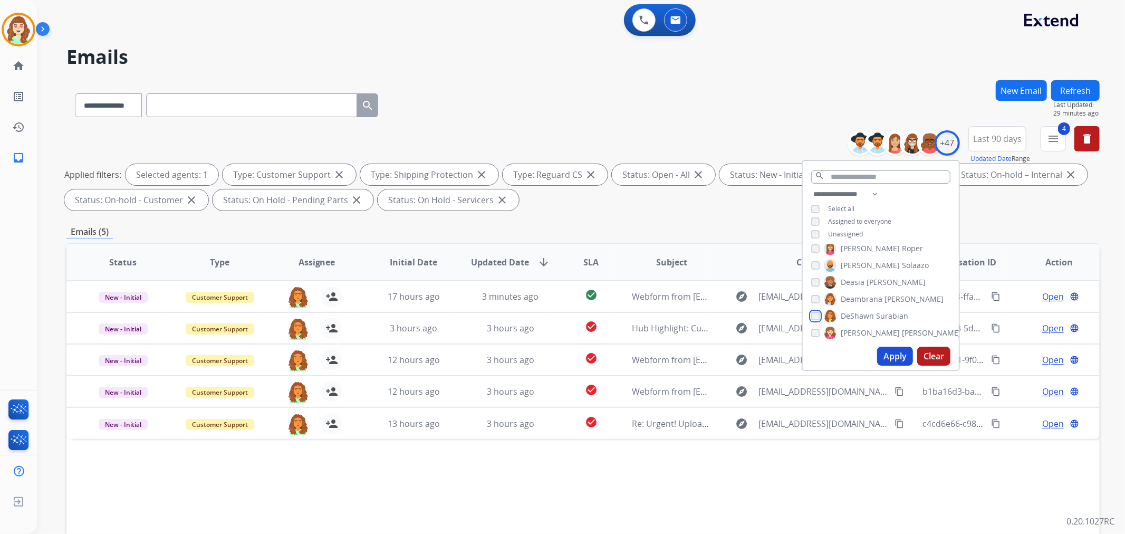
scroll to position [234, 0]
click at [894, 355] on button "Apply" at bounding box center [895, 355] width 36 height 19
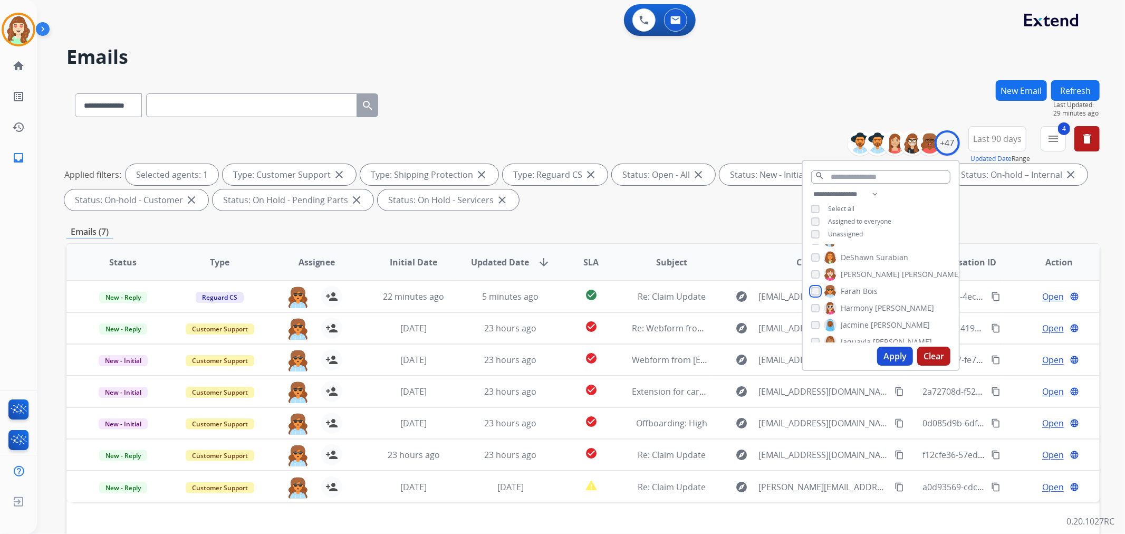
scroll to position [293, 0]
click at [889, 341] on div "Alexis Martinez Amanda Baez Amerie Bonet Ann_Marie Lopez Artheria Robinson Ashl…" at bounding box center [880, 294] width 156 height 98
click at [898, 355] on button "Apply" at bounding box center [895, 355] width 36 height 19
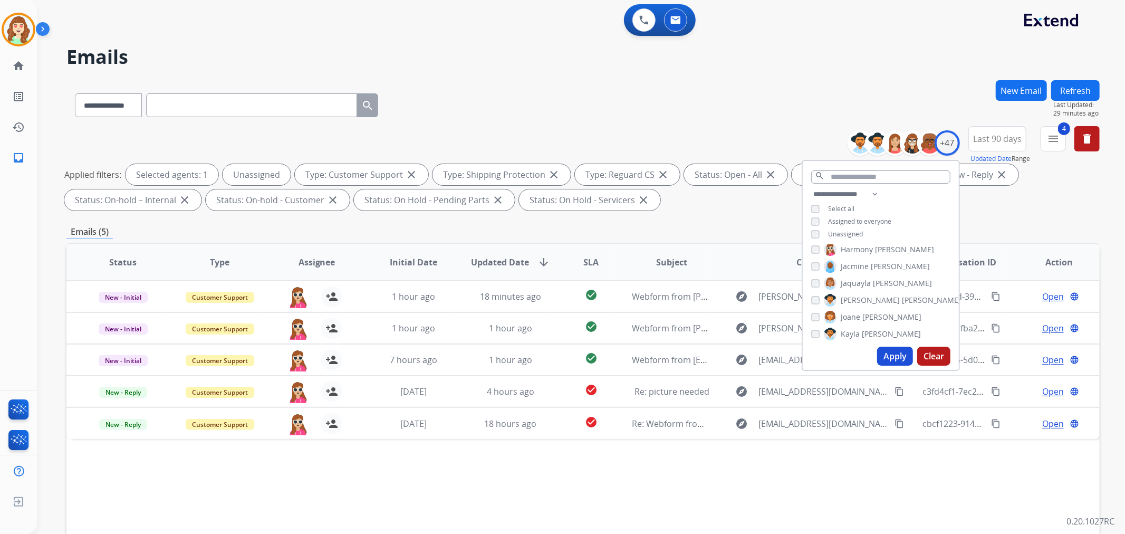
click at [886, 350] on button "Apply" at bounding box center [895, 355] width 36 height 19
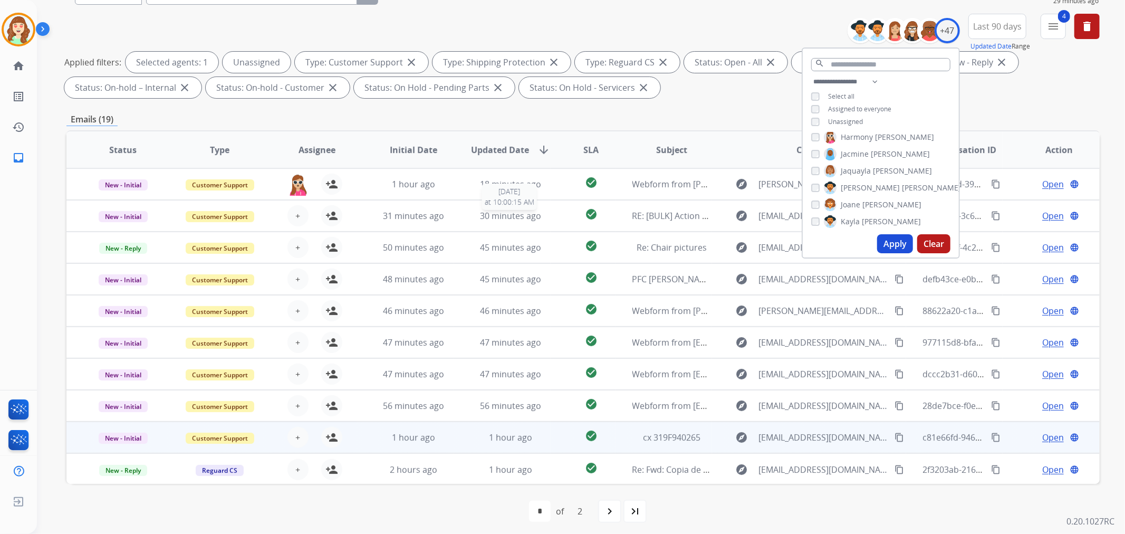
scroll to position [117, 0]
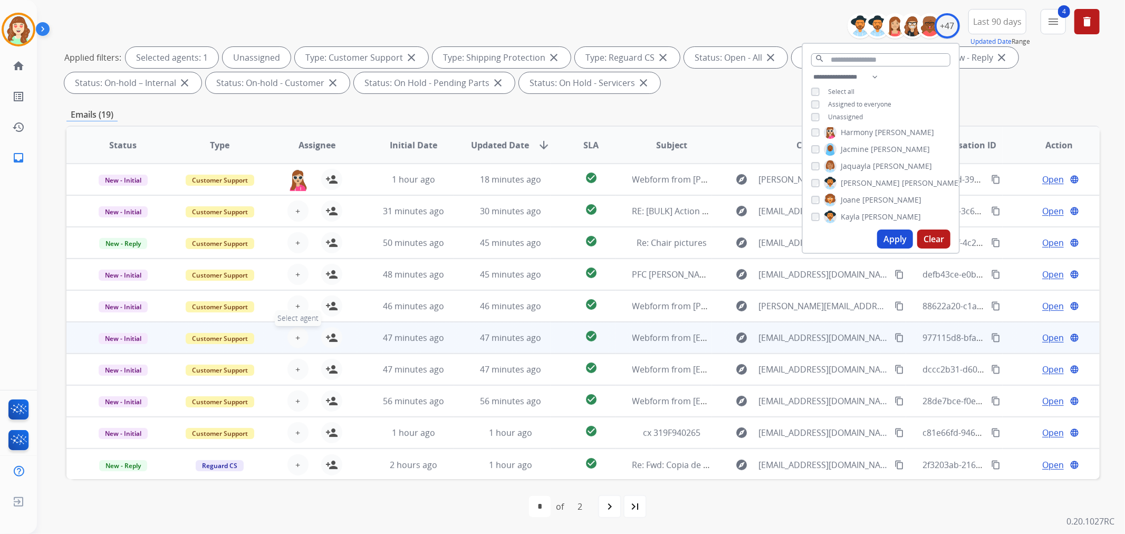
click at [295, 334] on span "+" at bounding box center [297, 337] width 5 height 13
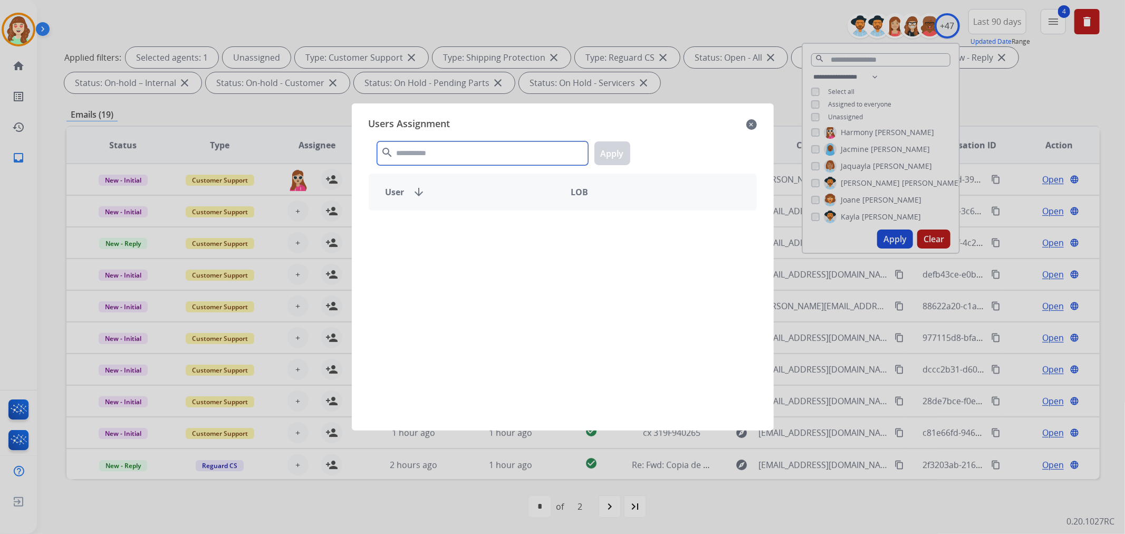
click at [443, 151] on input "text" at bounding box center [482, 153] width 211 height 24
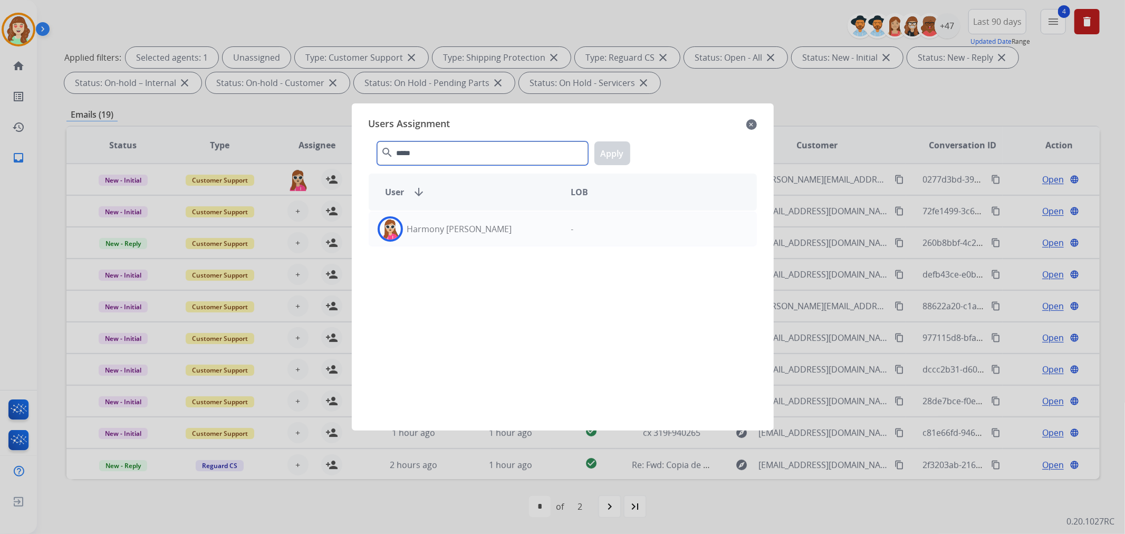
type input "*****"
click at [472, 234] on div "Harmony Busick" at bounding box center [465, 228] width 193 height 25
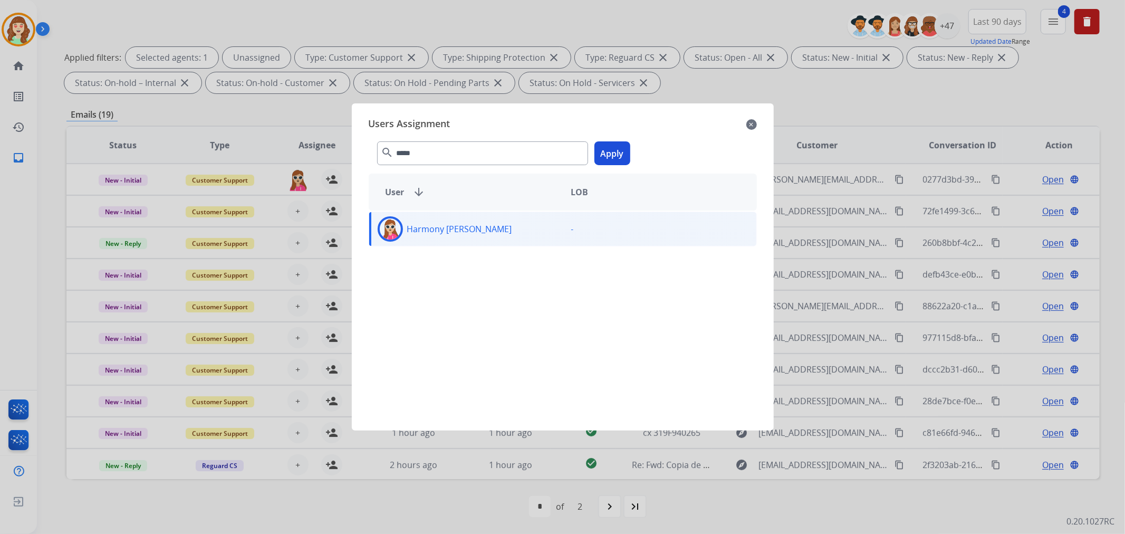
drag, startPoint x: 614, startPoint y: 148, endPoint x: 346, endPoint y: 292, distance: 303.8
click at [613, 148] on button "Apply" at bounding box center [612, 153] width 36 height 24
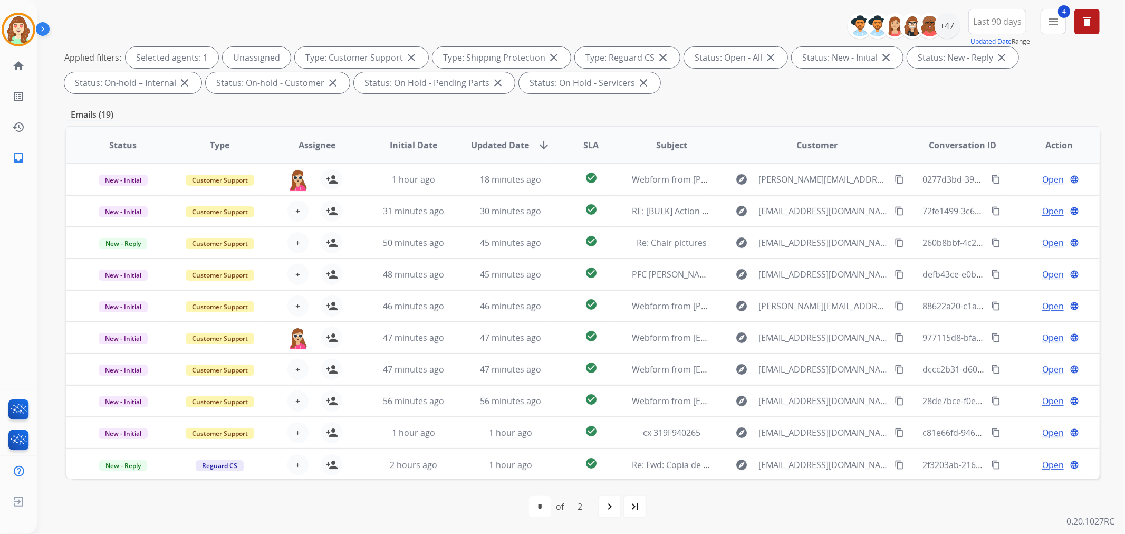
click at [295, 363] on span "+" at bounding box center [297, 369] width 5 height 13
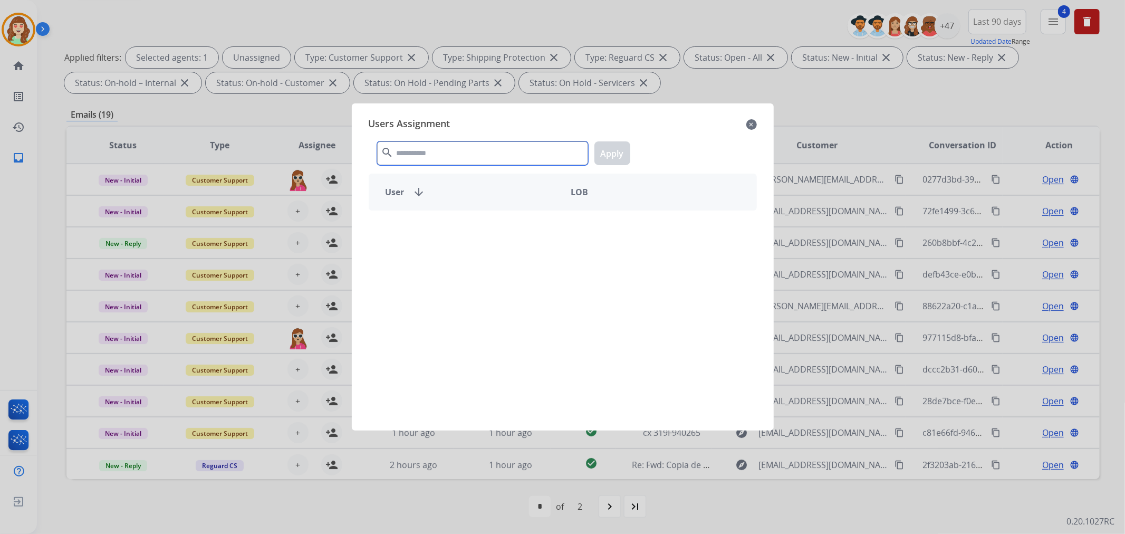
click at [430, 145] on input "text" at bounding box center [482, 153] width 211 height 24
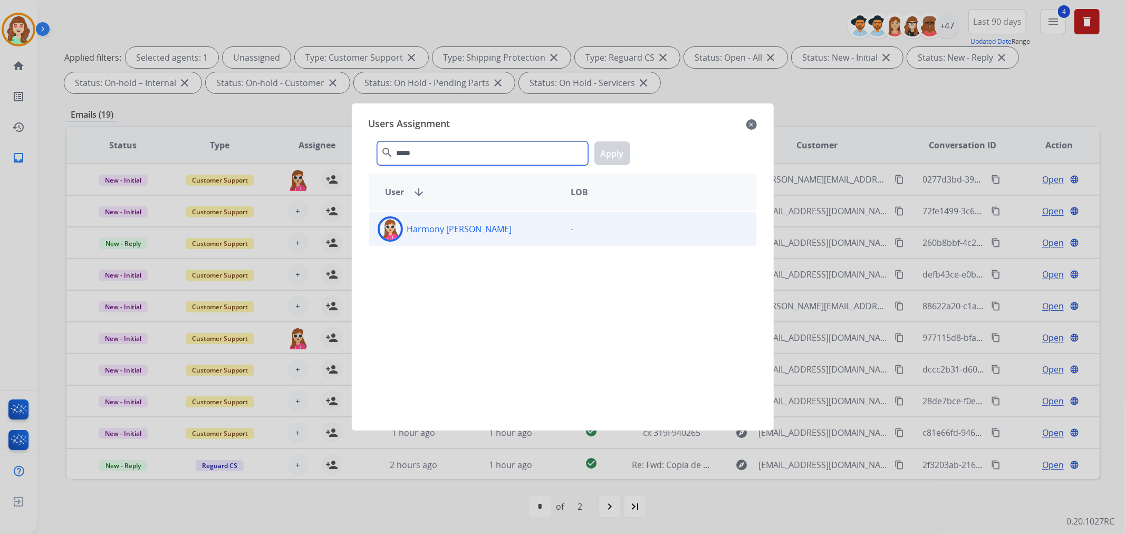
type input "*****"
click at [494, 230] on div "Harmony Busick" at bounding box center [465, 228] width 193 height 25
click at [614, 144] on button "Apply" at bounding box center [612, 153] width 36 height 24
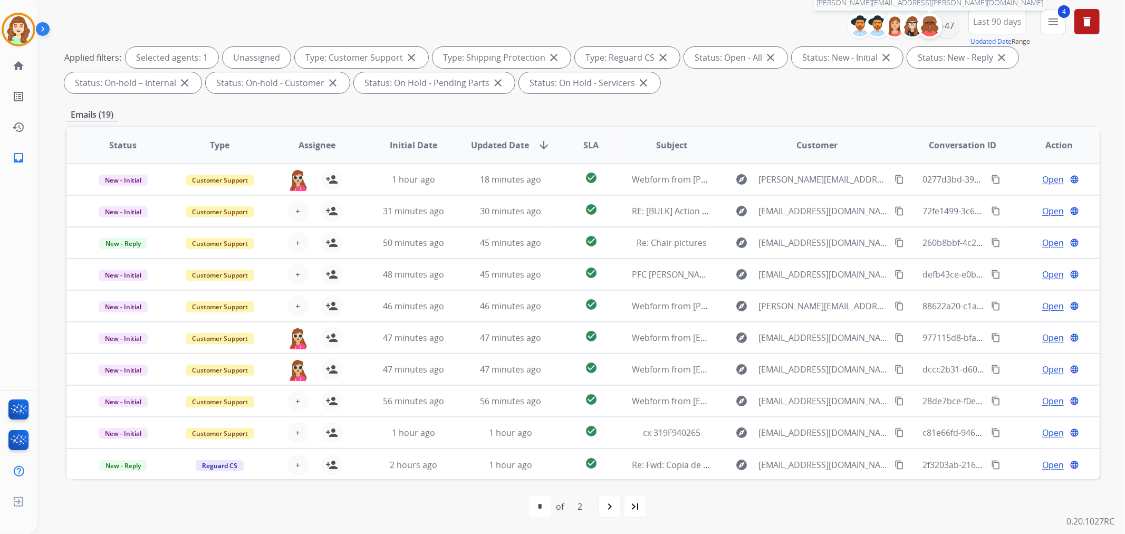
click at [937, 32] on div at bounding box center [929, 25] width 25 height 25
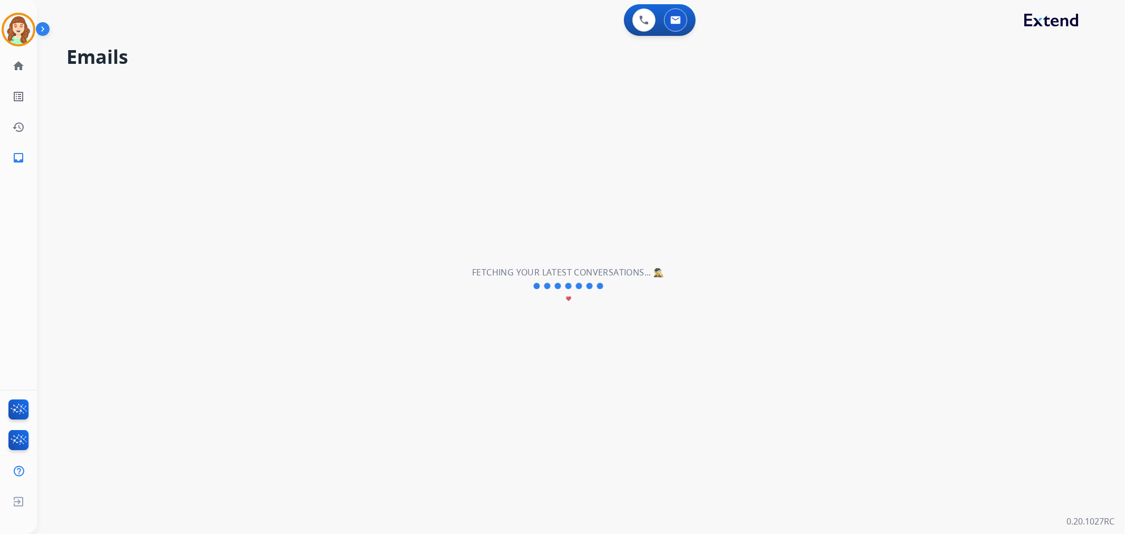
scroll to position [0, 0]
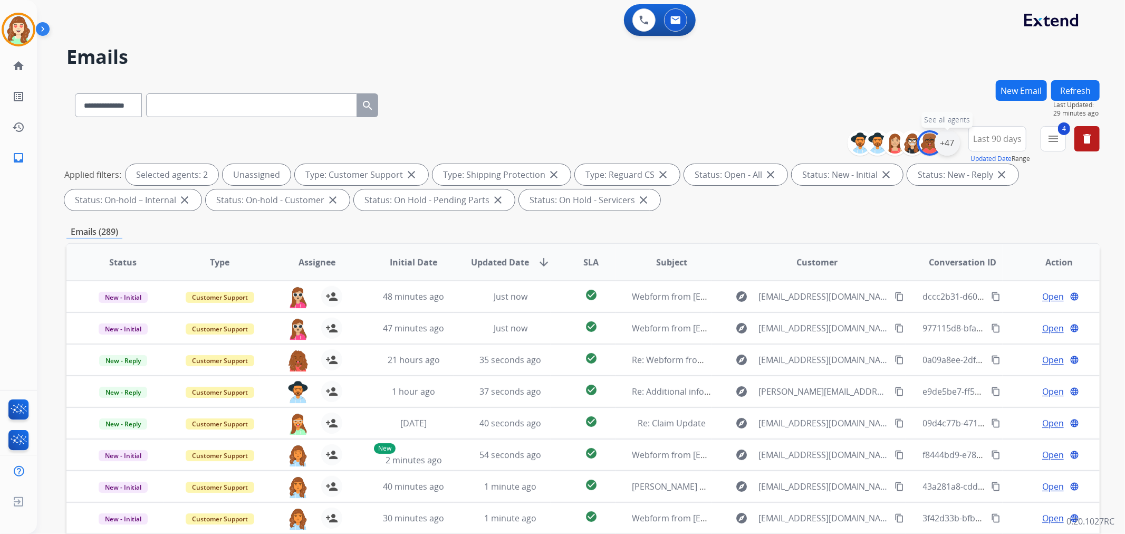
click at [952, 150] on div "+47" at bounding box center [946, 142] width 25 height 25
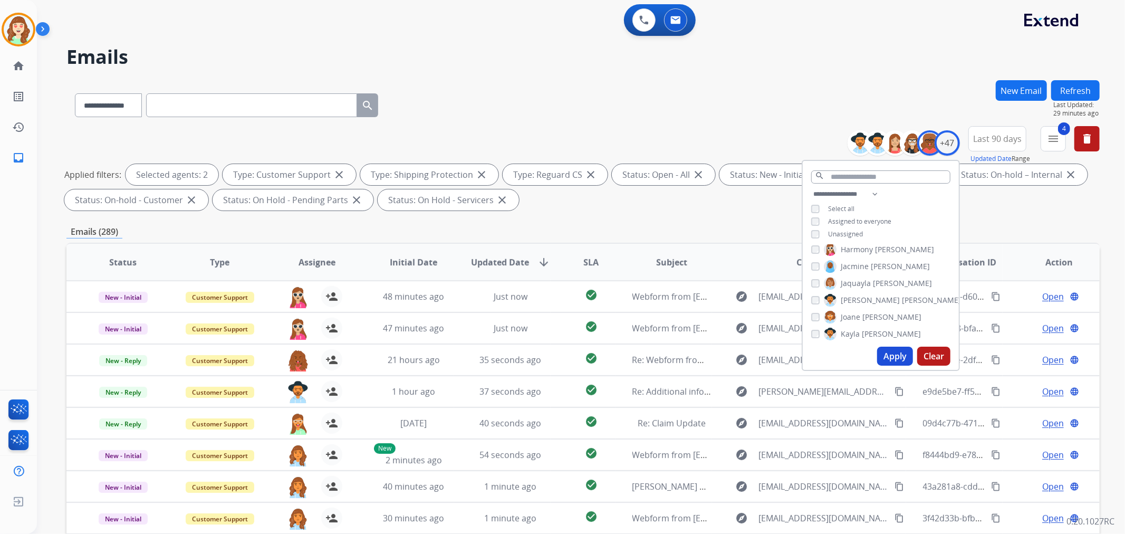
click at [894, 357] on button "Apply" at bounding box center [895, 355] width 36 height 19
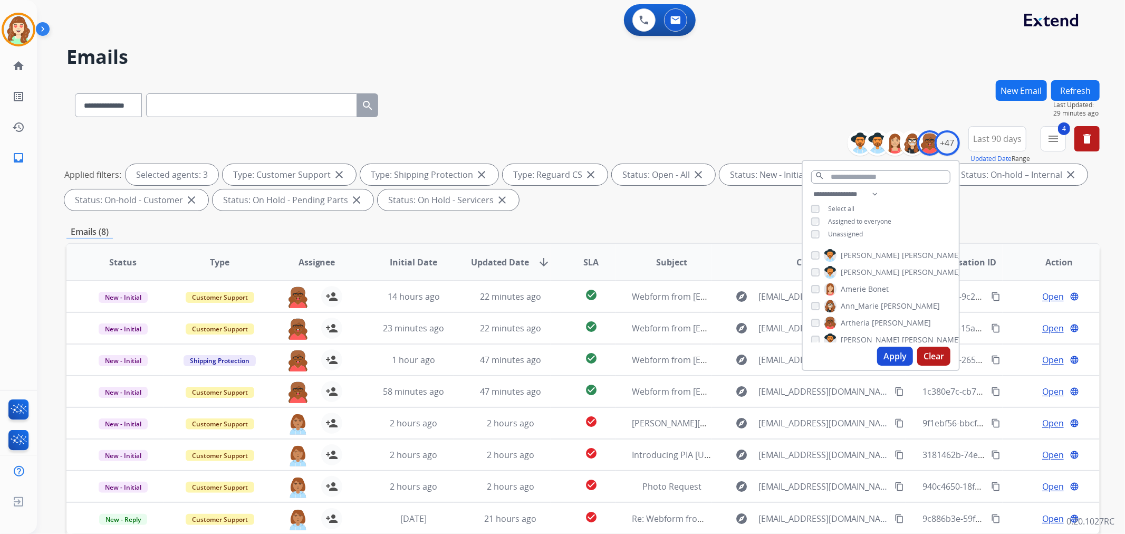
click at [808, 323] on div "Alexis Martinez Amanda Baez Amerie Bonet Ann_Marie Lopez Artheria Robinson Ashl…" at bounding box center [880, 294] width 156 height 98
click at [882, 351] on button "Apply" at bounding box center [895, 355] width 36 height 19
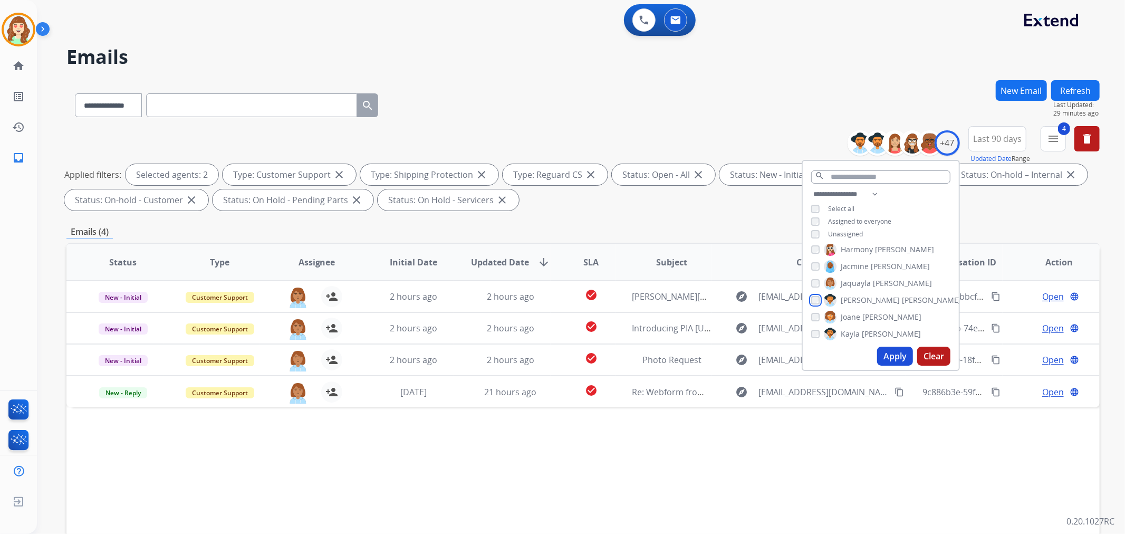
scroll to position [351, 0]
click at [895, 356] on button "Apply" at bounding box center [895, 355] width 36 height 19
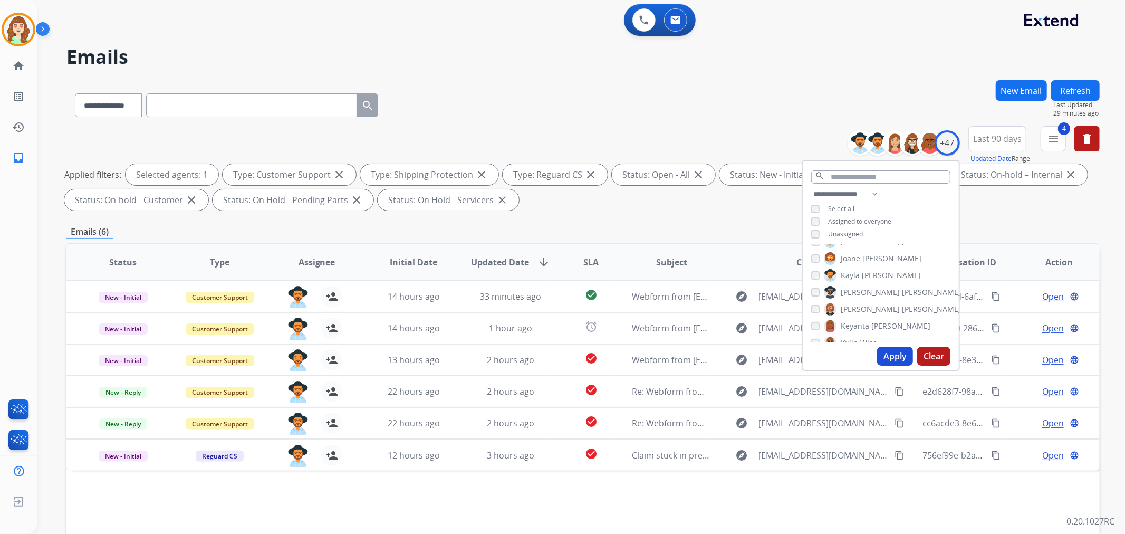
click at [888, 350] on button "Apply" at bounding box center [895, 355] width 36 height 19
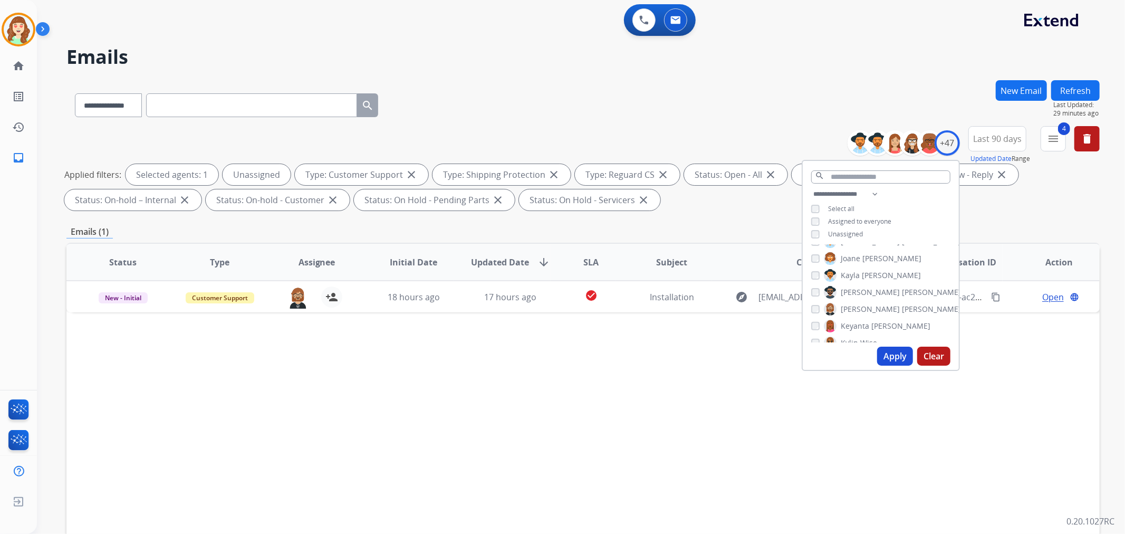
click at [900, 349] on button "Apply" at bounding box center [895, 355] width 36 height 19
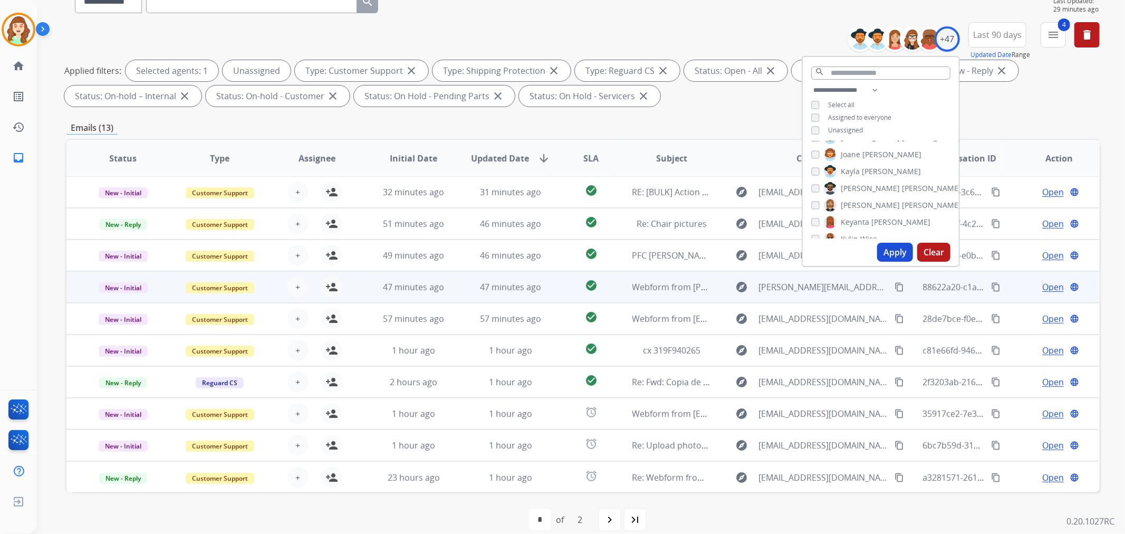
scroll to position [117, 0]
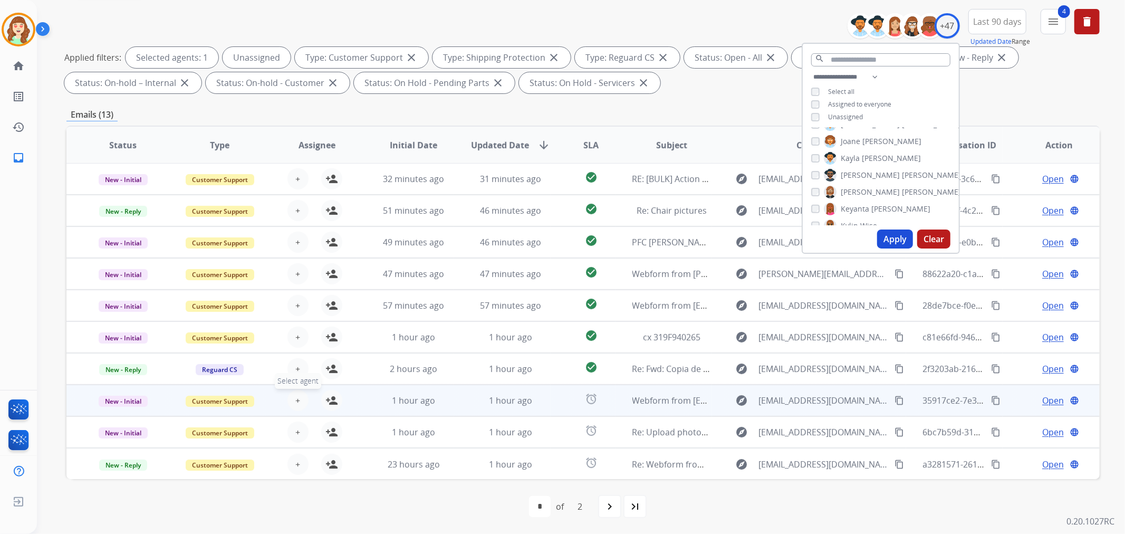
click at [295, 398] on span "+" at bounding box center [297, 400] width 5 height 13
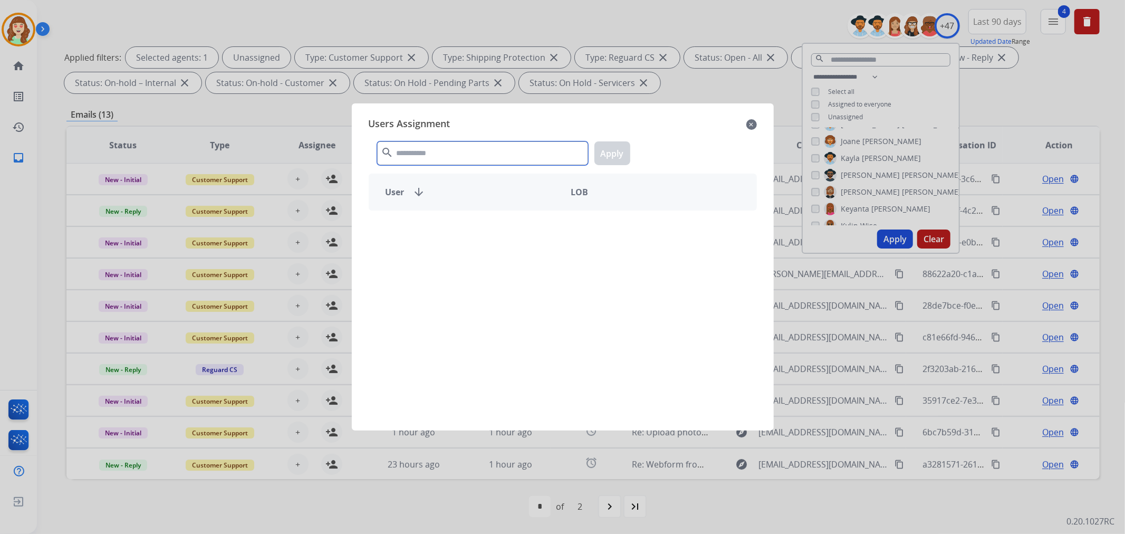
click at [533, 151] on input "text" at bounding box center [482, 153] width 211 height 24
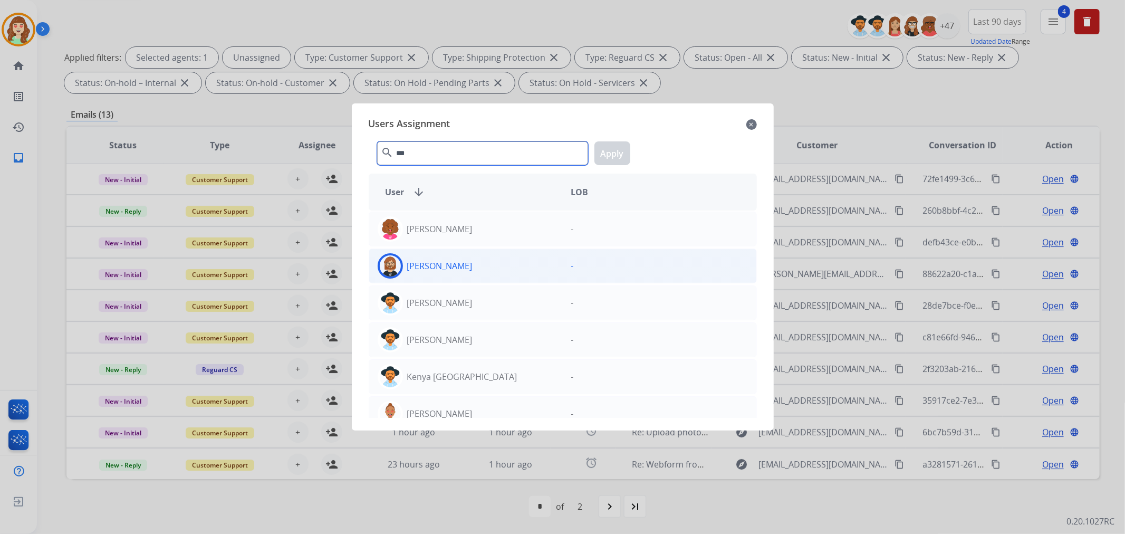
type input "***"
click at [446, 263] on p "Ken Lewton" at bounding box center [439, 265] width 65 height 13
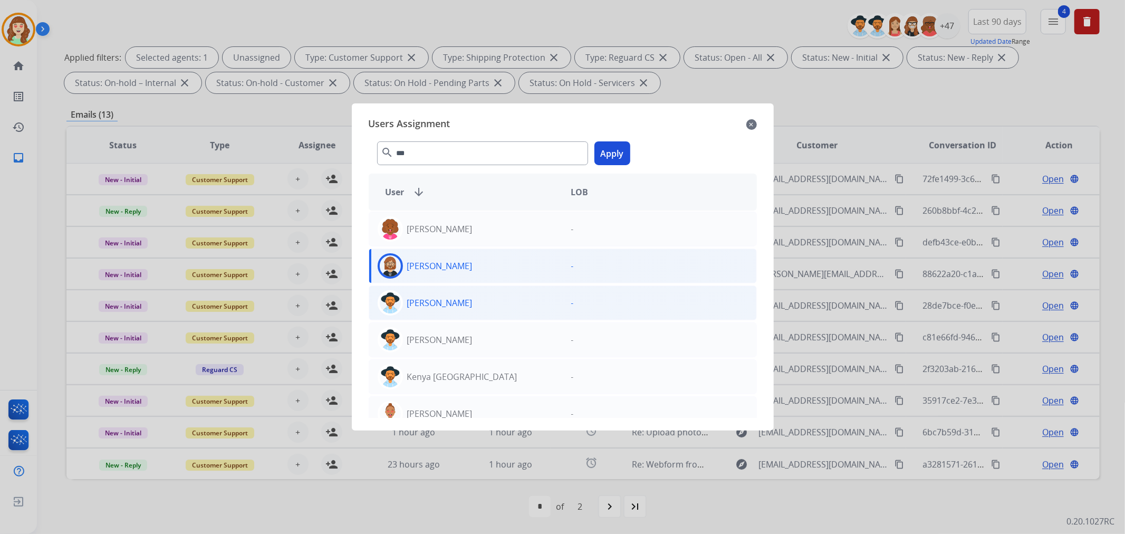
click at [603, 153] on button "Apply" at bounding box center [612, 153] width 36 height 24
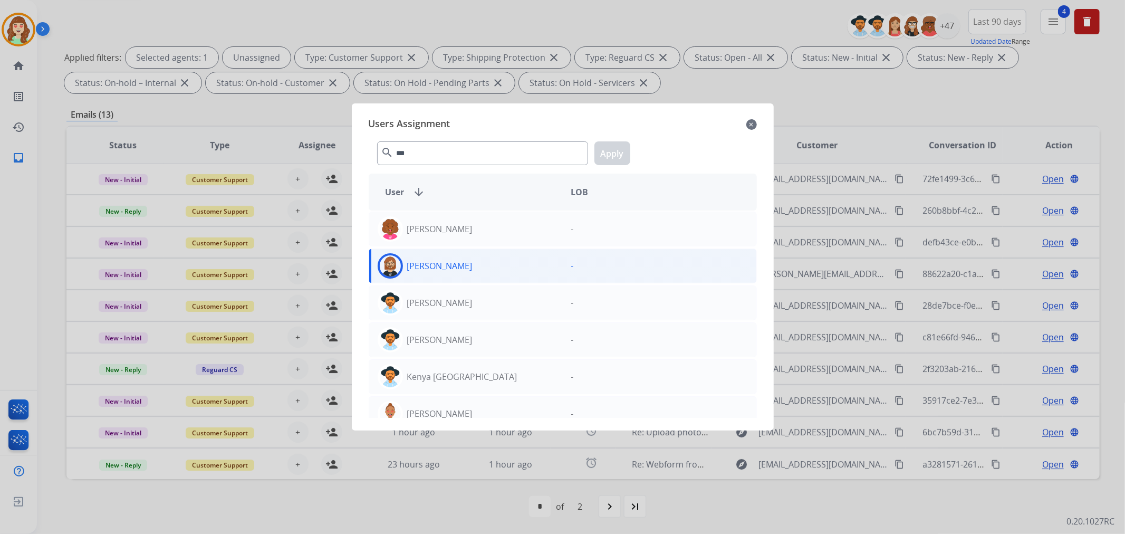
click at [552, 259] on div "Ken Lewton" at bounding box center [465, 265] width 193 height 25
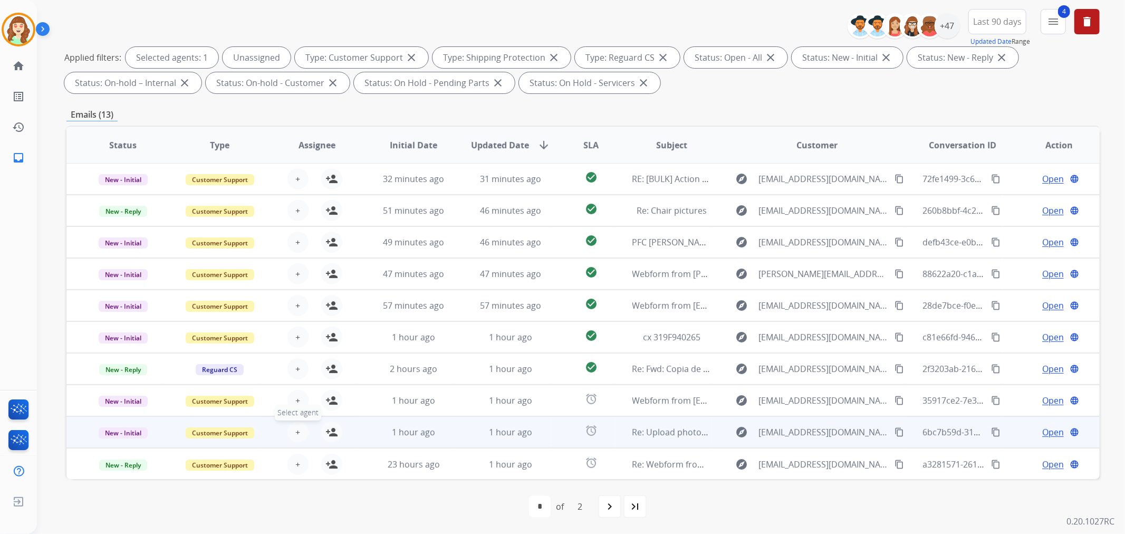
click at [295, 429] on span "+" at bounding box center [297, 431] width 5 height 13
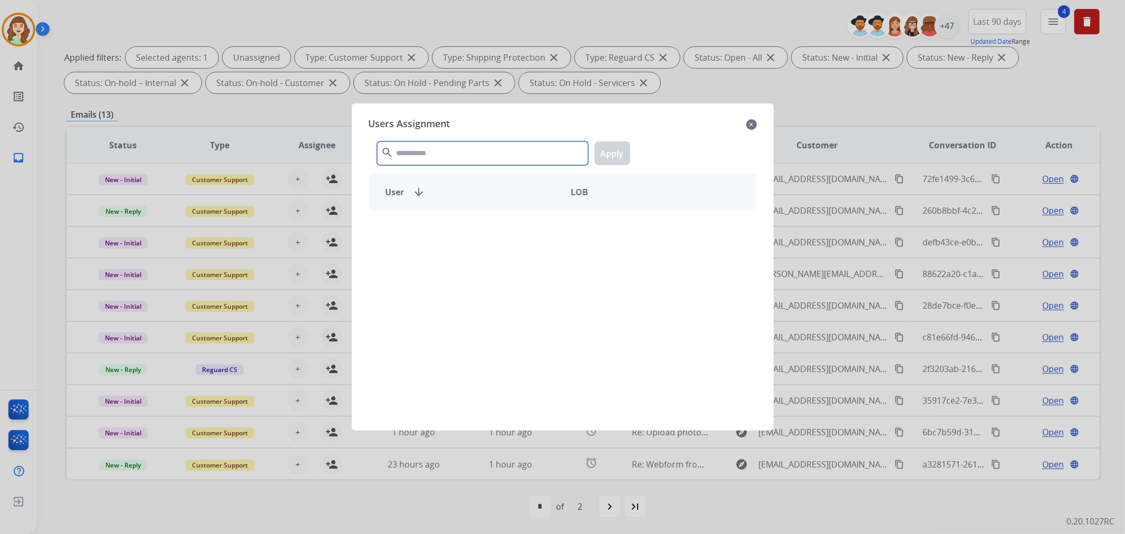
click at [468, 160] on input "text" at bounding box center [482, 153] width 211 height 24
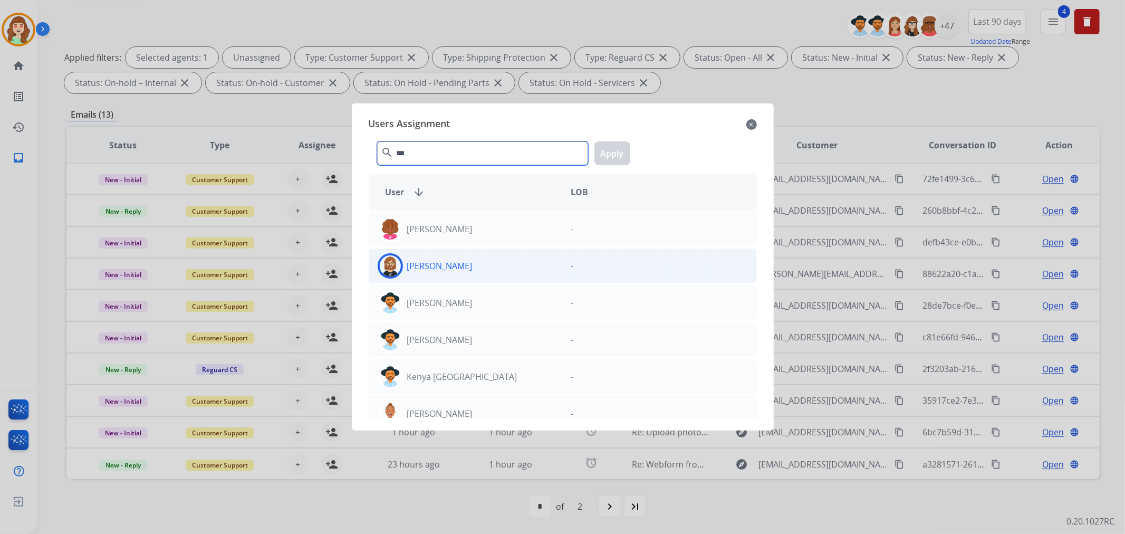
type input "***"
click at [480, 270] on div "Ken Lewton" at bounding box center [465, 265] width 193 height 25
click at [616, 151] on button "Apply" at bounding box center [612, 153] width 36 height 24
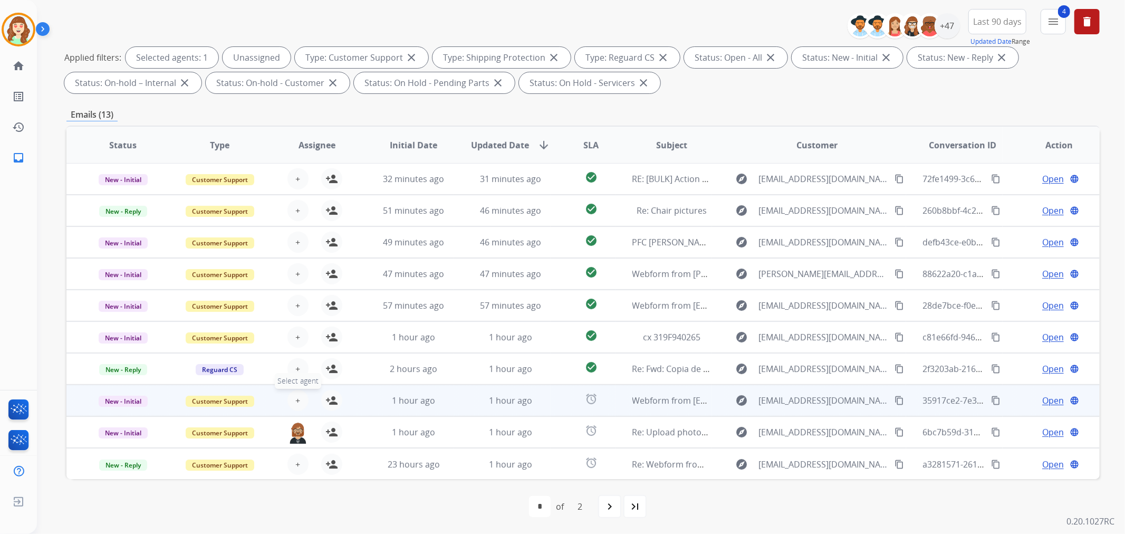
click at [298, 401] on button "+ Select agent" at bounding box center [297, 400] width 21 height 21
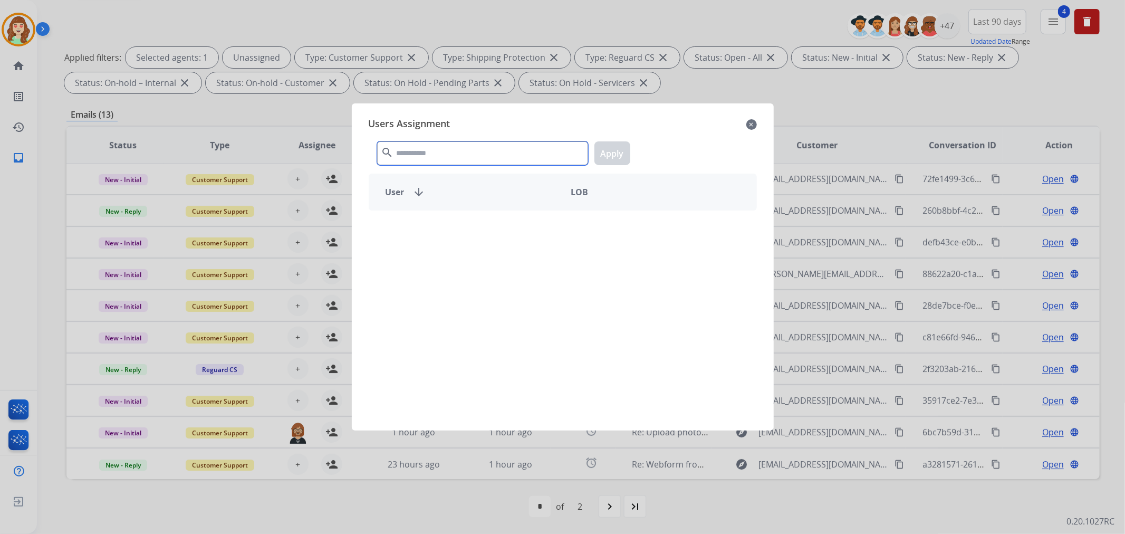
click at [486, 149] on input "text" at bounding box center [482, 153] width 211 height 24
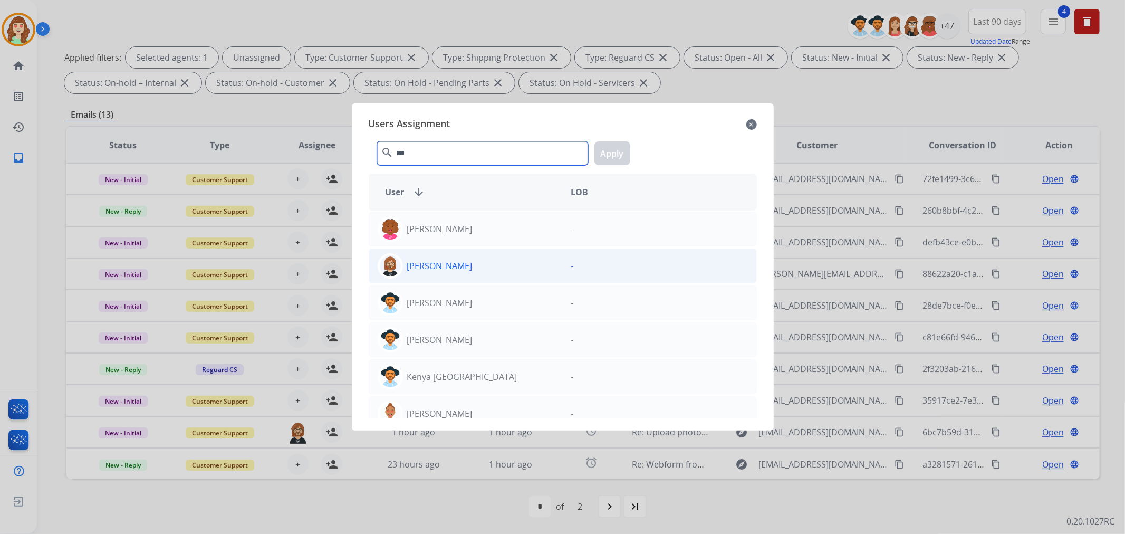
type input "***"
click at [459, 271] on div "Ken Lewton" at bounding box center [465, 265] width 193 height 25
click at [608, 153] on button "Apply" at bounding box center [612, 153] width 36 height 24
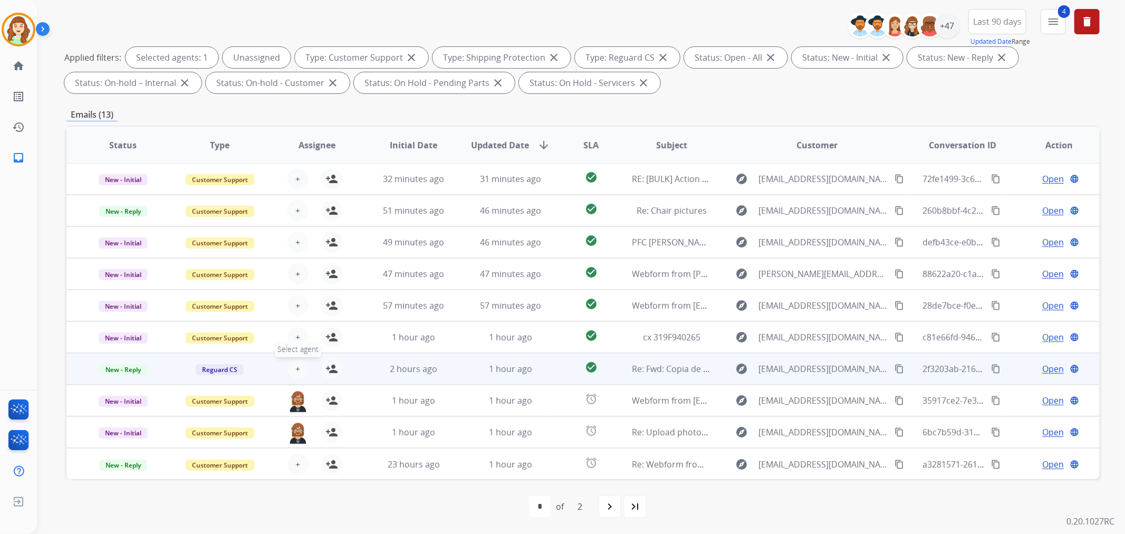
click at [296, 370] on span "+" at bounding box center [297, 368] width 5 height 13
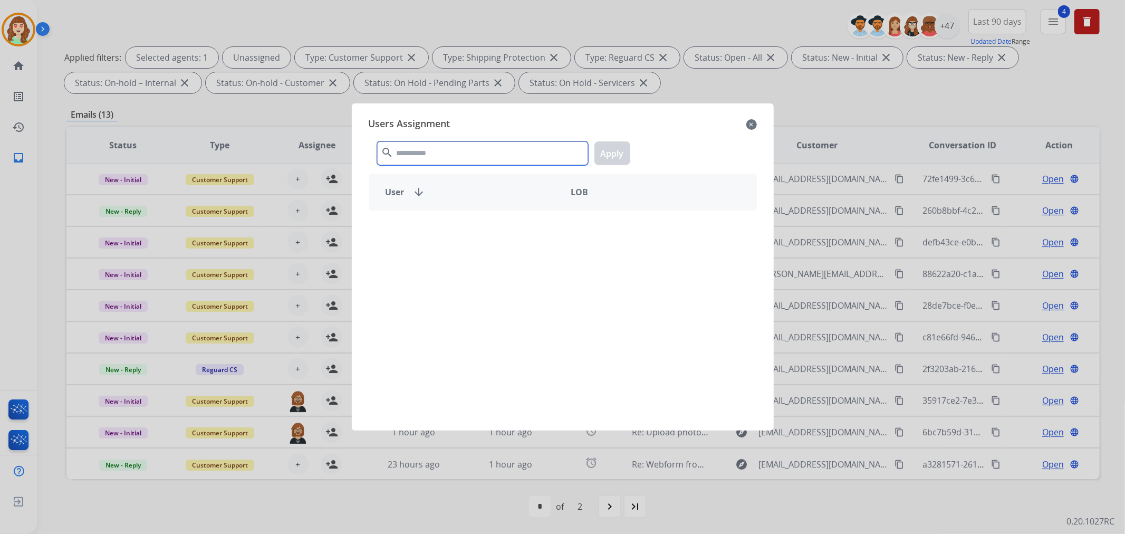
click at [436, 148] on input "text" at bounding box center [482, 153] width 211 height 24
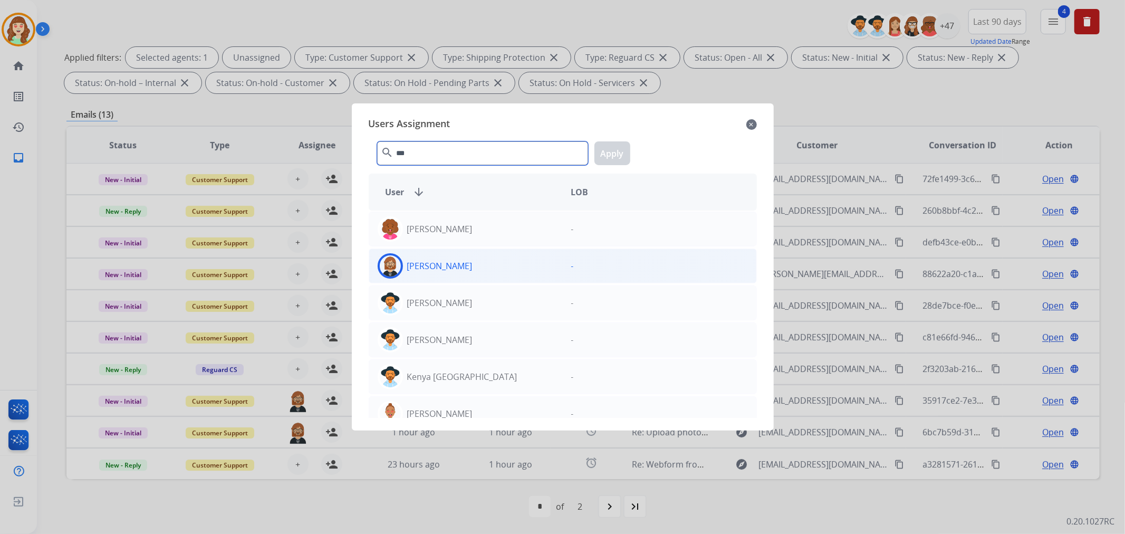
type input "***"
click at [465, 265] on div "Ken Lewton" at bounding box center [465, 265] width 193 height 25
click at [612, 160] on button "Apply" at bounding box center [612, 153] width 36 height 24
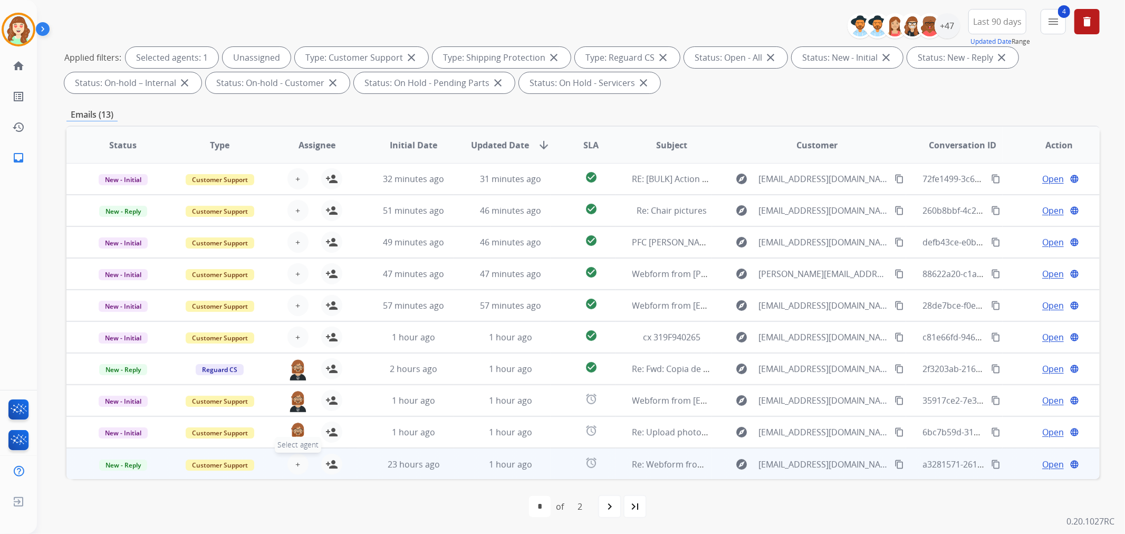
click at [295, 467] on span "+" at bounding box center [297, 464] width 5 height 13
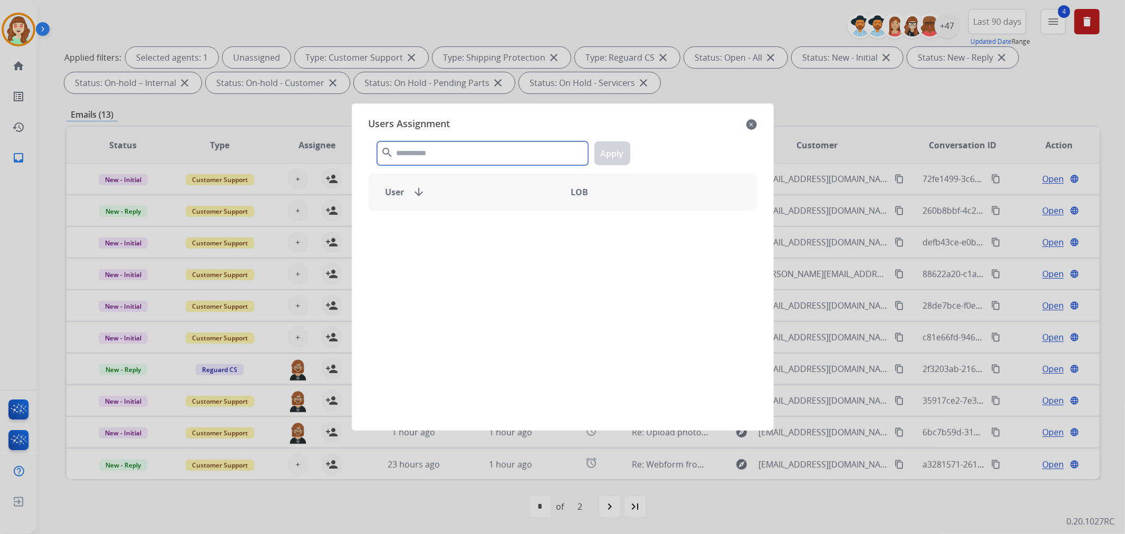
drag, startPoint x: 446, startPoint y: 154, endPoint x: 453, endPoint y: 151, distance: 8.5
click at [447, 154] on input "text" at bounding box center [482, 153] width 211 height 24
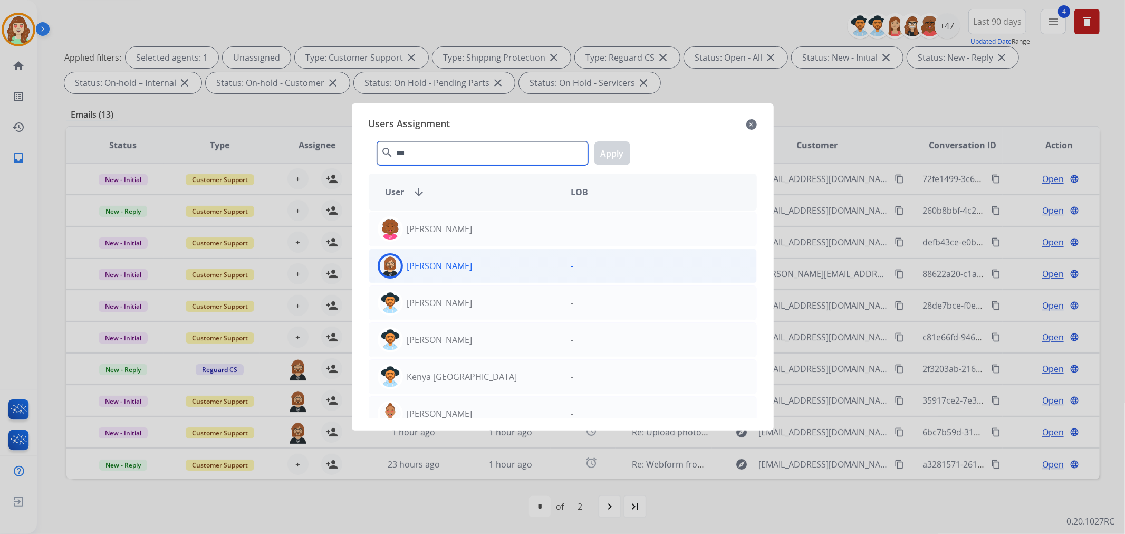
type input "***"
click at [469, 271] on div "Ken Lewton" at bounding box center [465, 265] width 193 height 25
click at [618, 149] on button "Apply" at bounding box center [612, 153] width 36 height 24
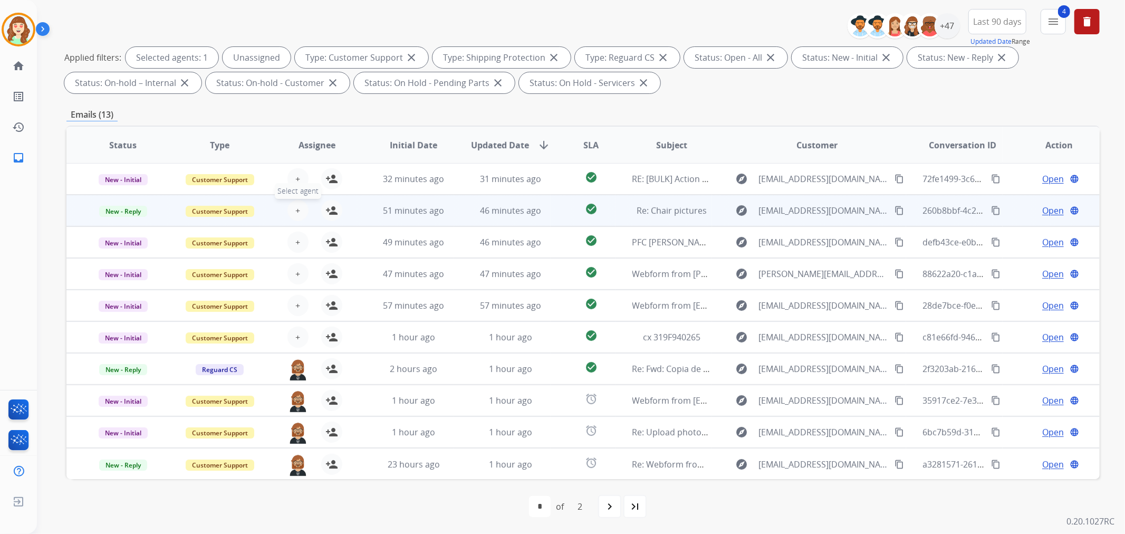
click at [291, 206] on button "+ Select agent" at bounding box center [297, 210] width 21 height 21
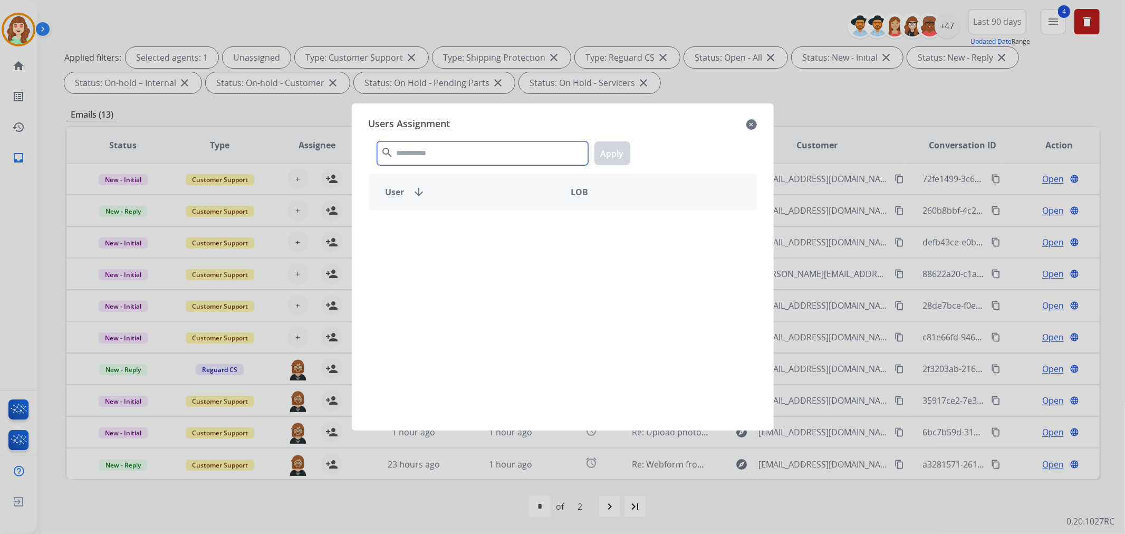
click at [419, 153] on input "text" at bounding box center [482, 153] width 211 height 24
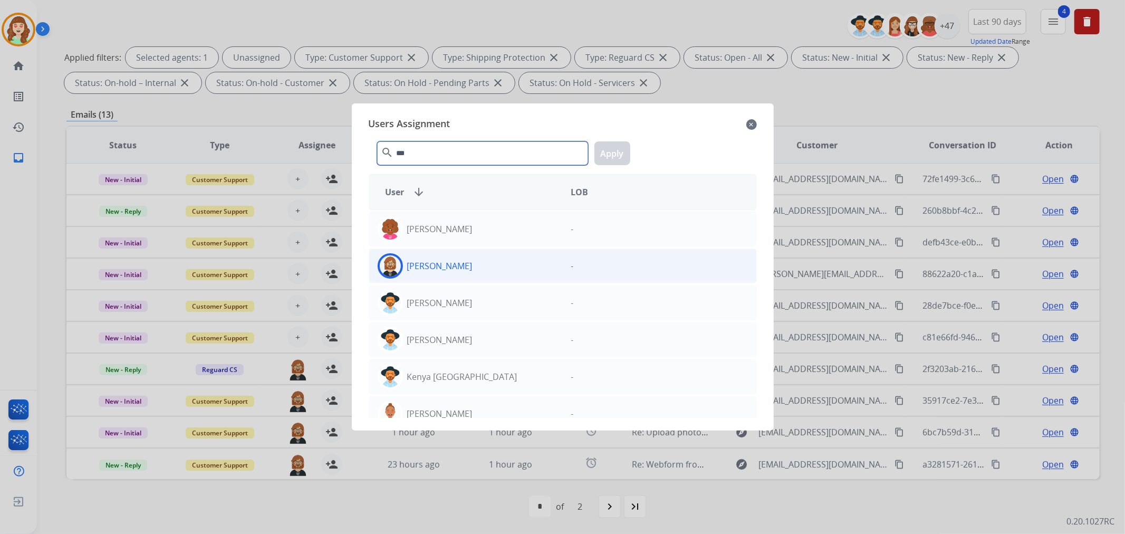
type input "***"
click at [488, 268] on div "Ken Lewton" at bounding box center [465, 265] width 193 height 25
click at [615, 160] on button "Apply" at bounding box center [612, 153] width 36 height 24
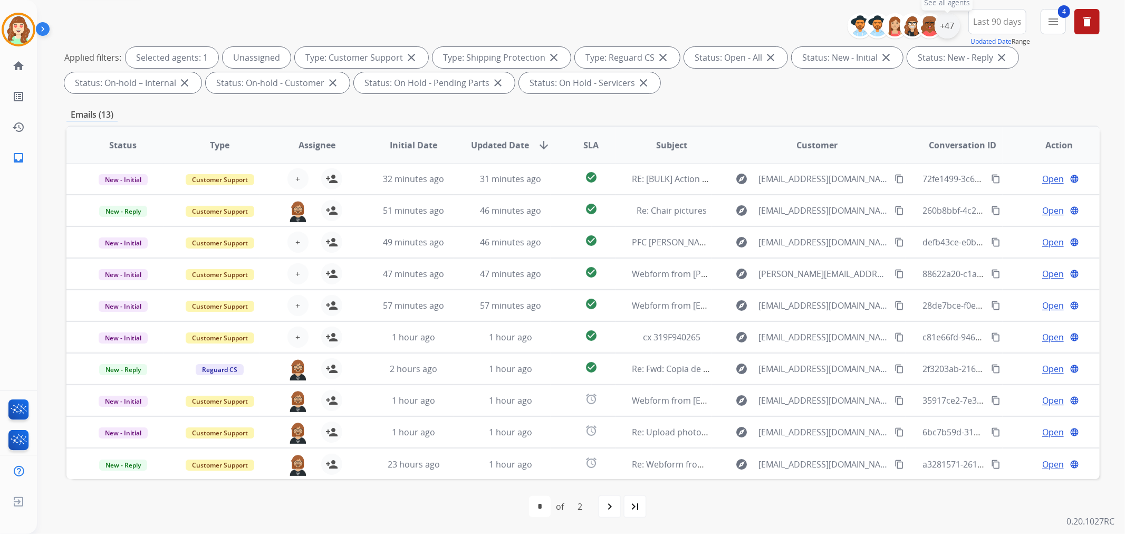
click at [947, 24] on div "+47" at bounding box center [946, 25] width 25 height 25
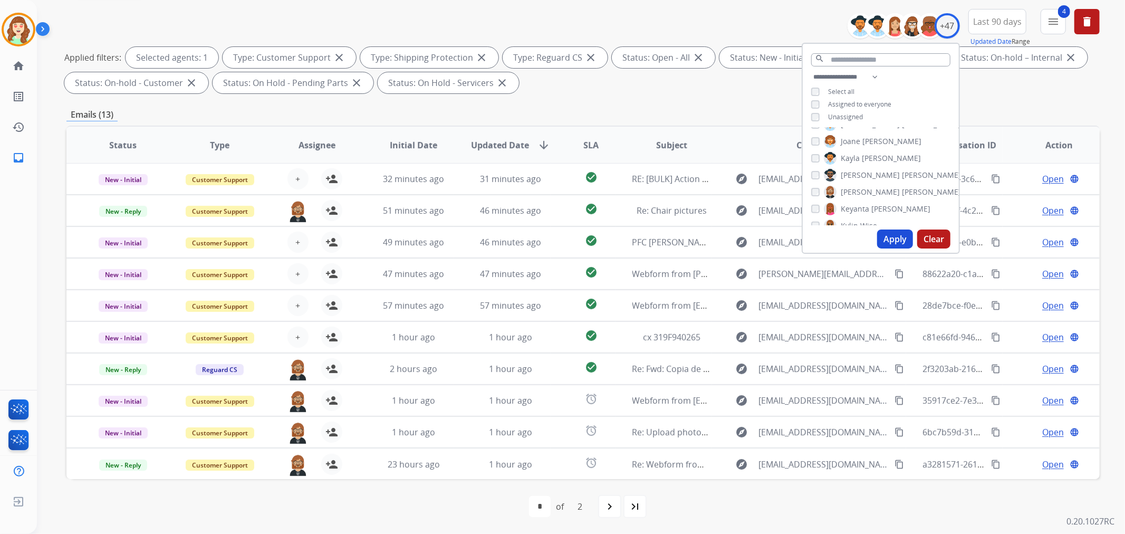
click at [819, 209] on div "Keyanta Smith" at bounding box center [870, 208] width 119 height 13
click at [902, 240] on button "Apply" at bounding box center [895, 238] width 36 height 19
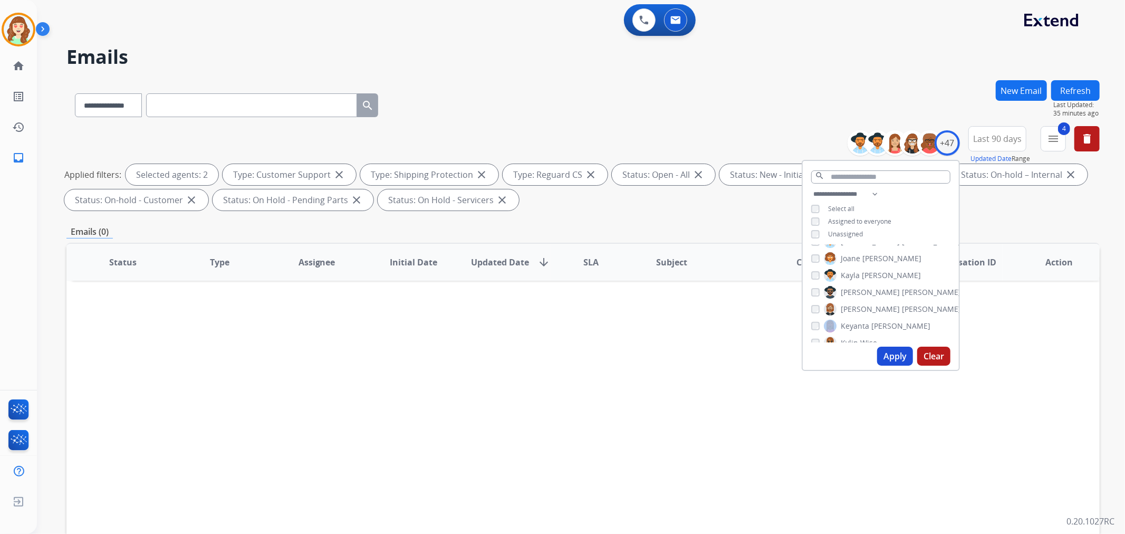
scroll to position [410, 0]
click at [888, 357] on button "Apply" at bounding box center [895, 355] width 36 height 19
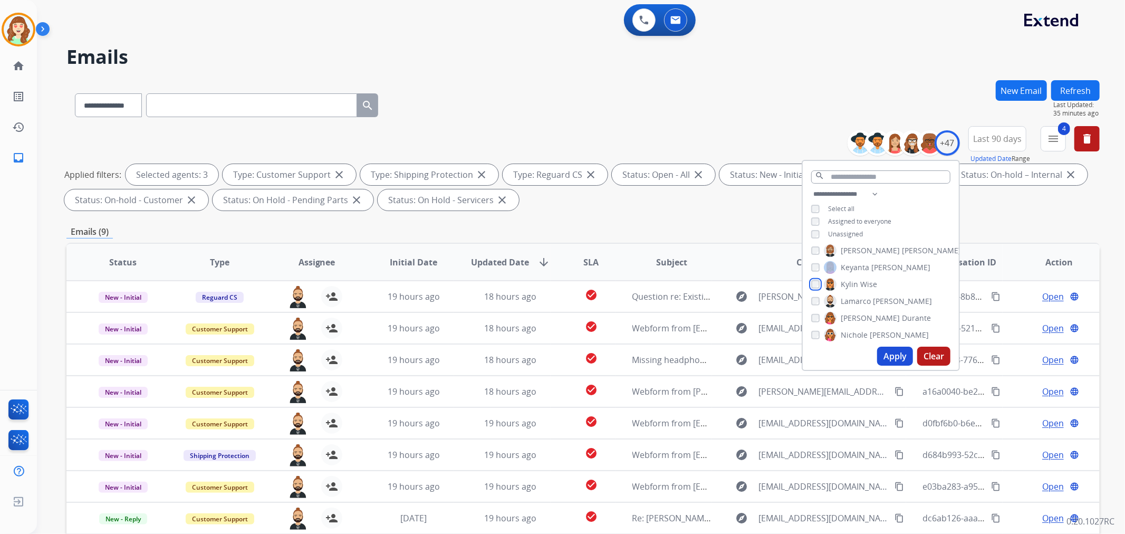
scroll to position [468, 0]
click at [894, 357] on button "Apply" at bounding box center [895, 355] width 36 height 19
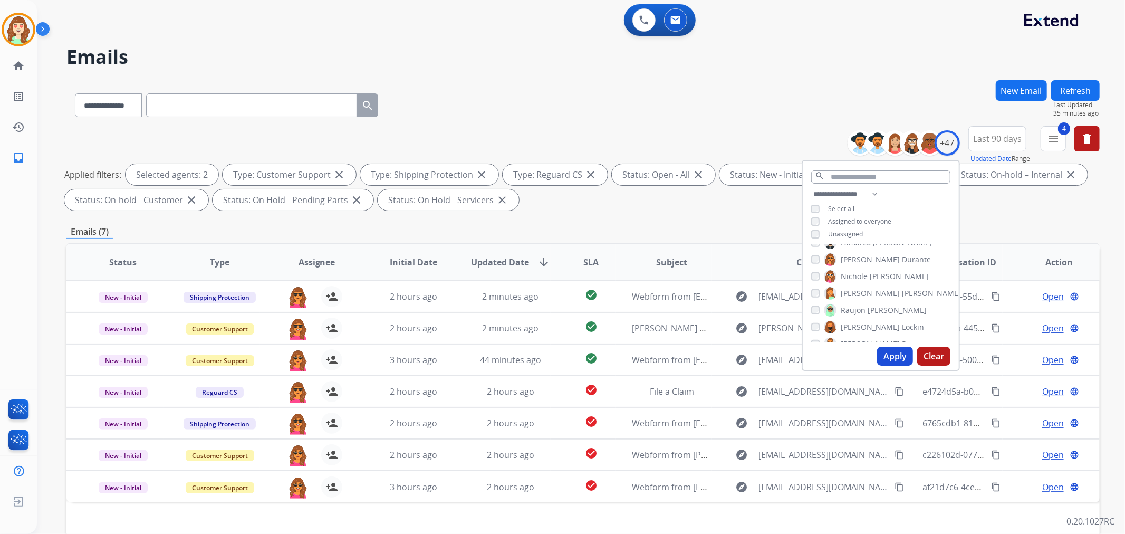
click at [894, 354] on button "Apply" at bounding box center [895, 355] width 36 height 19
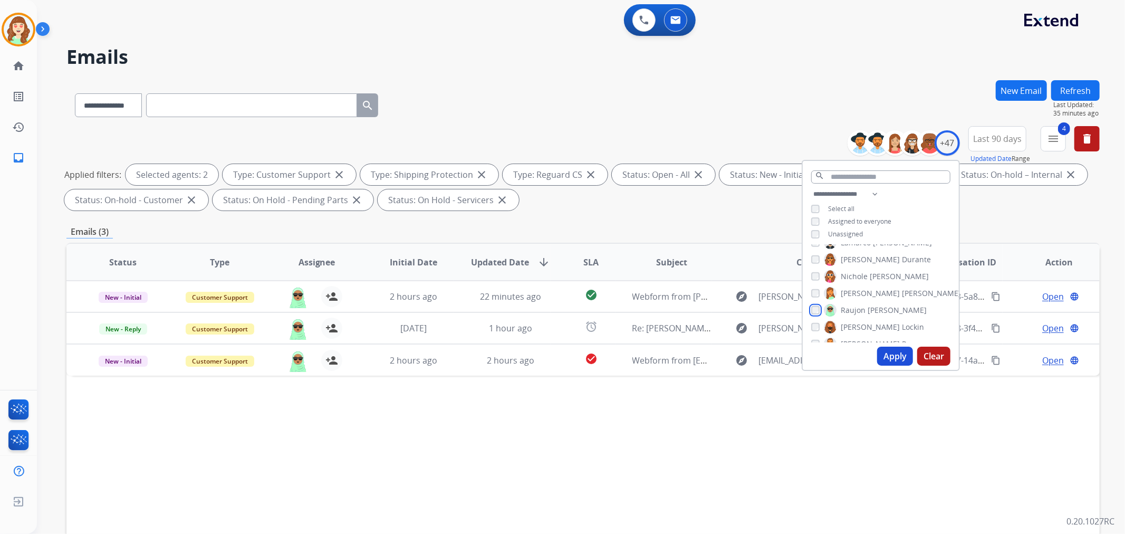
scroll to position [527, 0]
click at [898, 357] on button "Apply" at bounding box center [895, 355] width 36 height 19
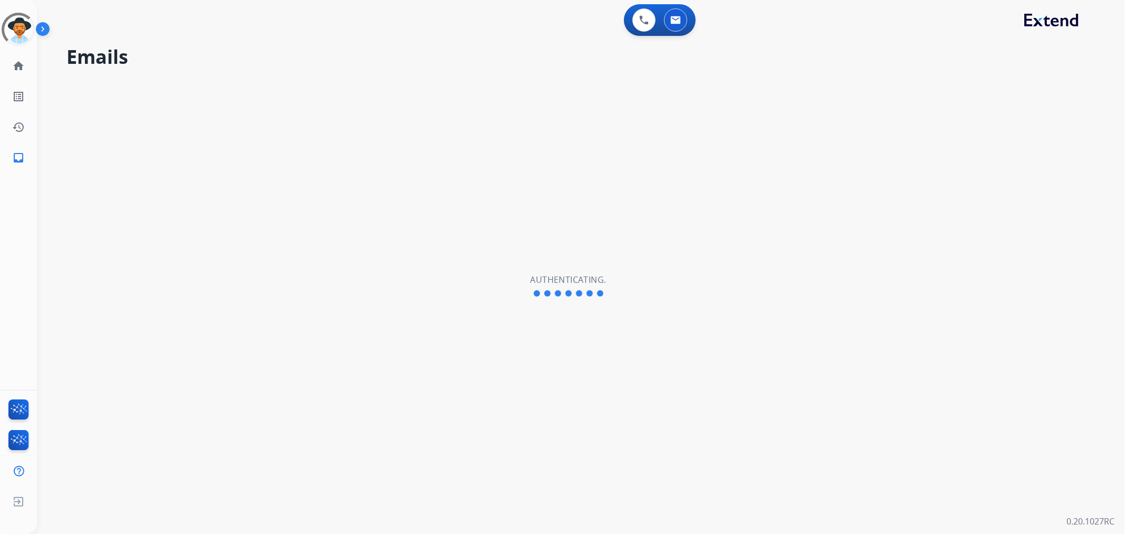
select select "**********"
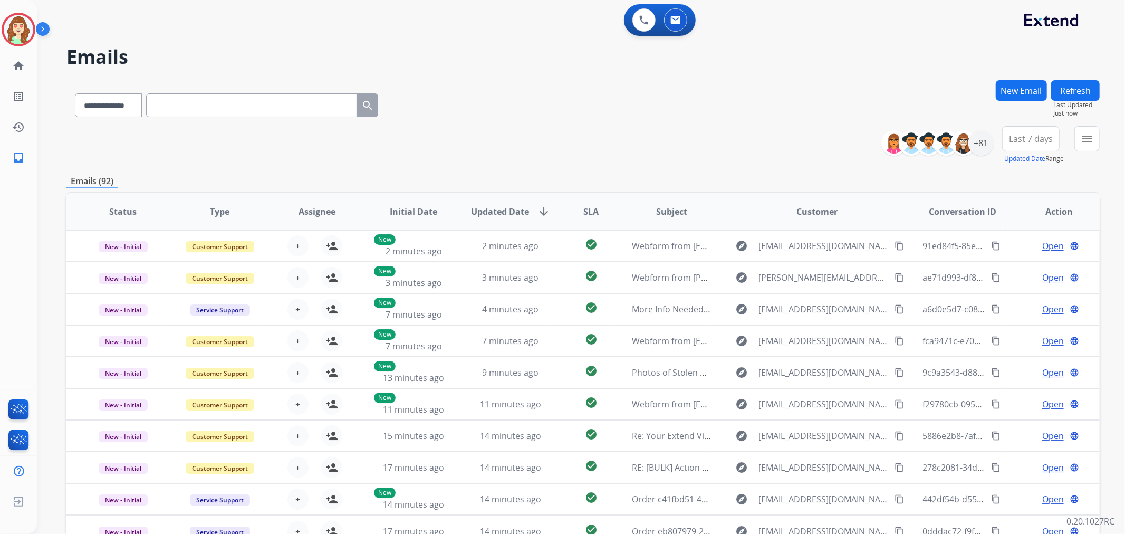
click at [756, 133] on div "**********" at bounding box center [582, 145] width 1033 height 38
click at [1027, 139] on span "Last 7 days" at bounding box center [1031, 139] width 44 height 4
click at [1015, 267] on div "Last 90 days" at bounding box center [1027, 267] width 58 height 16
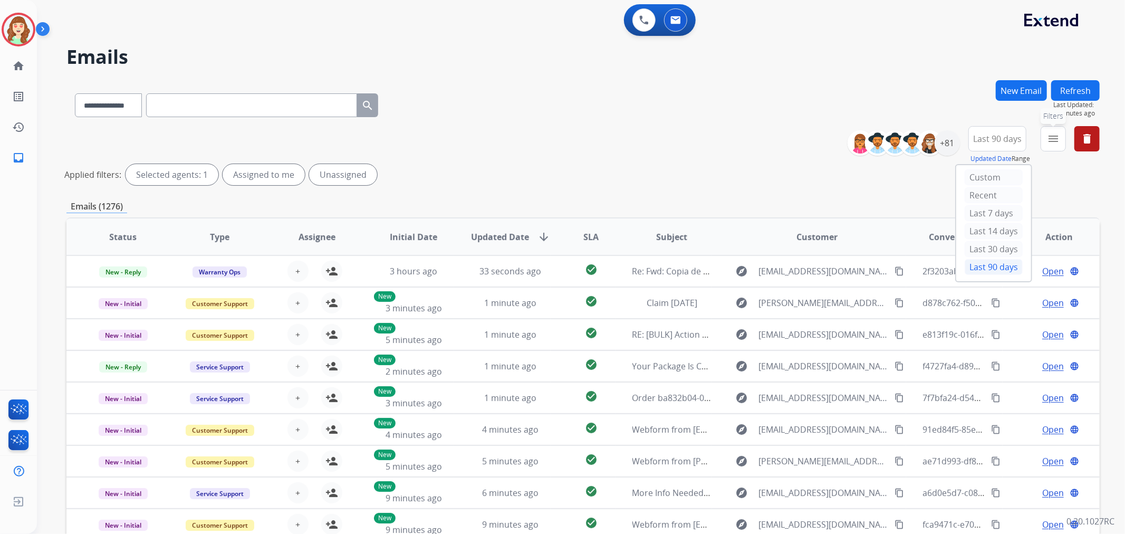
click at [1052, 139] on mat-icon "menu" at bounding box center [1053, 138] width 13 height 13
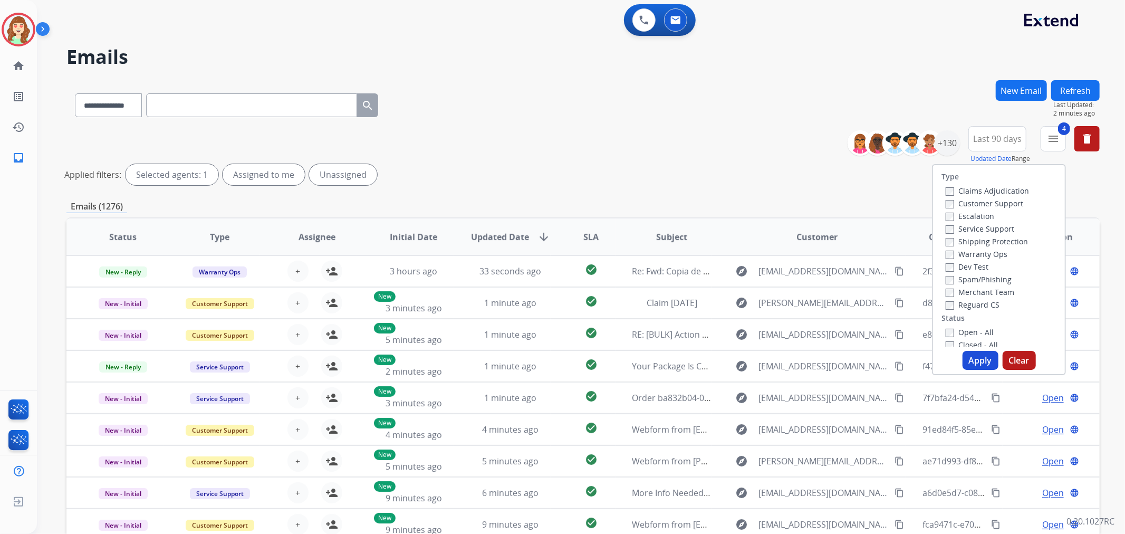
click at [971, 360] on button "Apply" at bounding box center [980, 360] width 36 height 19
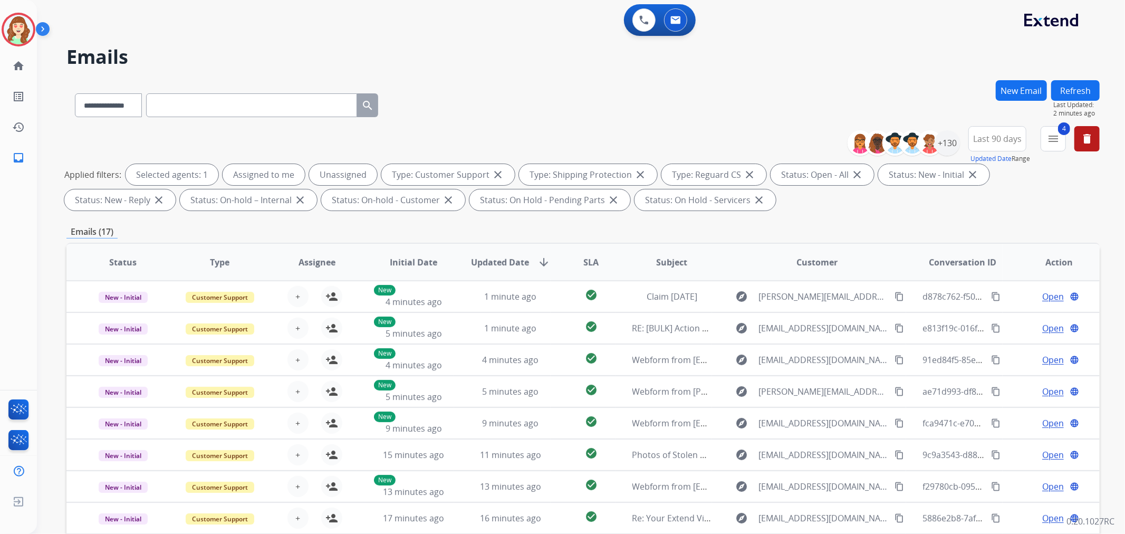
click at [997, 139] on span "Last 90 days" at bounding box center [997, 139] width 49 height 4
click at [944, 146] on div "+130" at bounding box center [946, 142] width 25 height 25
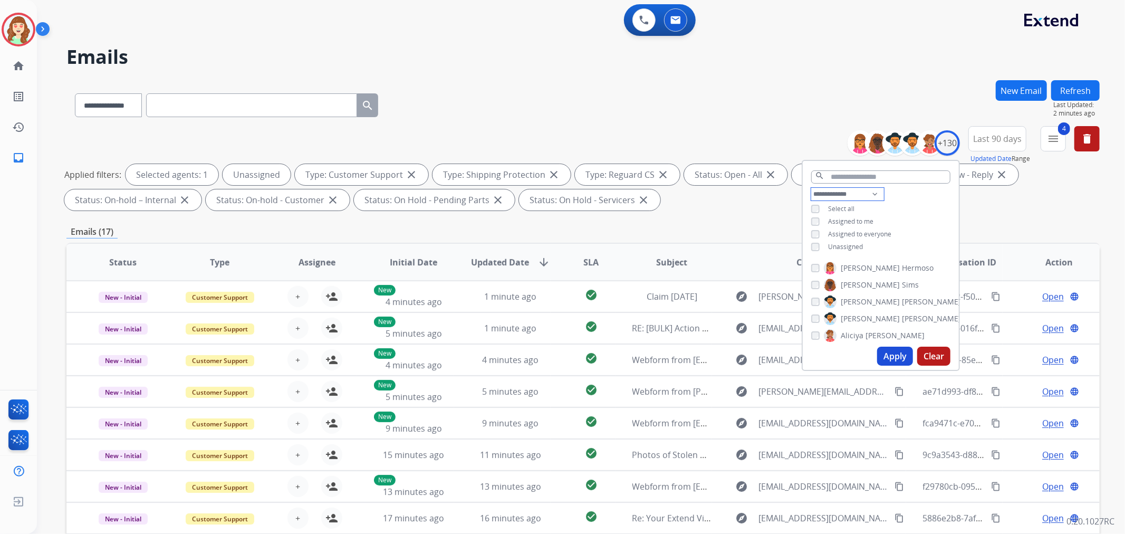
drag, startPoint x: 826, startPoint y: 190, endPoint x: 829, endPoint y: 197, distance: 7.5
click at [826, 190] on select "**********" at bounding box center [847, 194] width 73 height 13
select select "**********"
click at [811, 188] on select "**********" at bounding box center [847, 194] width 73 height 13
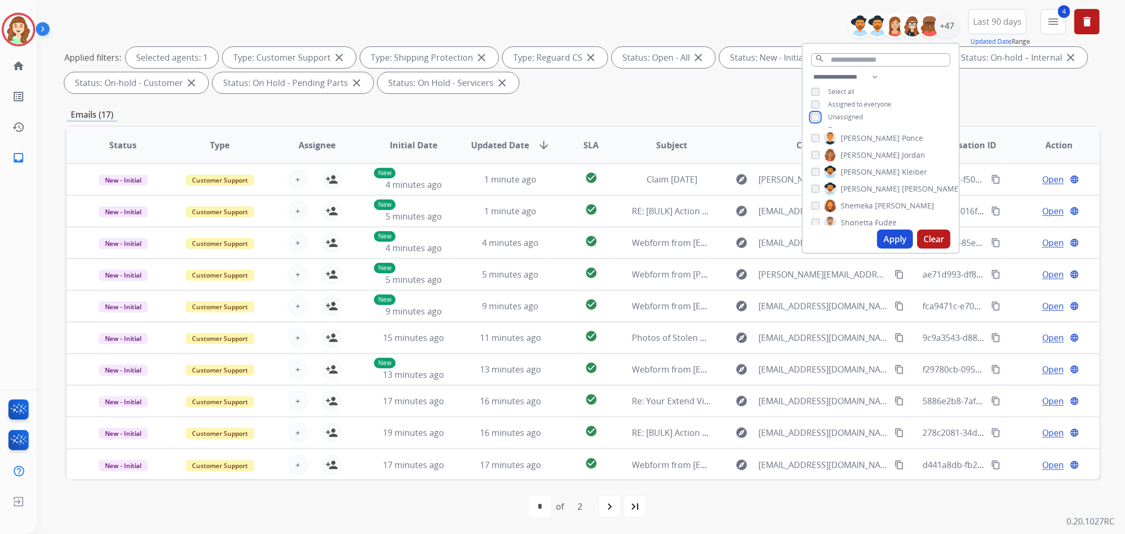
scroll to position [701, 0]
drag, startPoint x: 891, startPoint y: 233, endPoint x: 879, endPoint y: 238, distance: 13.0
click at [891, 233] on button "Apply" at bounding box center [895, 238] width 36 height 19
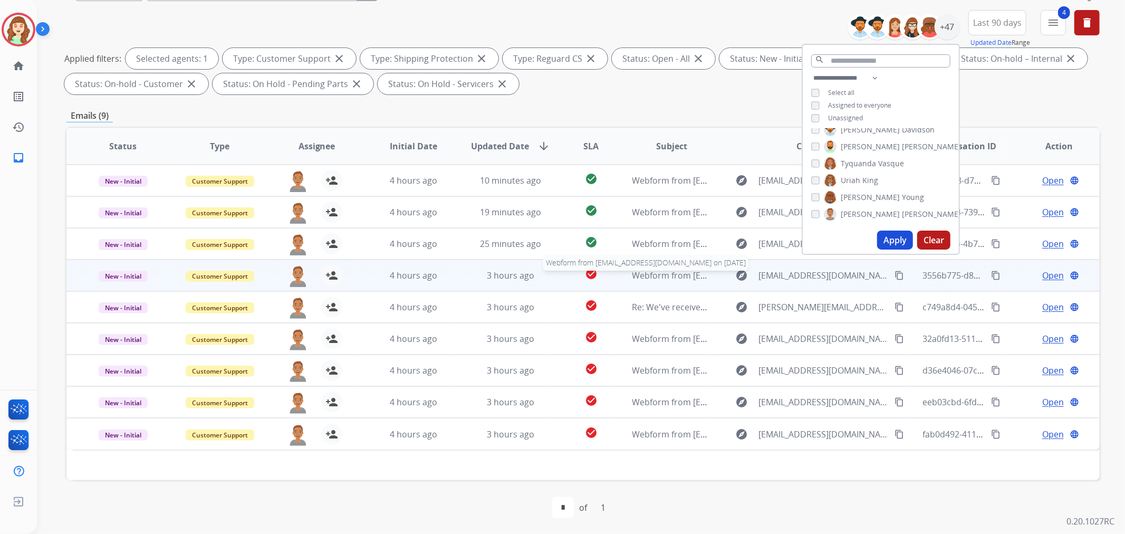
scroll to position [59, 0]
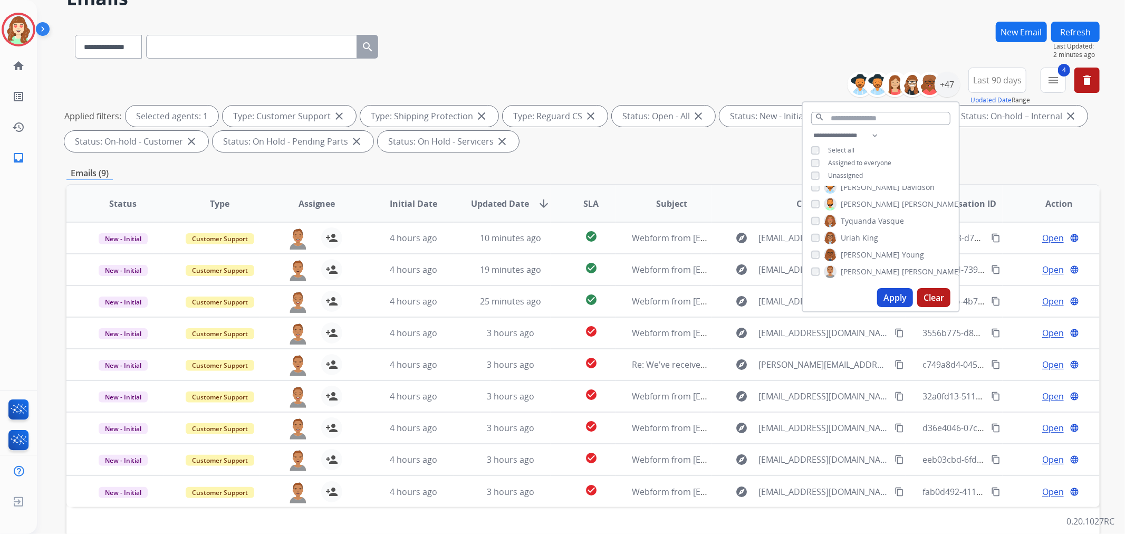
click at [895, 294] on button "Apply" at bounding box center [895, 297] width 36 height 19
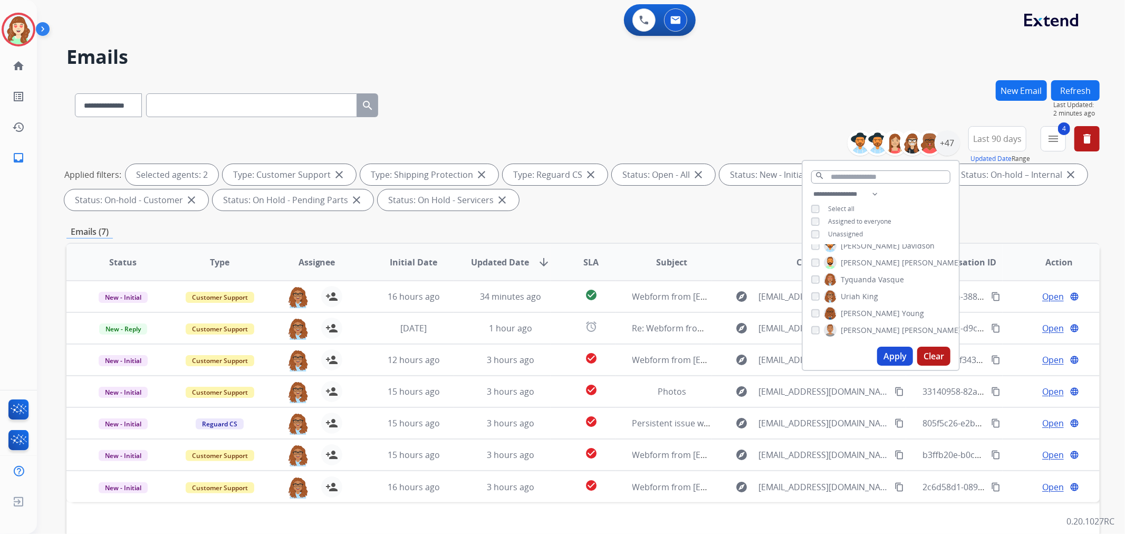
click at [892, 355] on button "Apply" at bounding box center [895, 355] width 36 height 19
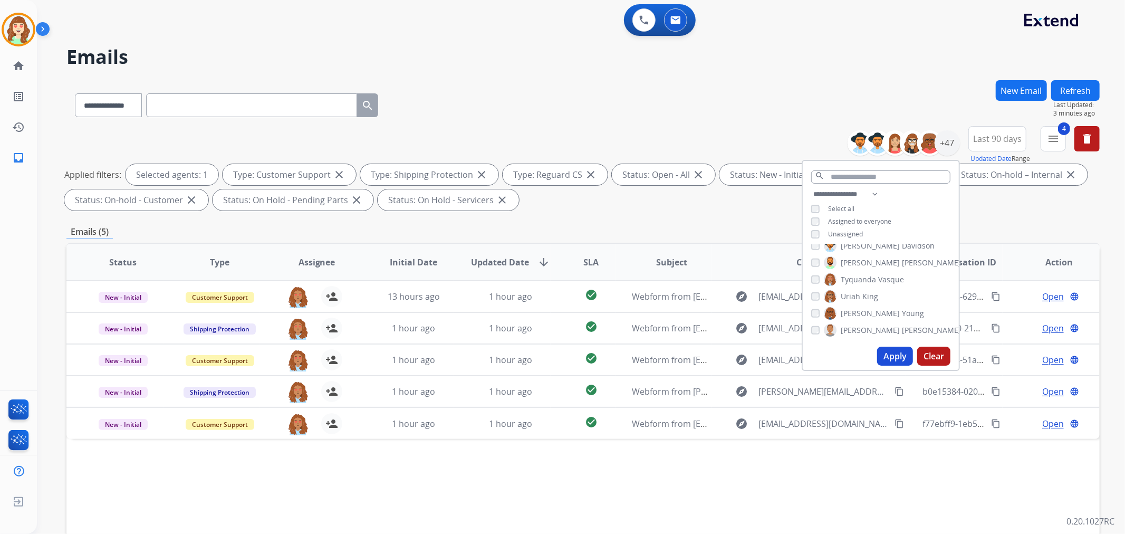
scroll to position [701, 0]
paste input "**********"
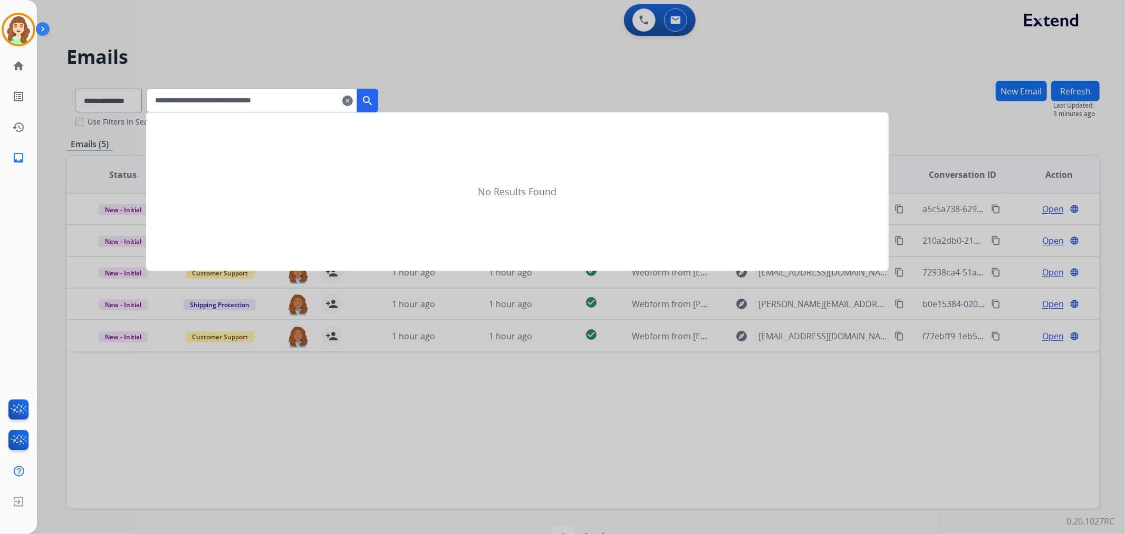
type input "**********"
click at [374, 100] on mat-icon "search" at bounding box center [367, 100] width 13 height 13
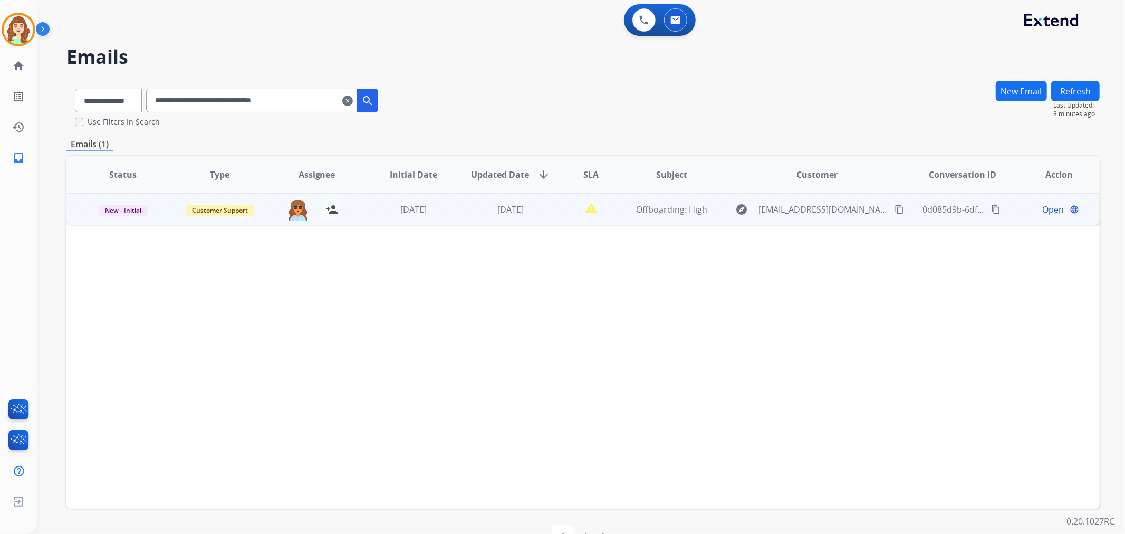
click at [1047, 209] on span "Open" at bounding box center [1053, 209] width 22 height 13
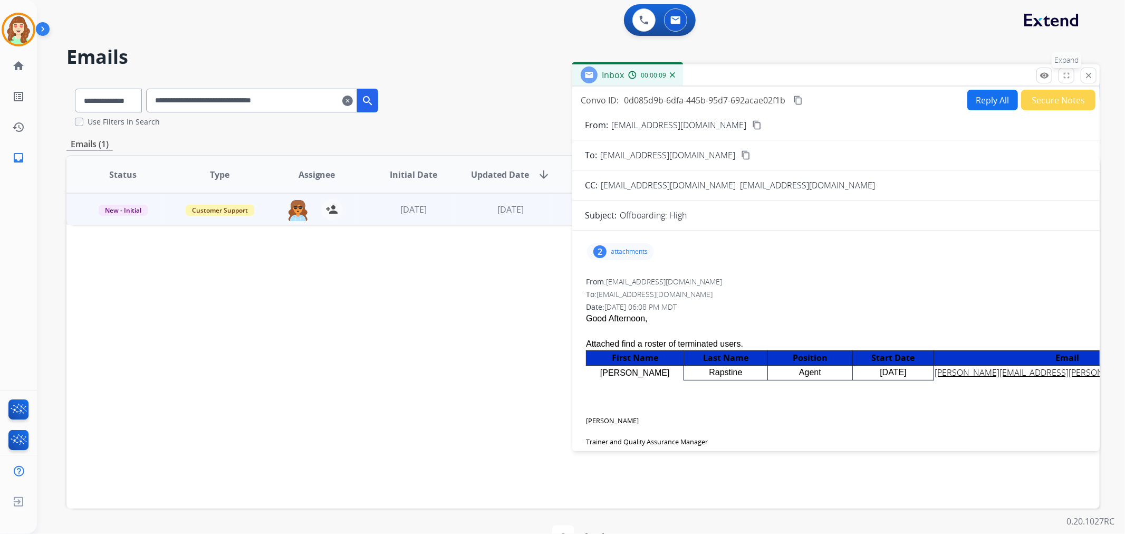
click at [1066, 79] on mat-icon "fullscreen" at bounding box center [1065, 75] width 9 height 9
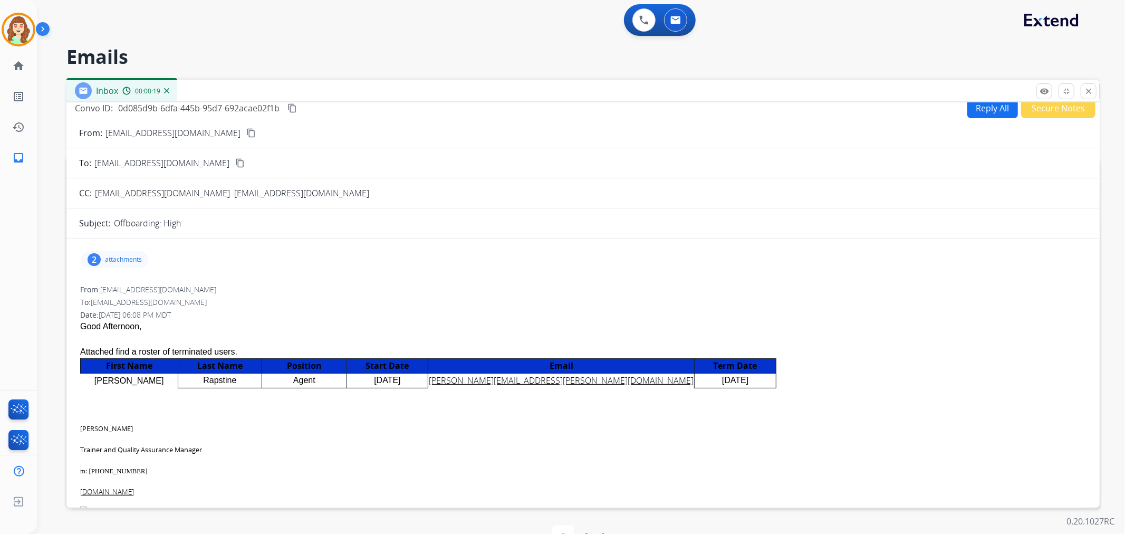
scroll to position [0, 0]
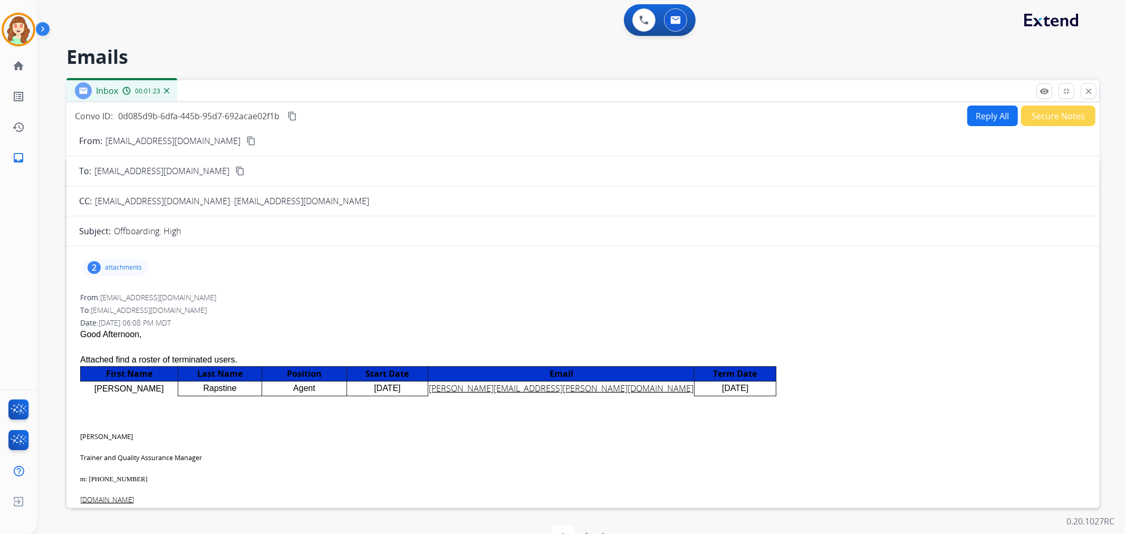
click at [287, 111] on button "content_copy" at bounding box center [292, 116] width 13 height 13
click at [271, 114] on span "0d085d9b-6dfa-445b-95d7-692acae02f1b" at bounding box center [198, 116] width 161 height 12
click at [277, 114] on span "0d085d9b-6dfa-445b-95d7-692acae02f1b" at bounding box center [198, 116] width 161 height 12
drag, startPoint x: 280, startPoint y: 116, endPoint x: 75, endPoint y: 117, distance: 205.6
click at [75, 117] on div "Convo ID: 0d085d9b-6dfa-445b-95d7-692acae02f1b content_copy" at bounding box center [187, 116] width 224 height 13
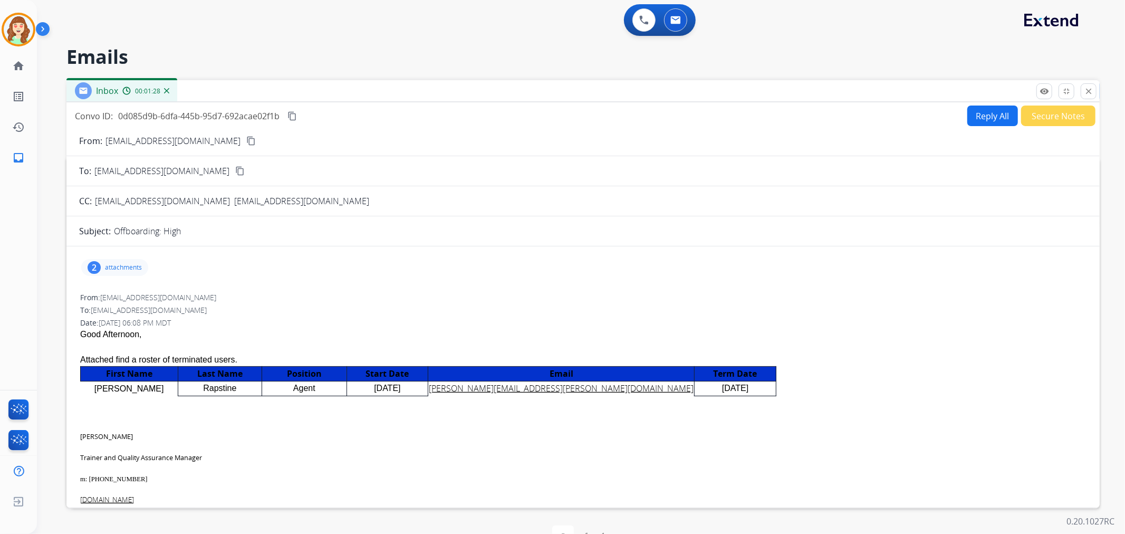
copy div "Convo ID: 0d085d9b-6dfa-445b-95d7-692acae02f1b"
click at [1083, 92] on mat-icon "close" at bounding box center [1087, 90] width 9 height 9
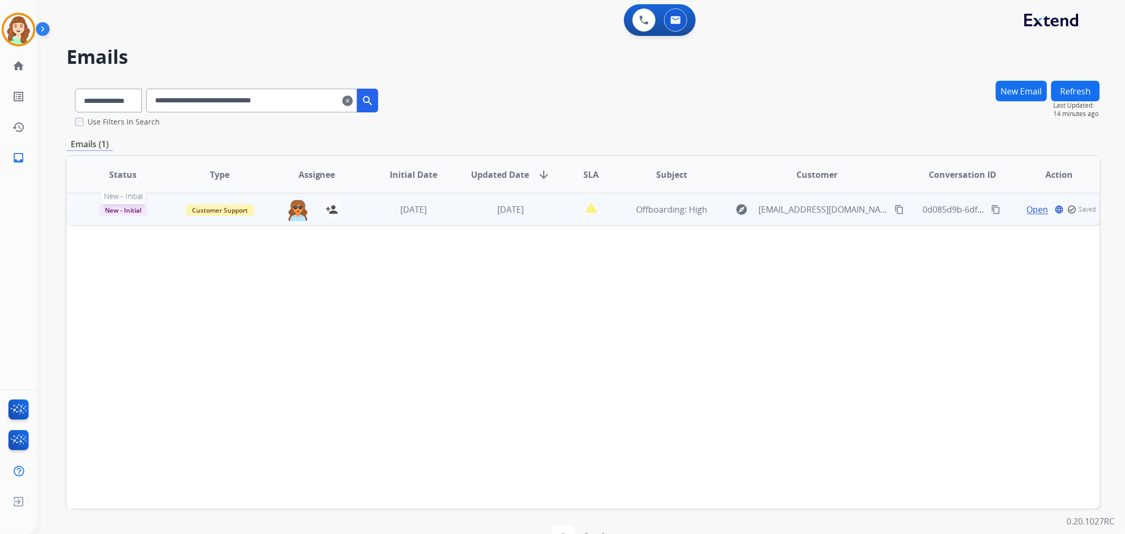
click at [119, 208] on span "New - Initial" at bounding box center [123, 210] width 49 height 11
click at [198, 306] on p "Closed – Solved" at bounding box center [182, 308] width 61 height 15
drag, startPoint x: 656, startPoint y: 397, endPoint x: 672, endPoint y: 381, distance: 22.4
click at [657, 397] on div "Status Type Assignee Initial Date Updated Date arrow_downward SLA Subject Custo…" at bounding box center [582, 331] width 1033 height 353
click at [353, 101] on mat-icon "clear" at bounding box center [347, 100] width 11 height 13
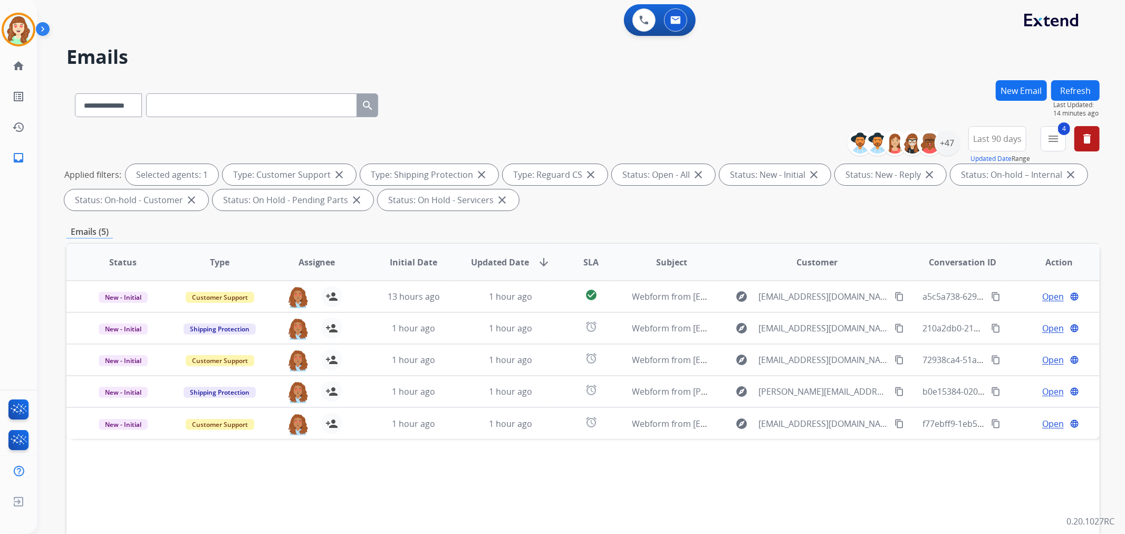
click at [682, 109] on div "**********" at bounding box center [582, 103] width 1033 height 46
paste input "**********"
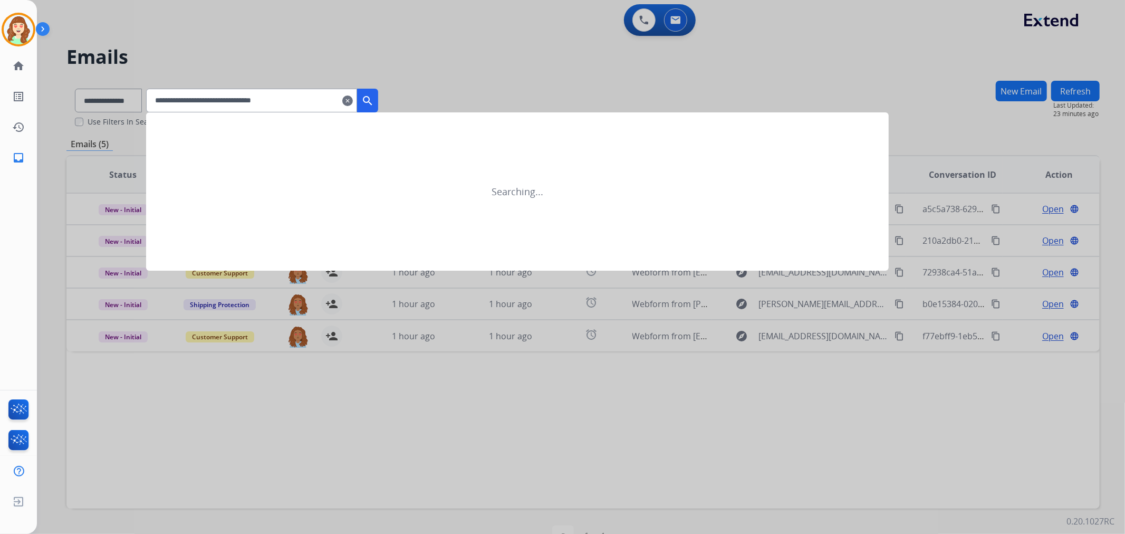
type input "**********"
click at [378, 93] on button "search" at bounding box center [367, 101] width 21 height 24
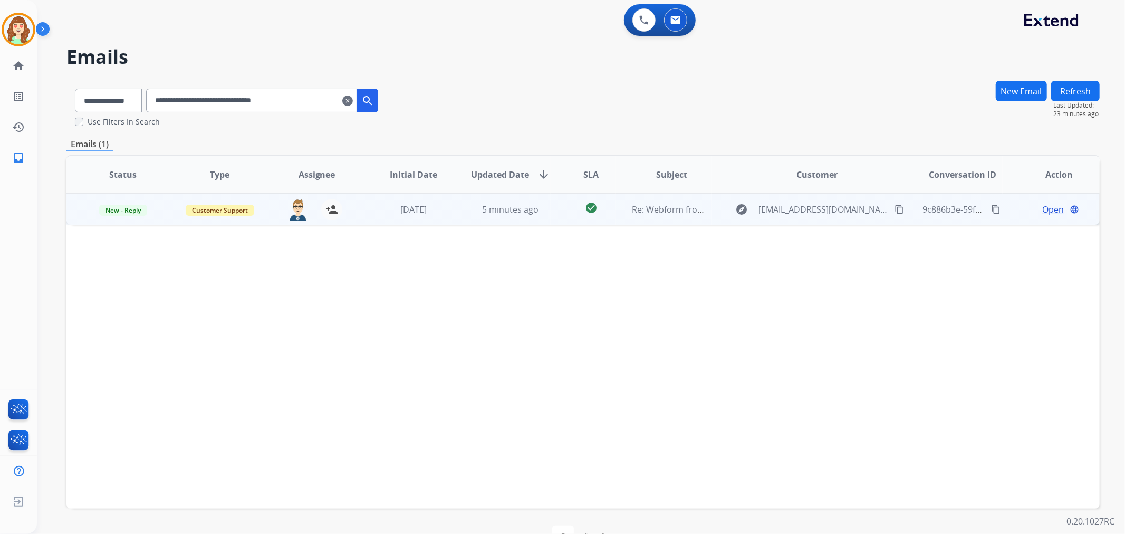
click at [1047, 208] on span "Open" at bounding box center [1053, 209] width 22 height 13
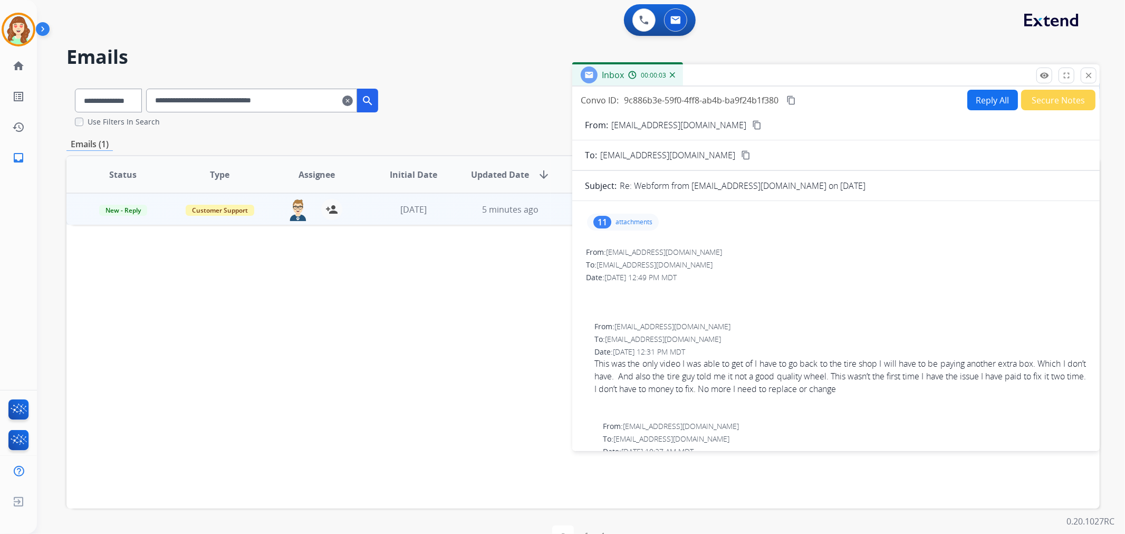
click at [630, 225] on p "attachments" at bounding box center [633, 222] width 37 height 8
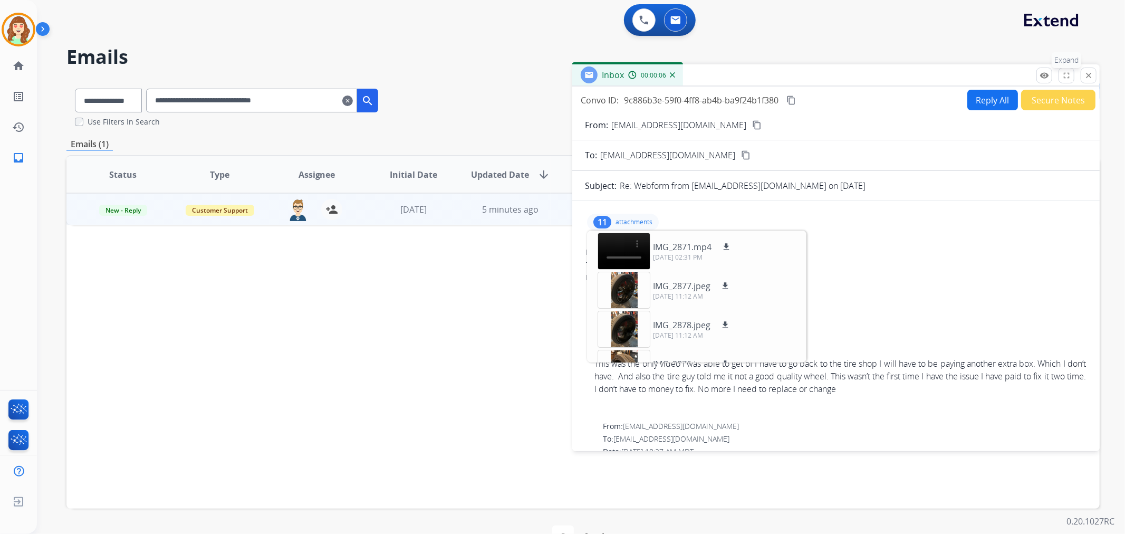
click at [1067, 76] on mat-icon "fullscreen" at bounding box center [1065, 75] width 9 height 9
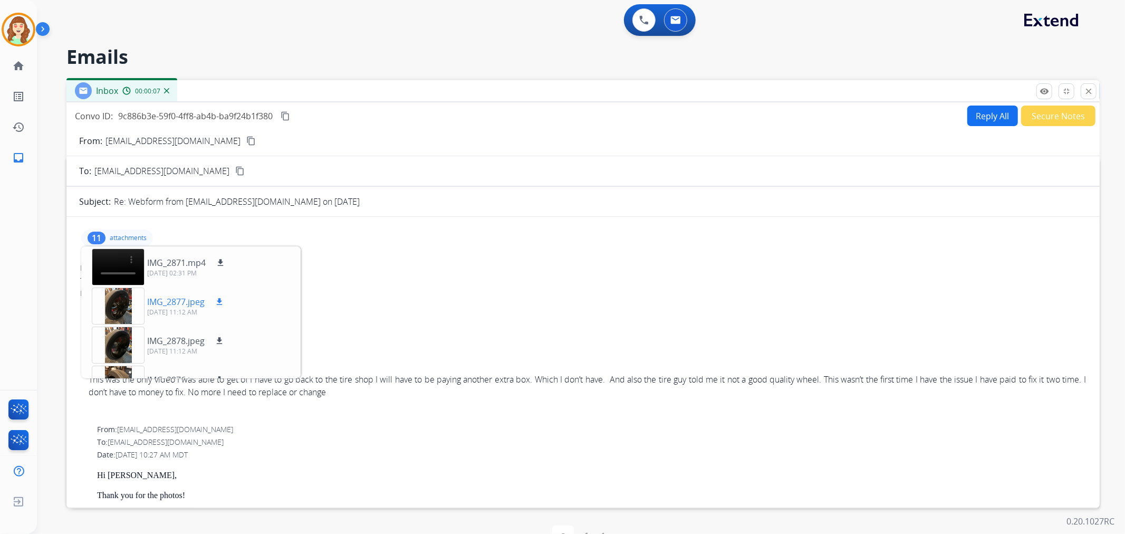
click at [113, 304] on div at bounding box center [118, 305] width 53 height 37
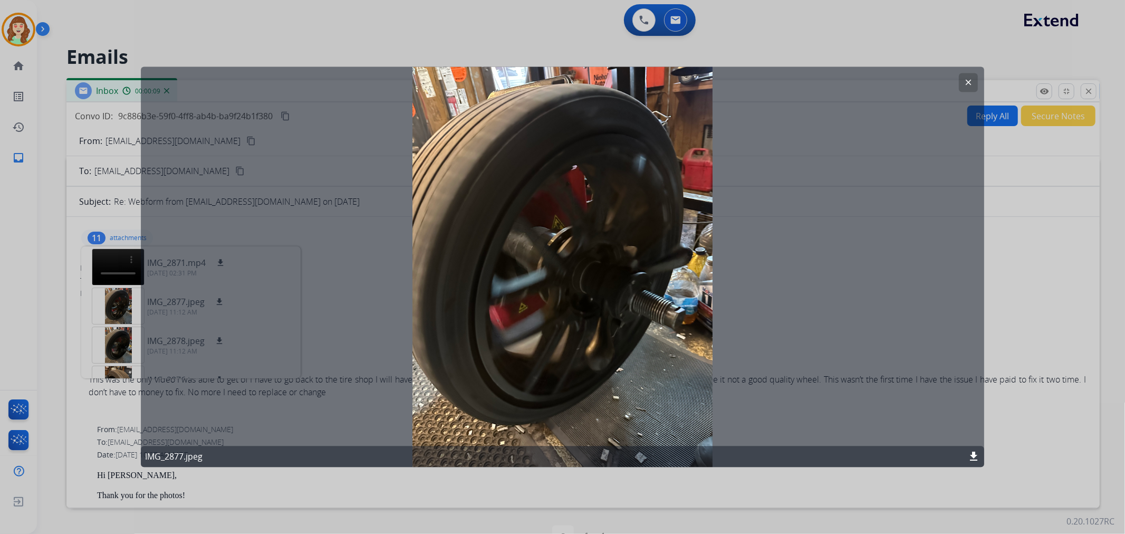
click at [971, 78] on button "clear" at bounding box center [968, 82] width 19 height 19
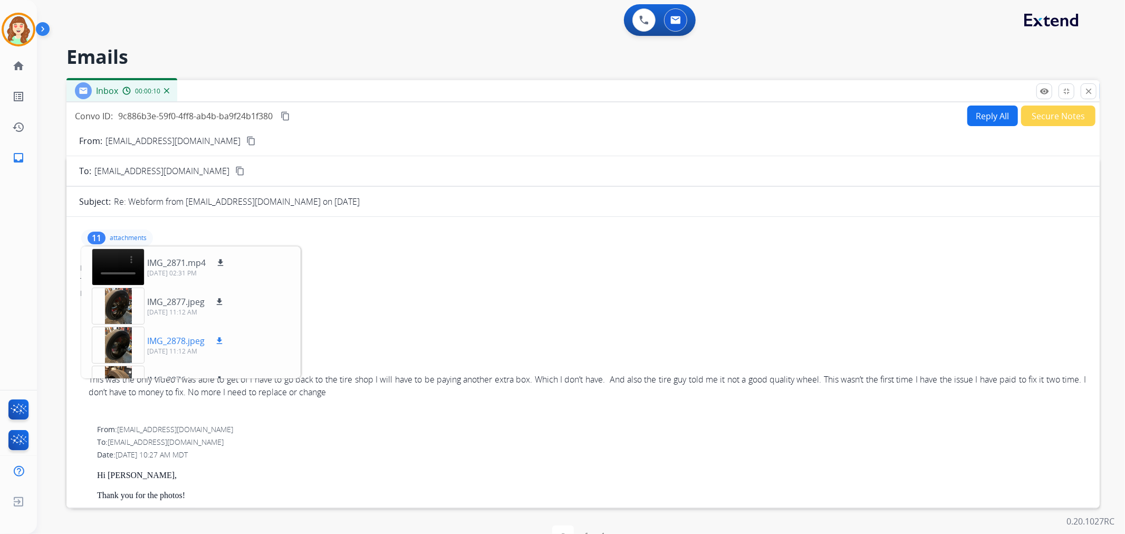
click at [117, 343] on div at bounding box center [118, 344] width 53 height 37
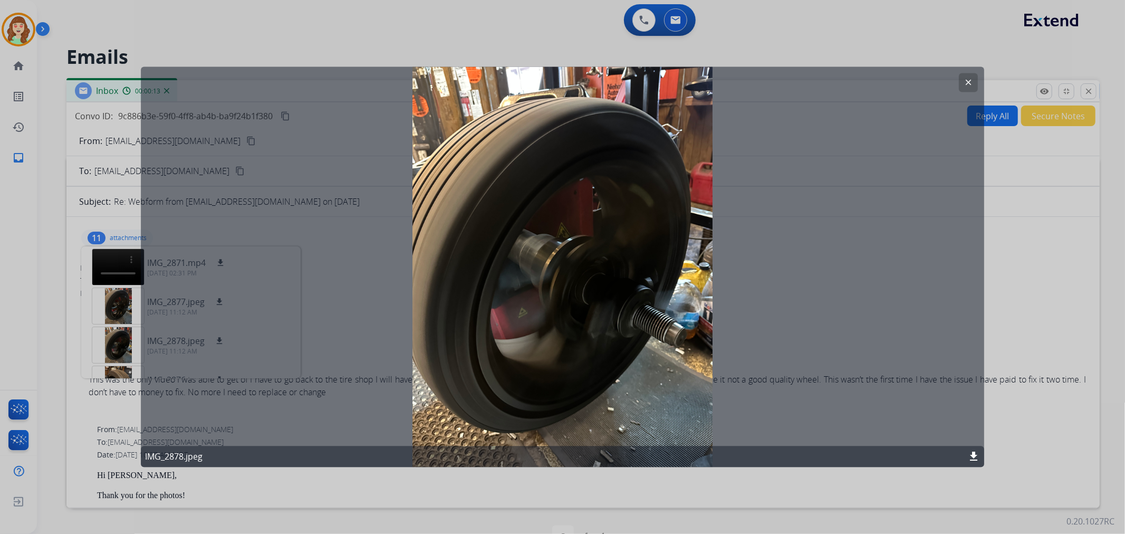
click at [964, 81] on mat-icon "clear" at bounding box center [967, 82] width 9 height 9
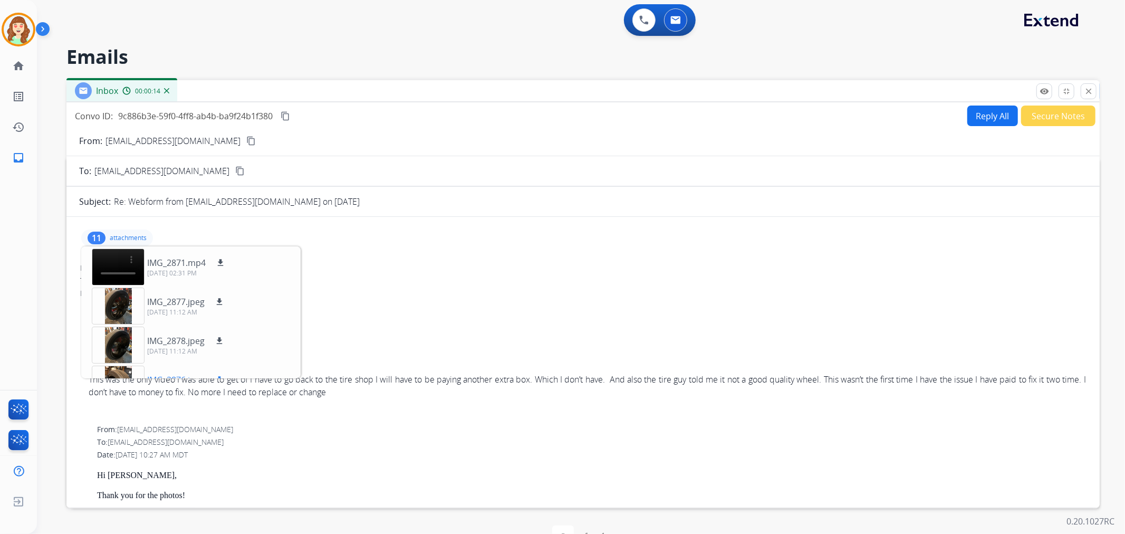
click at [123, 373] on div at bounding box center [118, 383] width 53 height 37
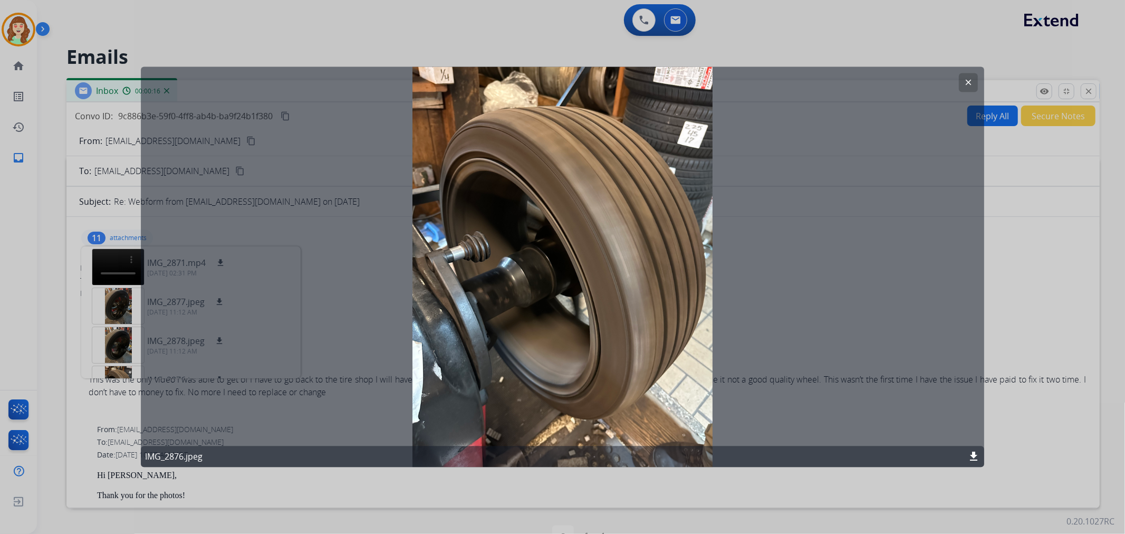
click at [960, 80] on button "clear" at bounding box center [968, 82] width 19 height 19
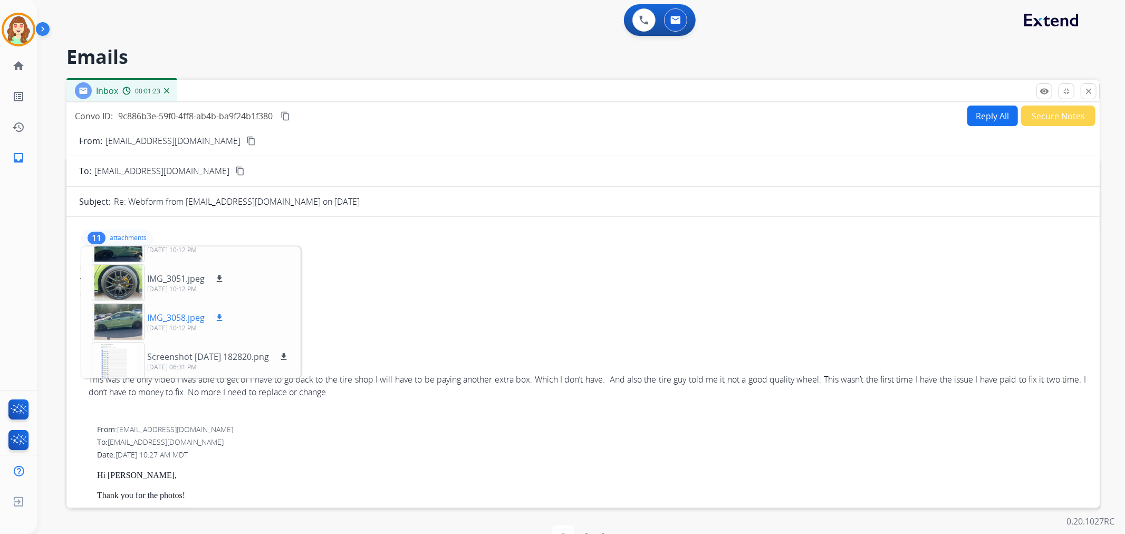
scroll to position [299, 0]
click at [128, 307] on div at bounding box center [118, 319] width 53 height 37
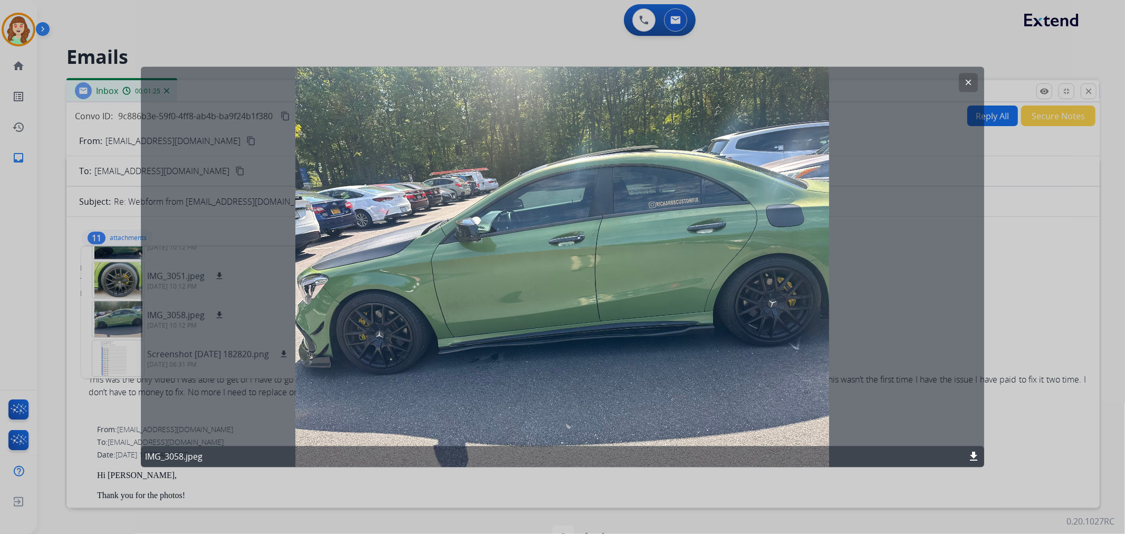
click at [107, 341] on div at bounding box center [562, 267] width 1125 height 534
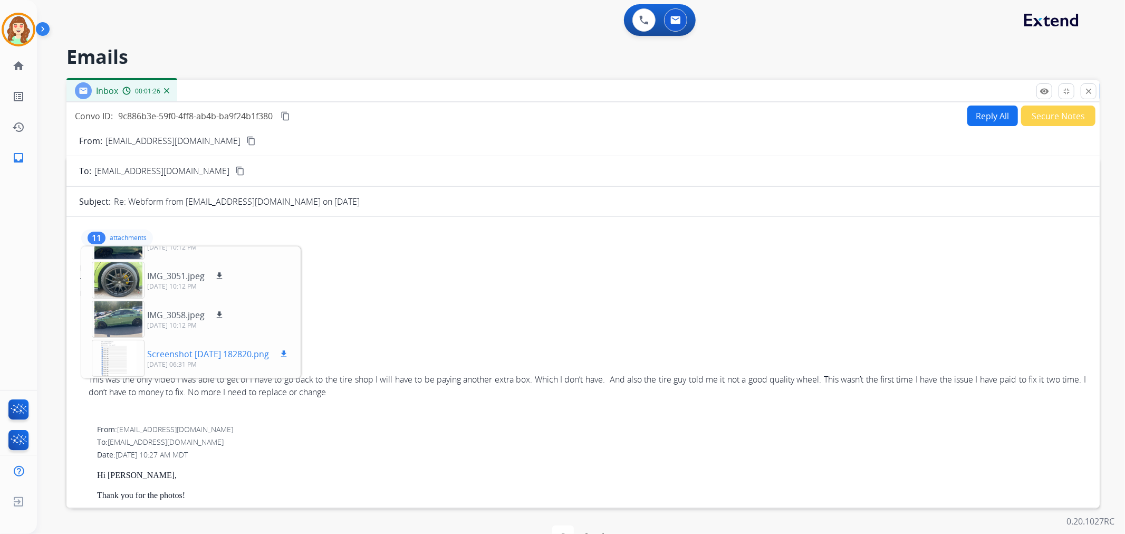
click at [112, 348] on div at bounding box center [118, 358] width 53 height 37
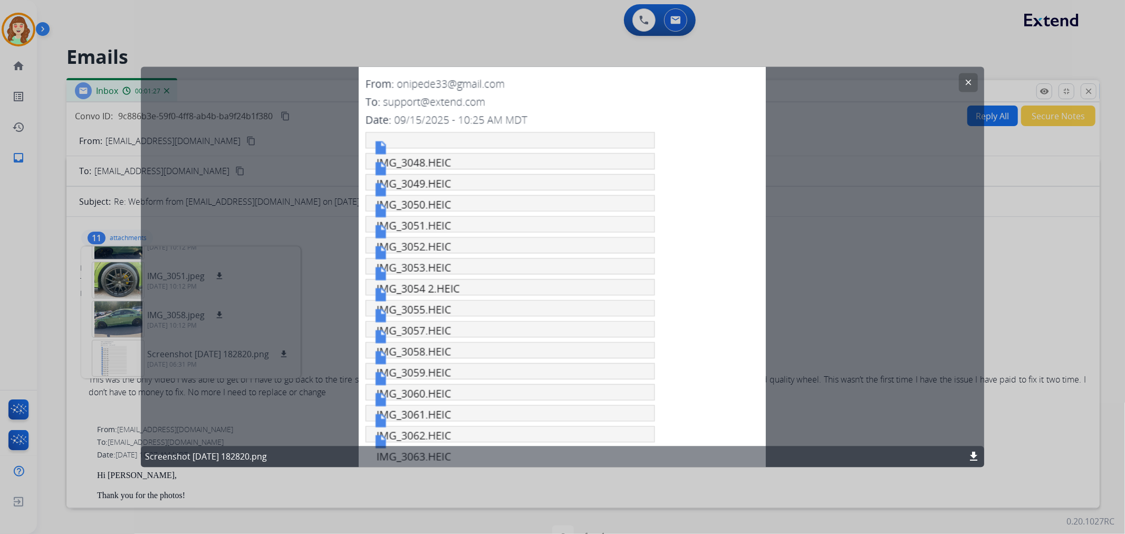
click at [104, 318] on div at bounding box center [562, 267] width 1125 height 534
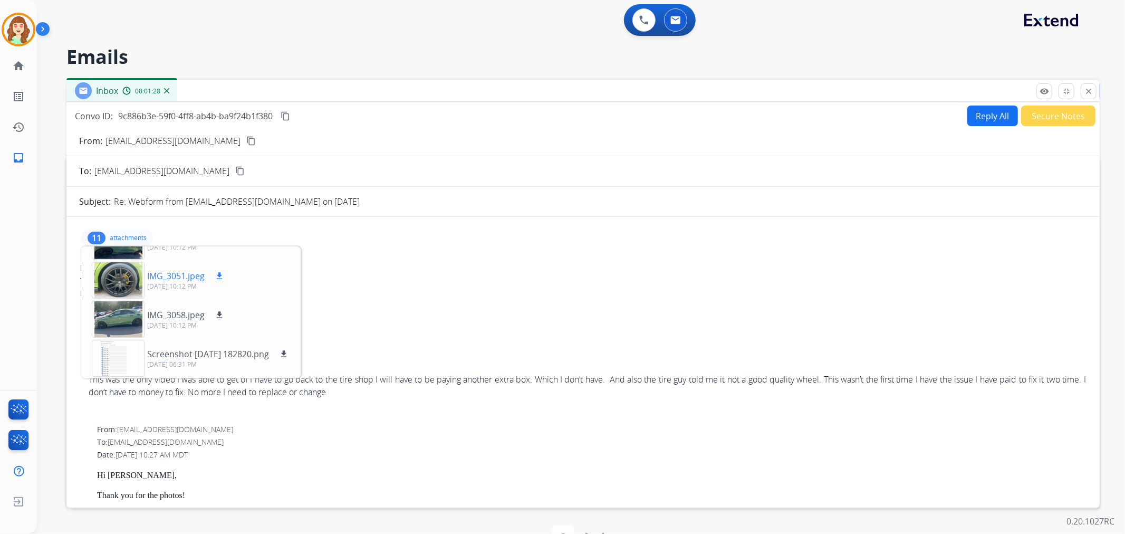
click at [108, 270] on div at bounding box center [118, 280] width 53 height 37
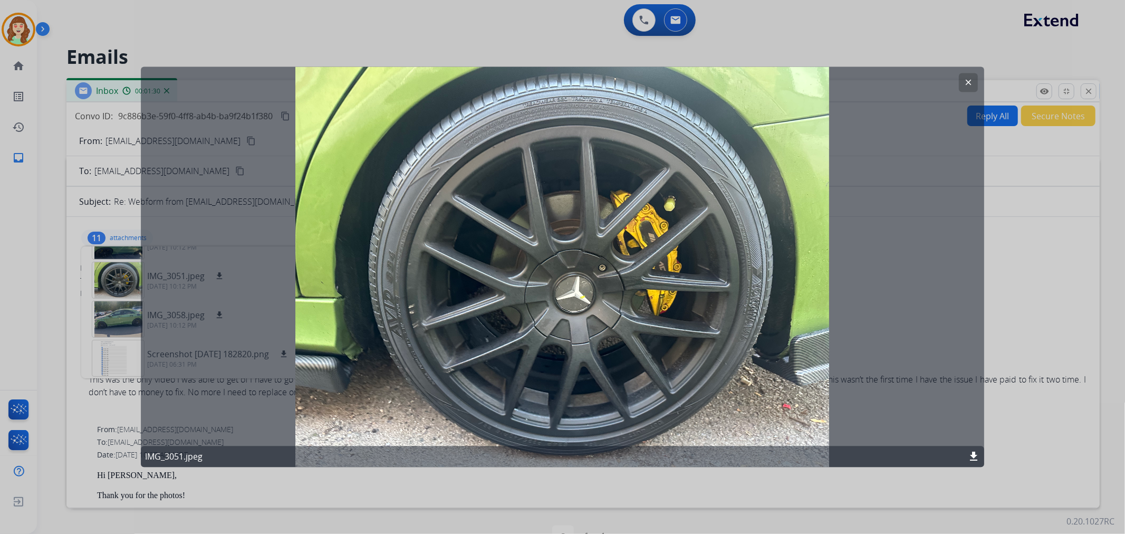
click at [111, 281] on div at bounding box center [562, 267] width 1125 height 534
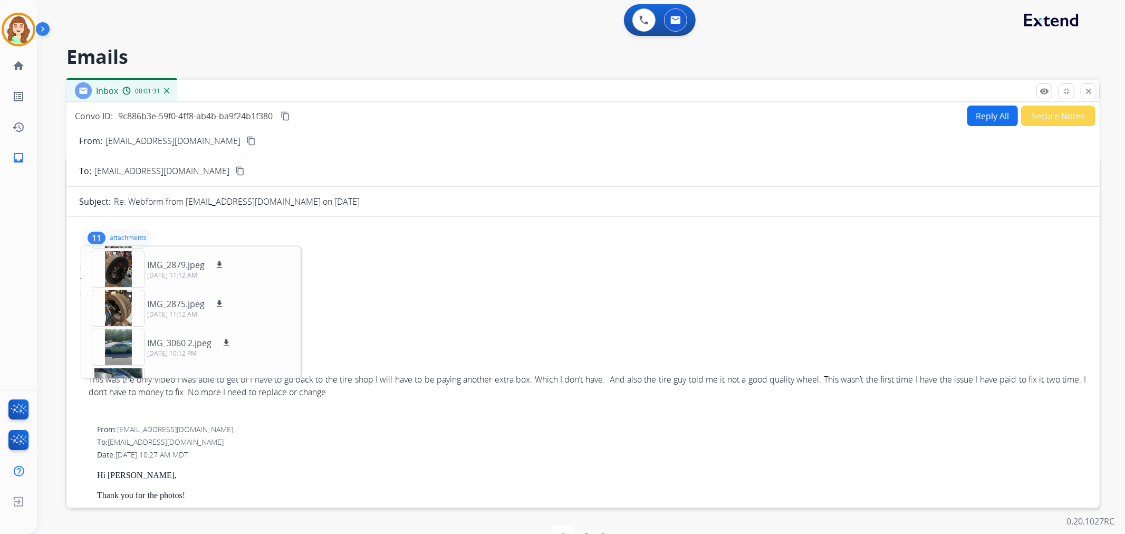
scroll to position [123, 0]
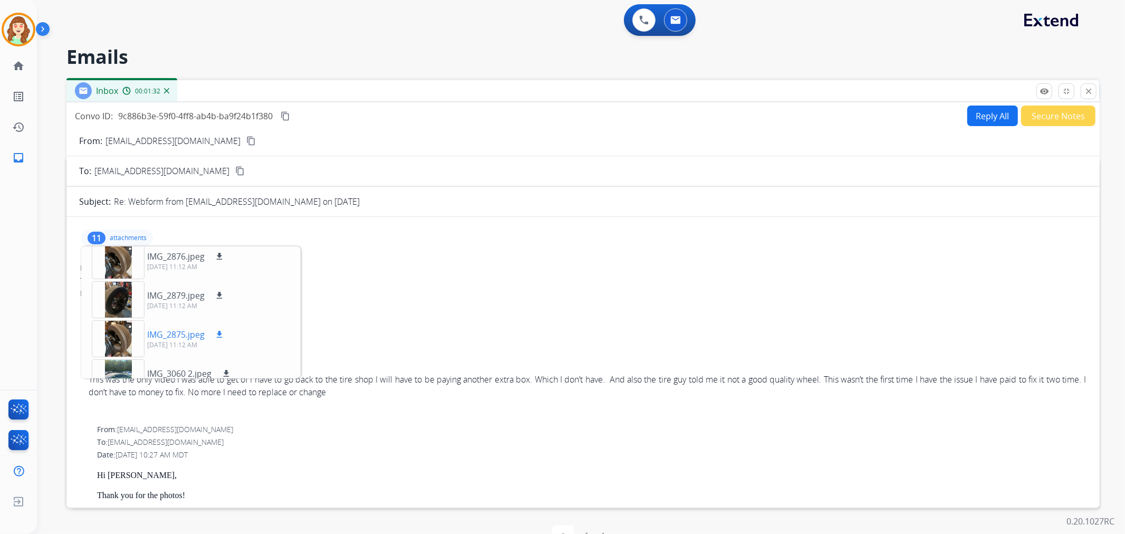
click at [117, 340] on div at bounding box center [118, 338] width 53 height 37
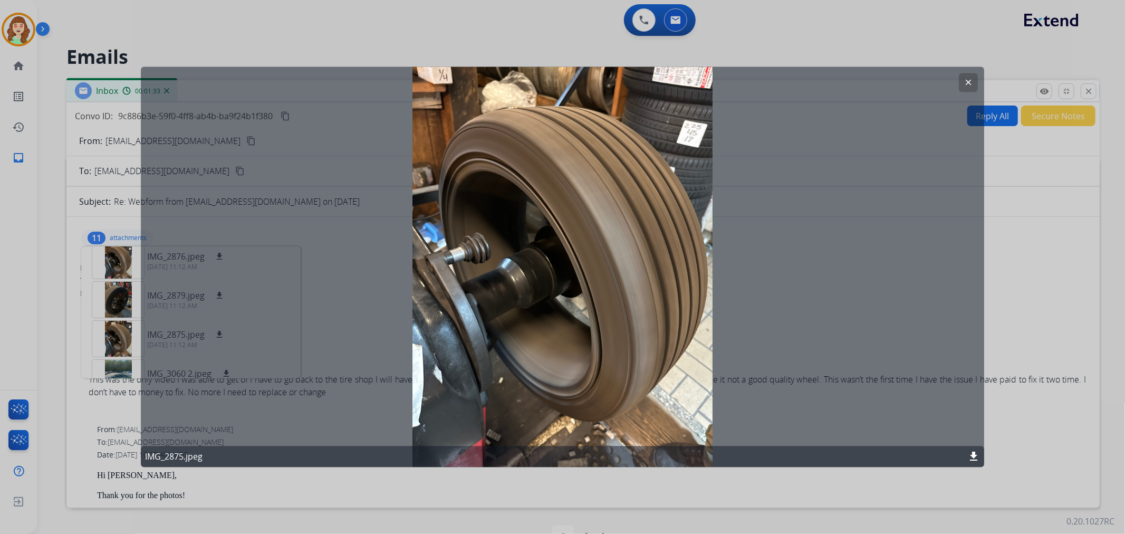
click at [118, 307] on div at bounding box center [562, 267] width 1125 height 534
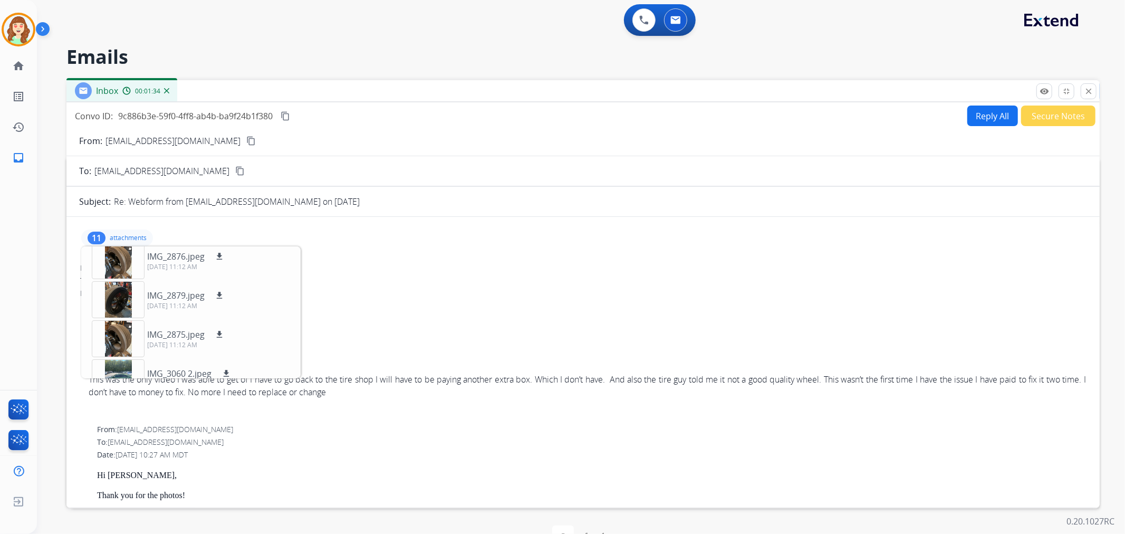
click at [118, 307] on div at bounding box center [118, 299] width 53 height 37
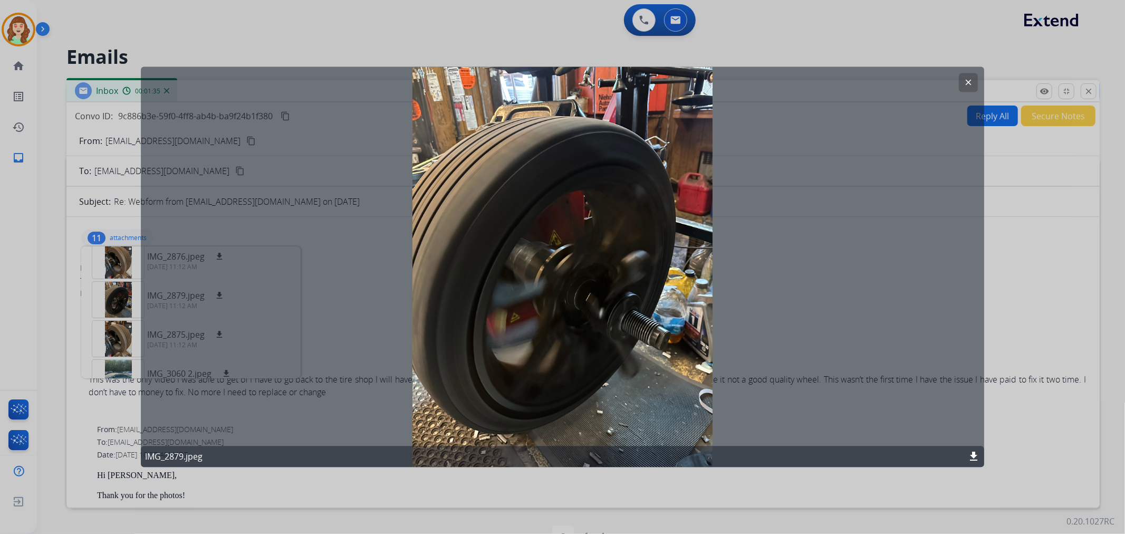
click at [124, 259] on div at bounding box center [562, 267] width 1125 height 534
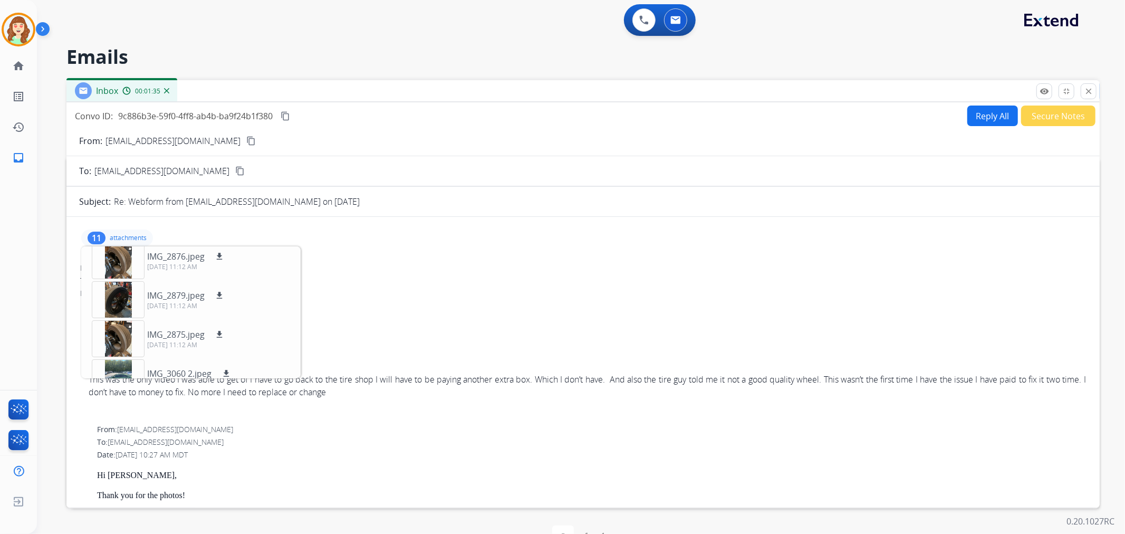
click at [124, 259] on div at bounding box center [118, 260] width 53 height 37
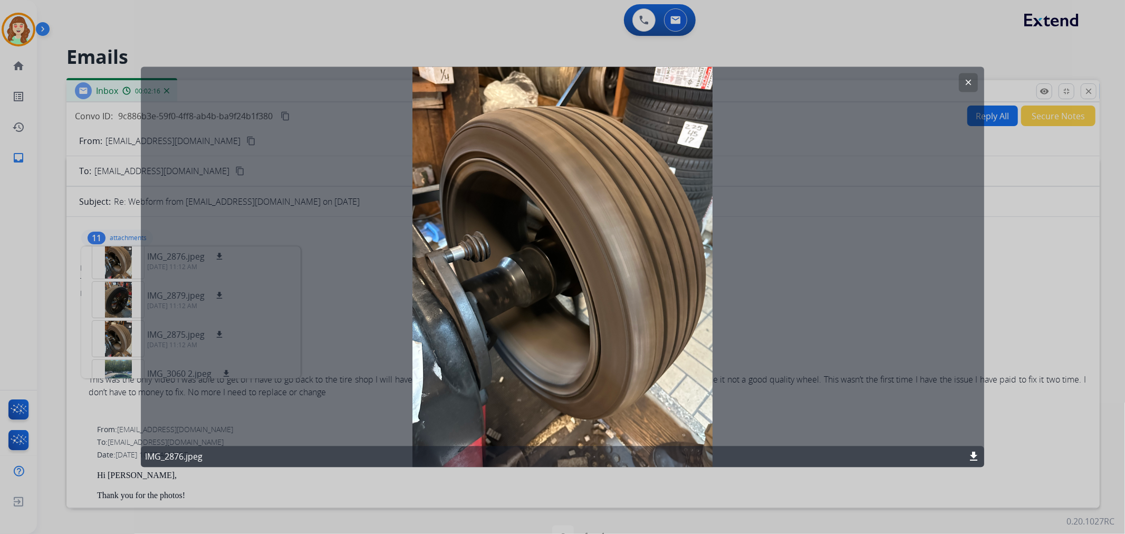
click at [962, 74] on button "clear" at bounding box center [968, 82] width 19 height 19
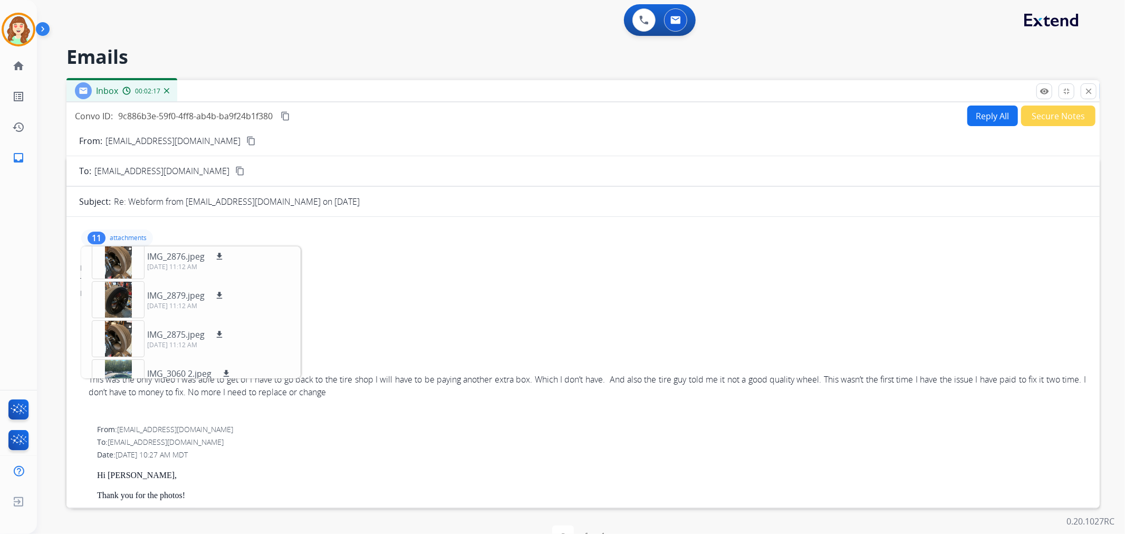
click at [1089, 98] on button "close Close" at bounding box center [1088, 91] width 16 height 16
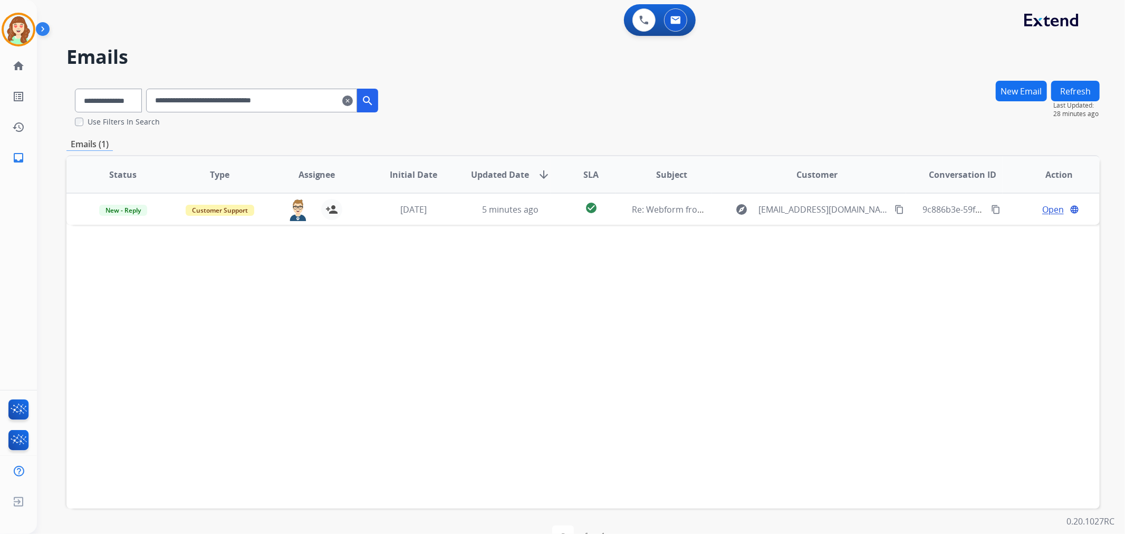
click at [353, 99] on mat-icon "clear" at bounding box center [347, 100] width 11 height 13
